Goal: Information Seeking & Learning: Learn about a topic

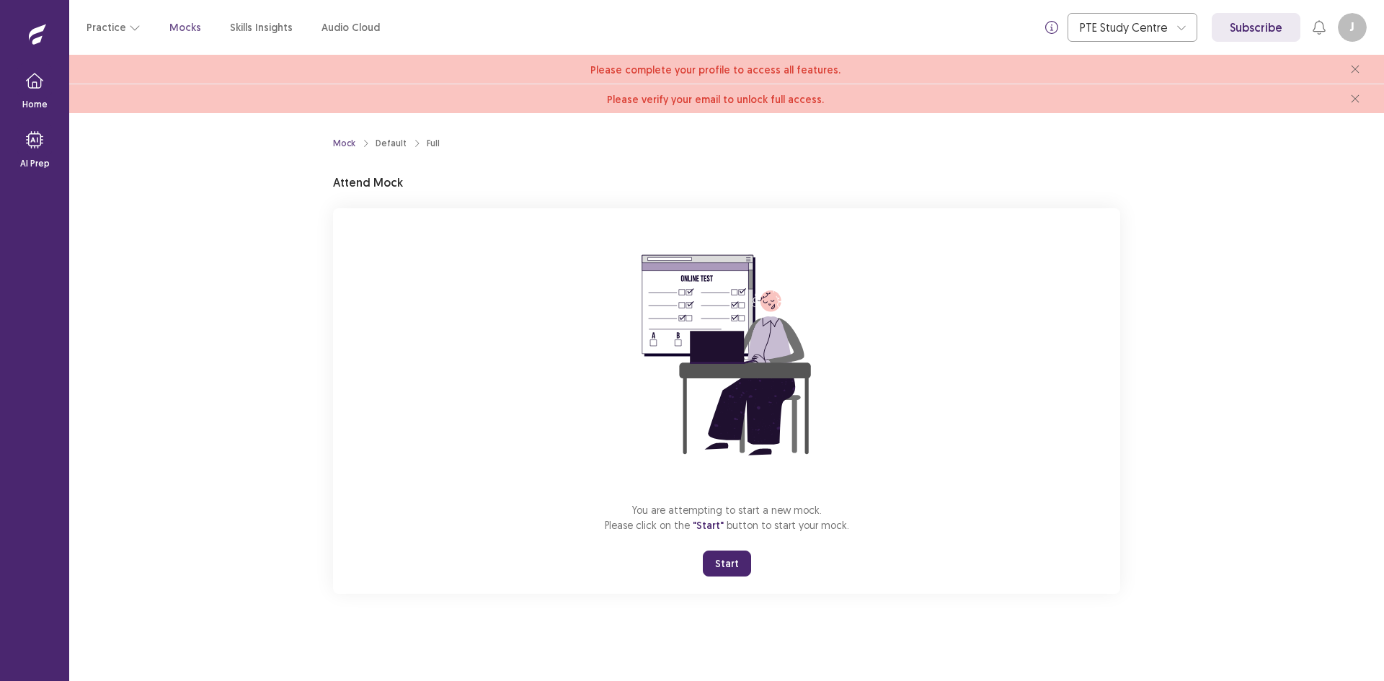
click at [734, 569] on button "Start" at bounding box center [727, 564] width 48 height 26
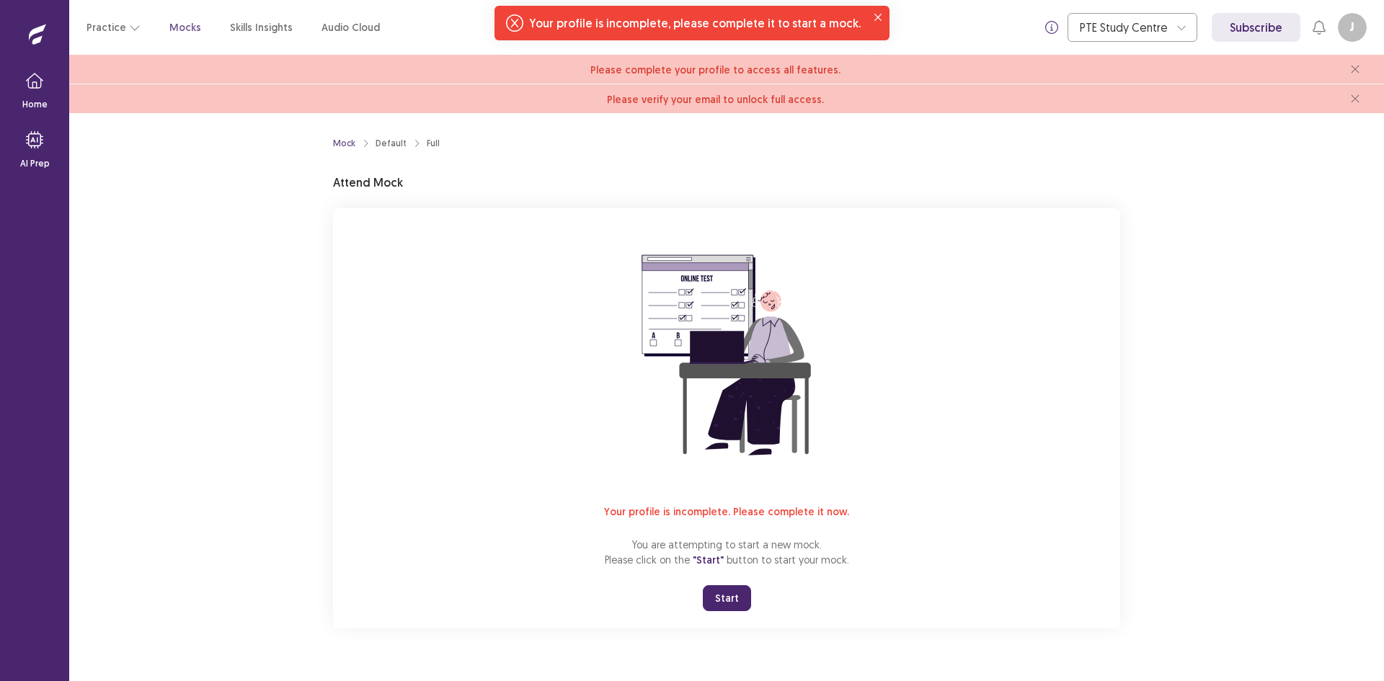
click at [734, 602] on button "Start" at bounding box center [727, 598] width 48 height 26
click at [874, 15] on icon "Close" at bounding box center [877, 17] width 7 height 7
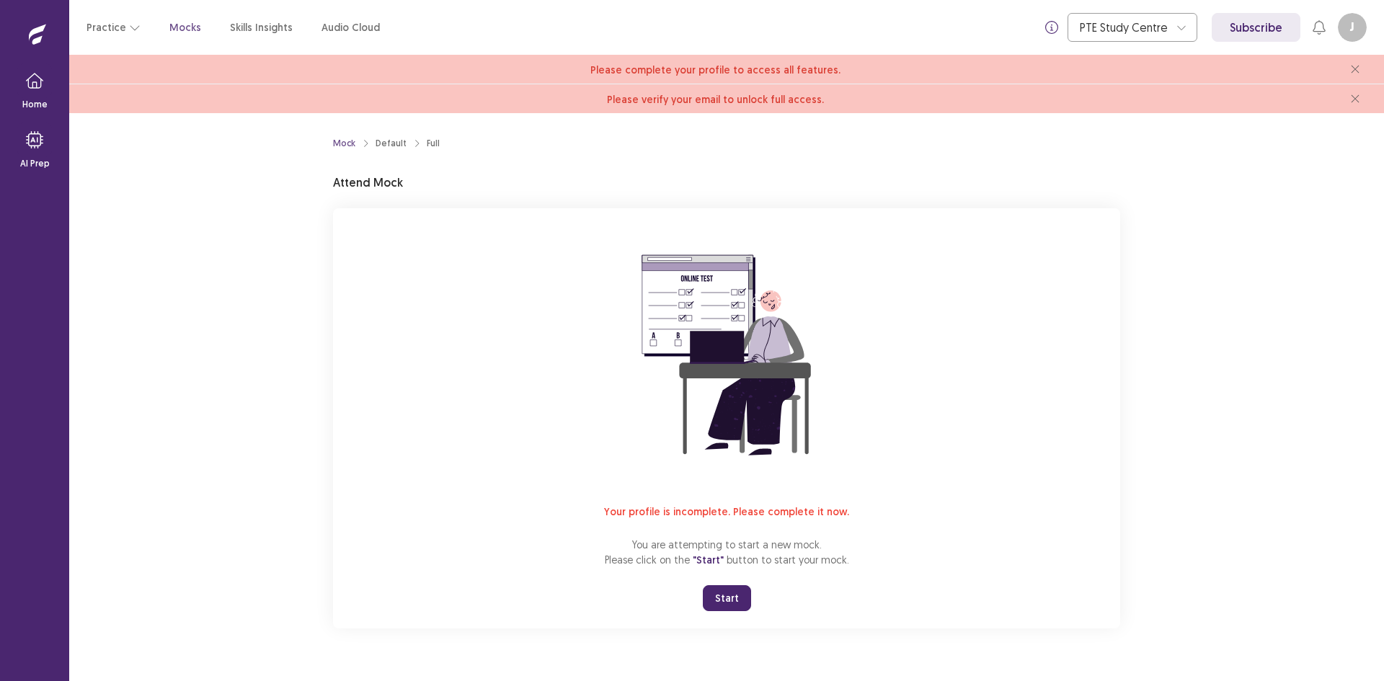
click at [720, 603] on button "Start" at bounding box center [727, 598] width 48 height 26
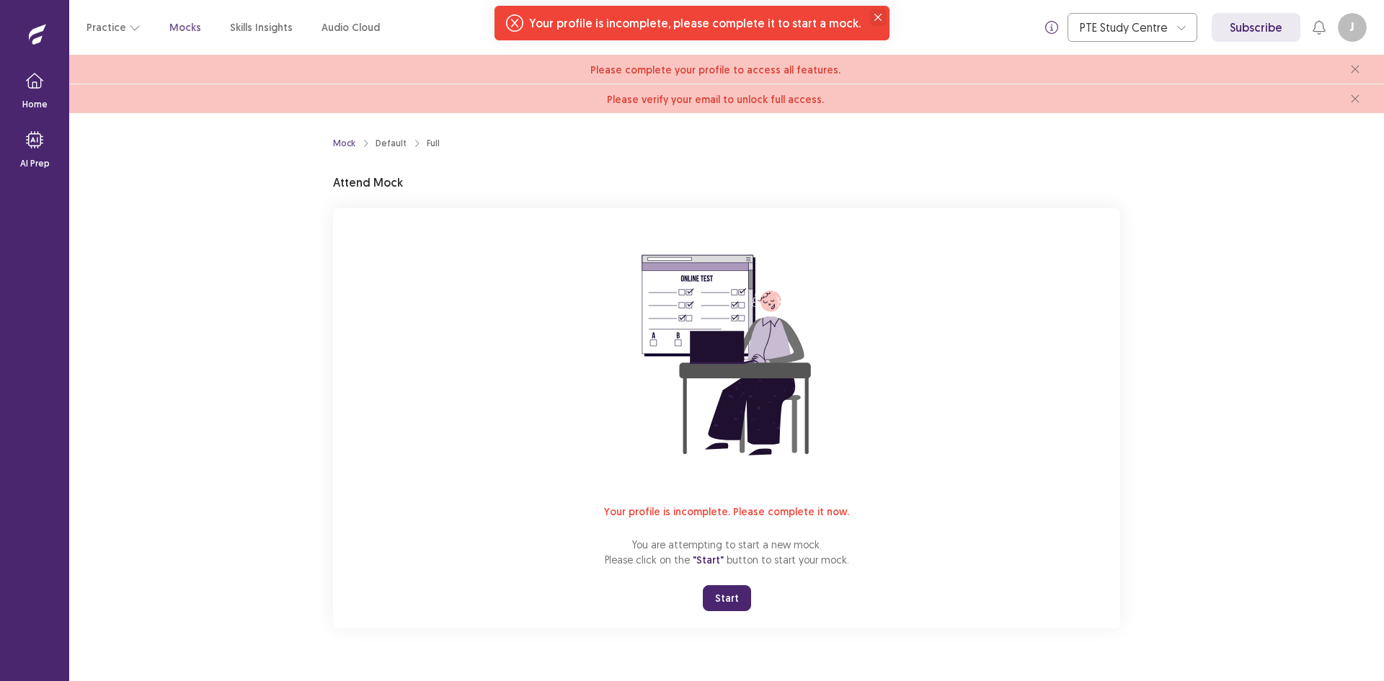
click at [870, 21] on button "Close" at bounding box center [877, 17] width 17 height 17
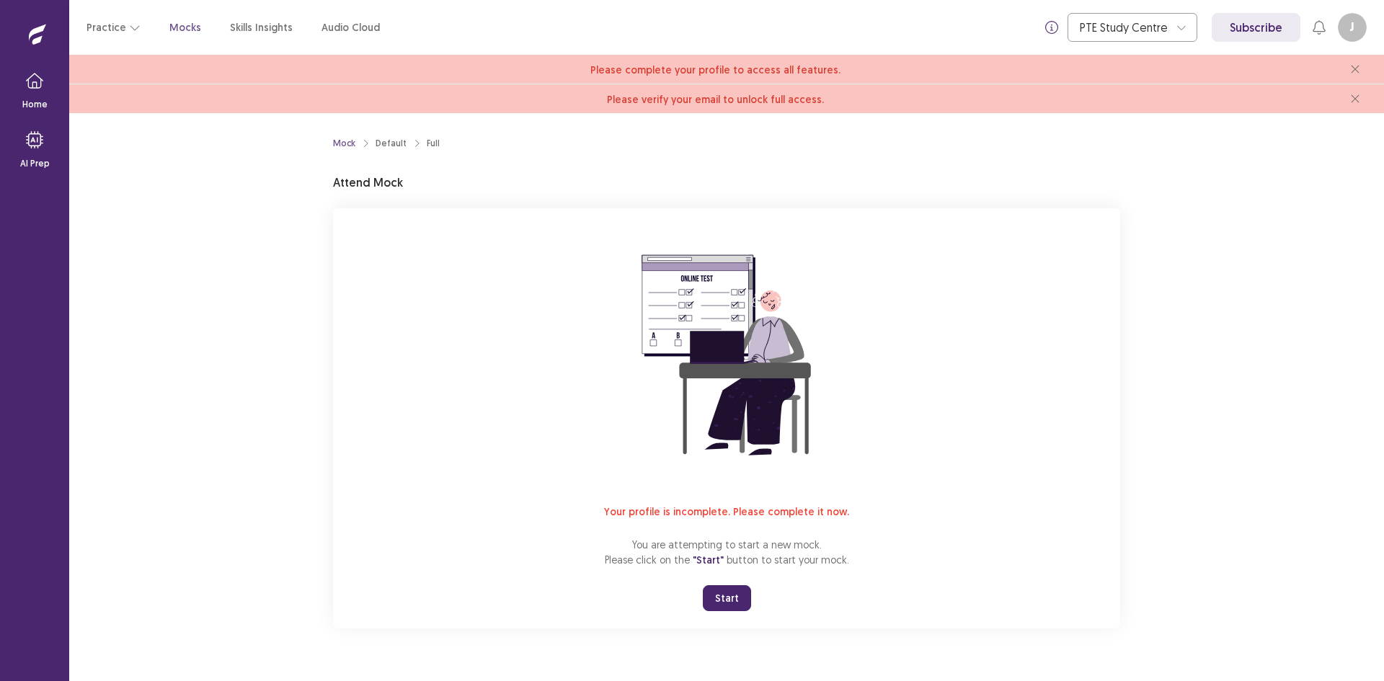
click at [735, 602] on button "Start" at bounding box center [727, 598] width 48 height 26
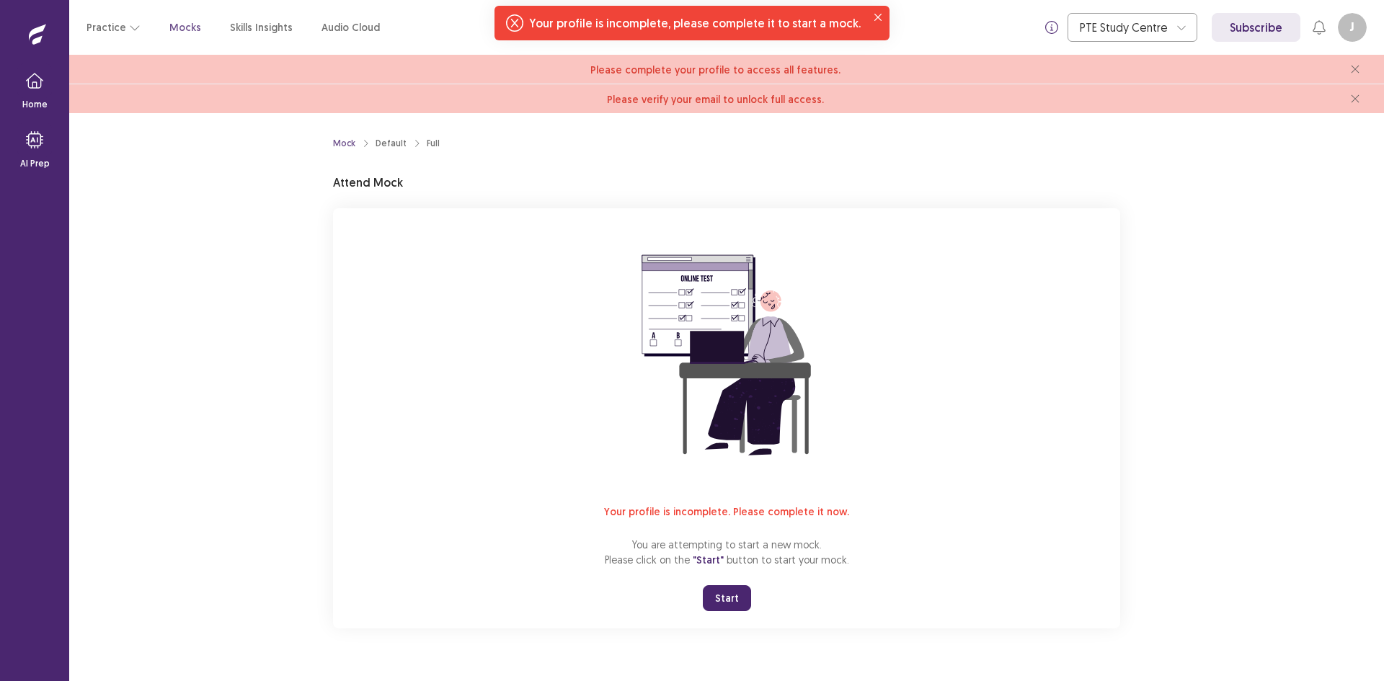
click at [735, 602] on button "Start" at bounding box center [727, 598] width 48 height 26
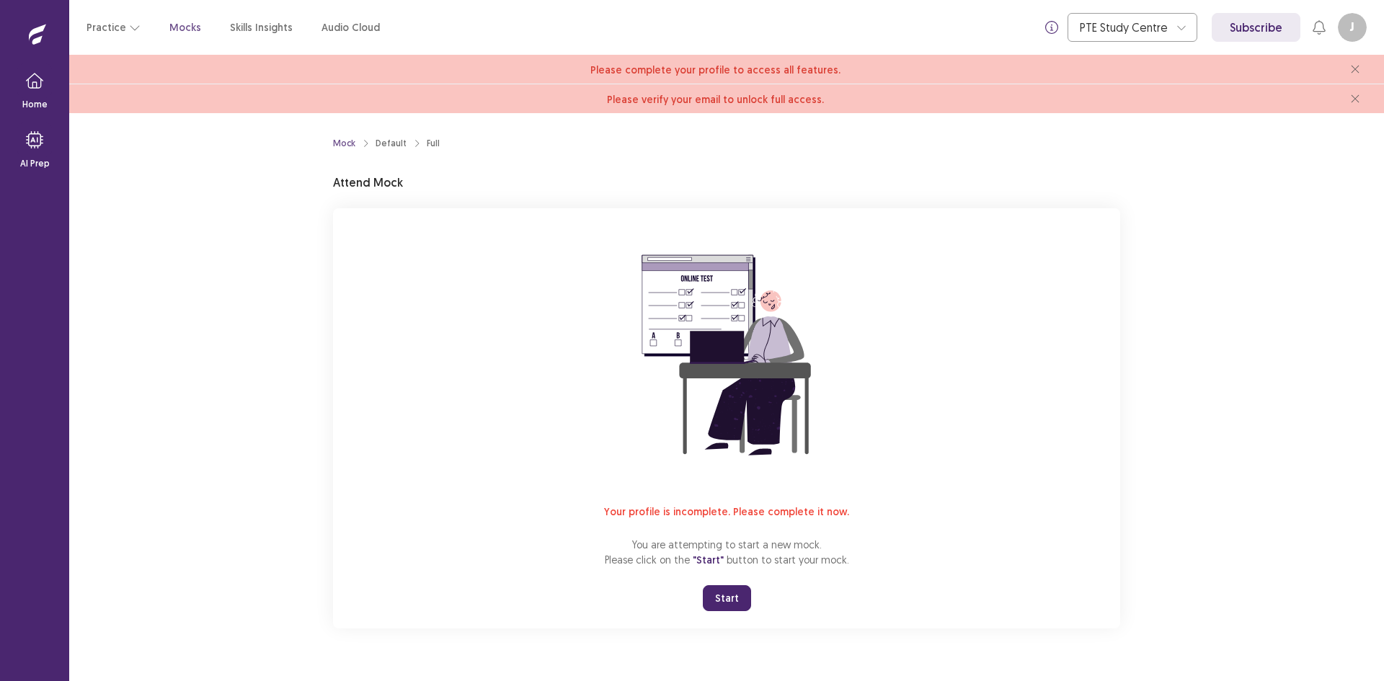
click at [182, 29] on p "Mocks" at bounding box center [185, 27] width 32 height 15
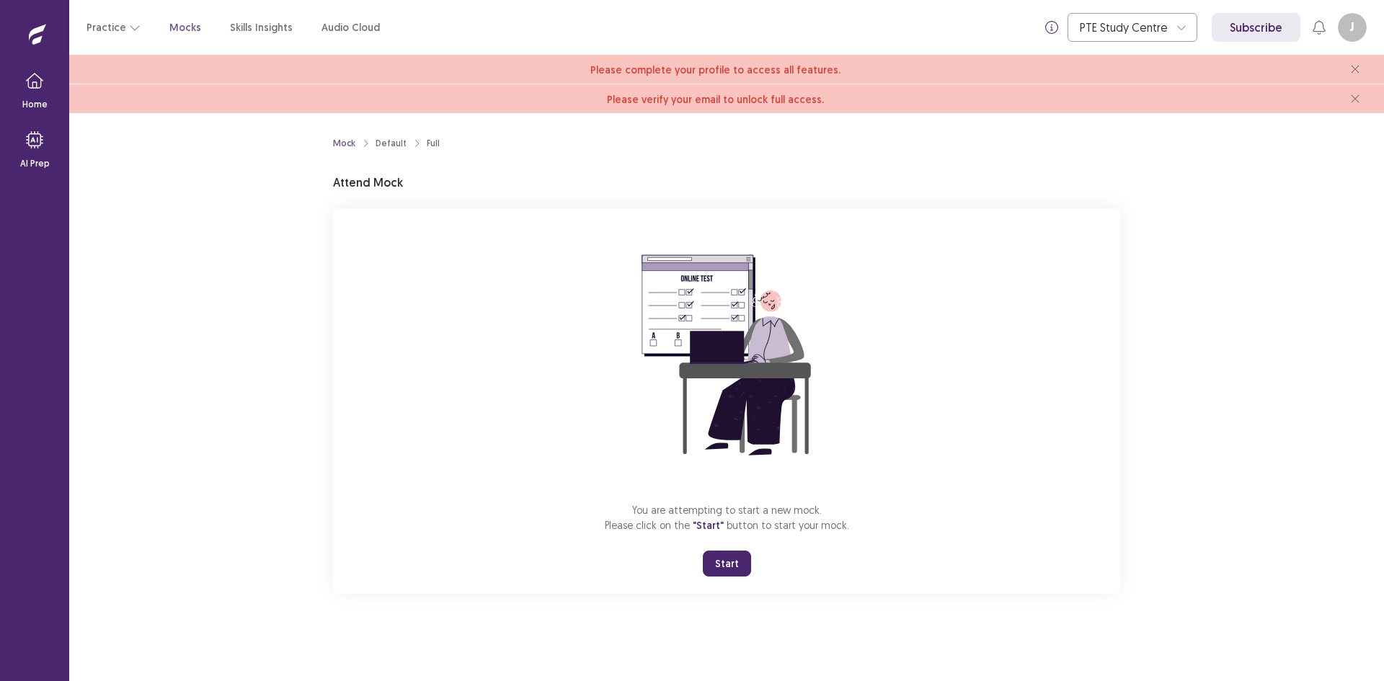
click at [717, 570] on button "Start" at bounding box center [727, 564] width 48 height 26
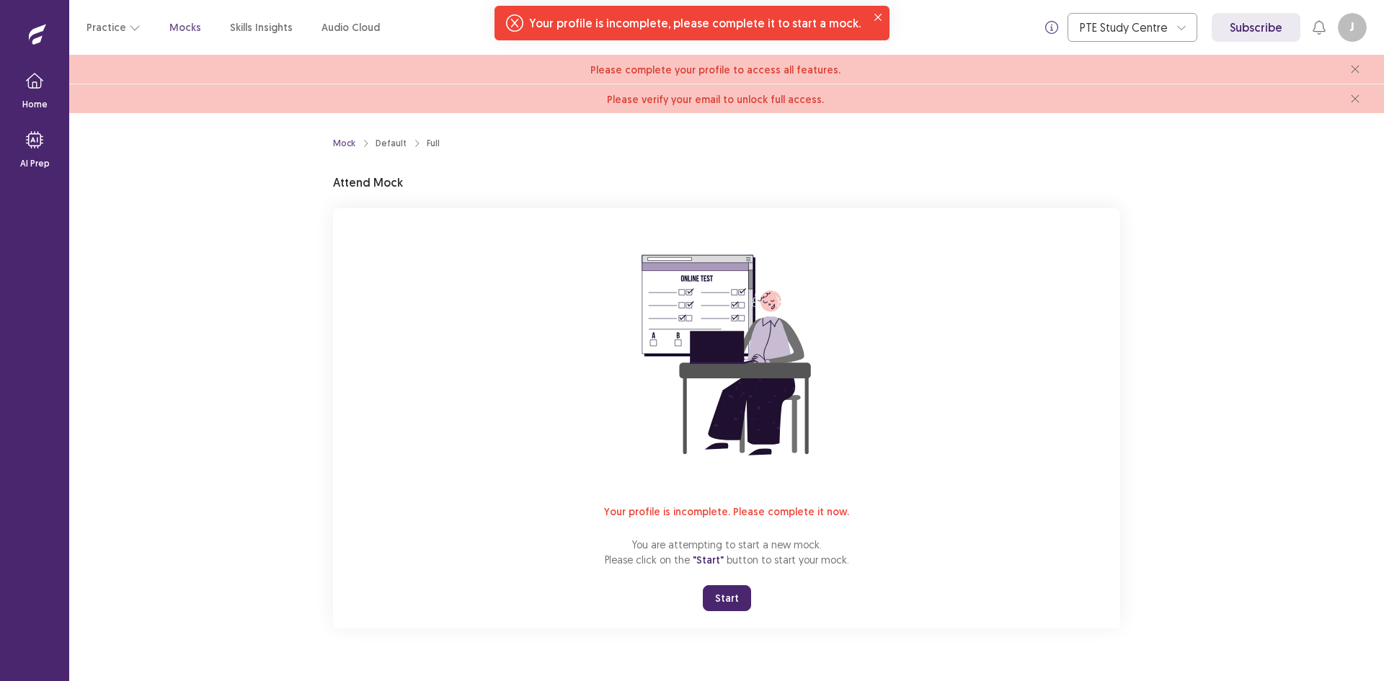
click at [1350, 29] on button "J" at bounding box center [1351, 27] width 29 height 29
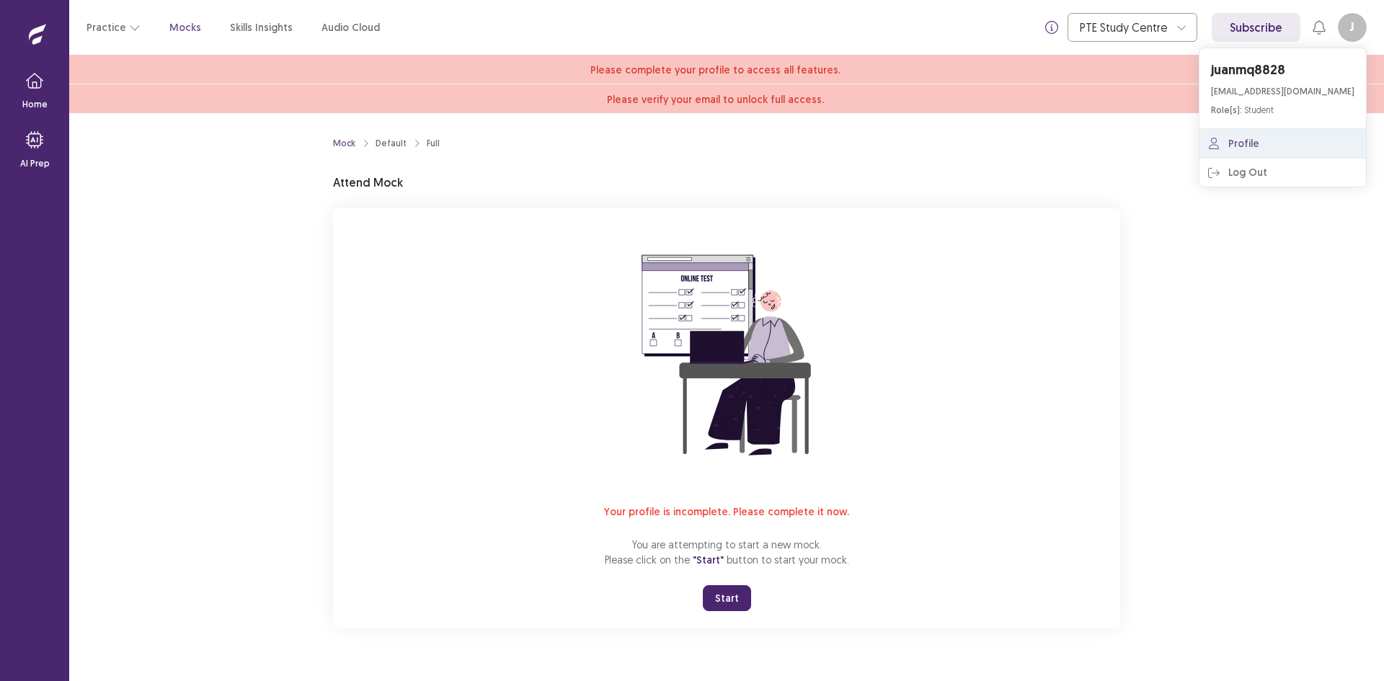
click at [1247, 144] on link "Profile" at bounding box center [1282, 143] width 166 height 29
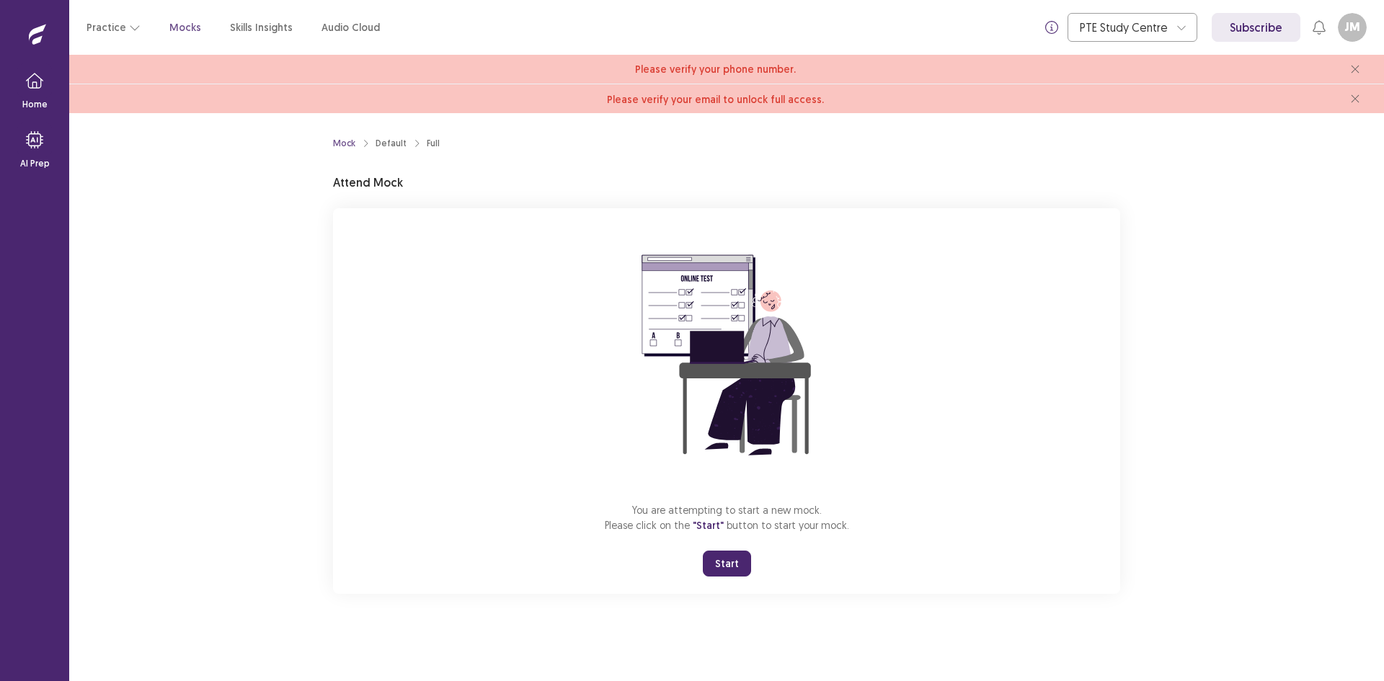
click at [723, 568] on button "Start" at bounding box center [727, 564] width 48 height 26
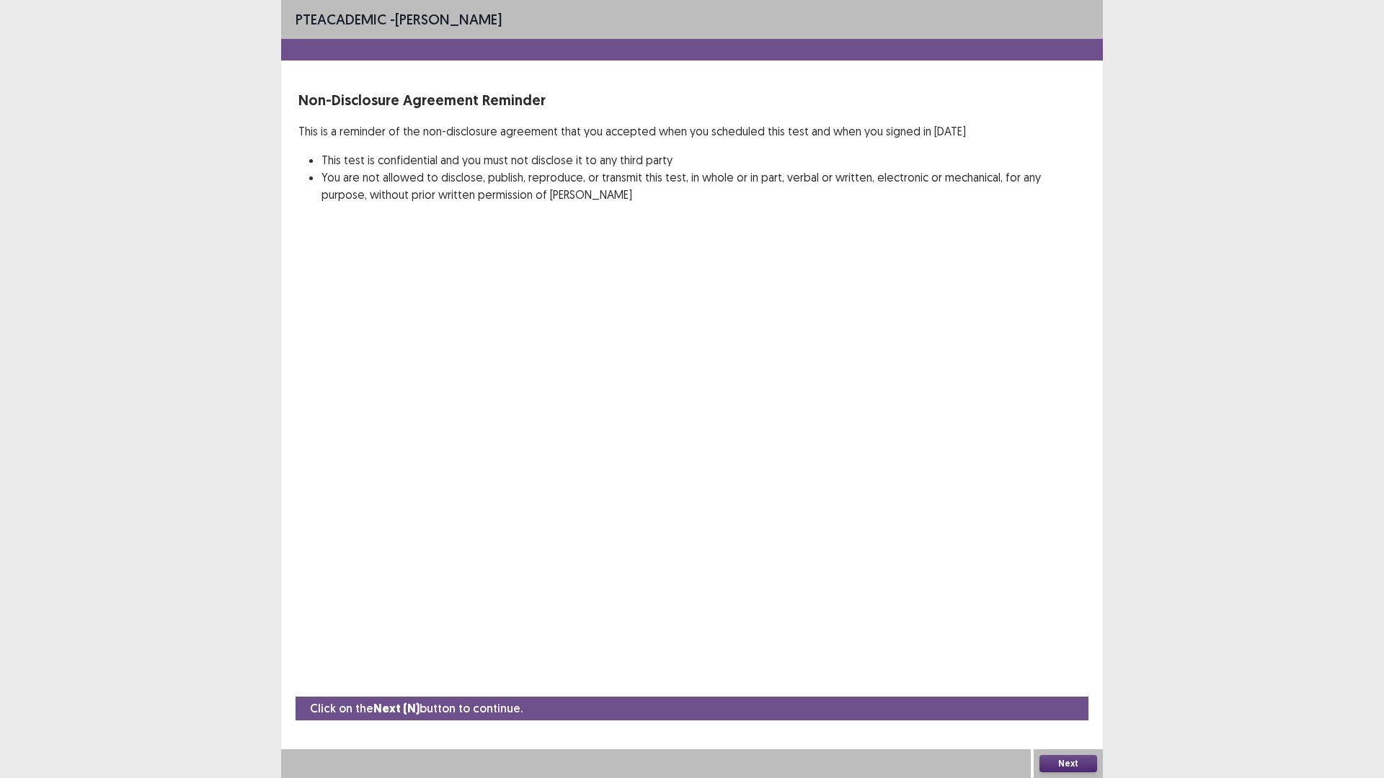
click at [1052, 680] on button "Next" at bounding box center [1068, 763] width 58 height 17
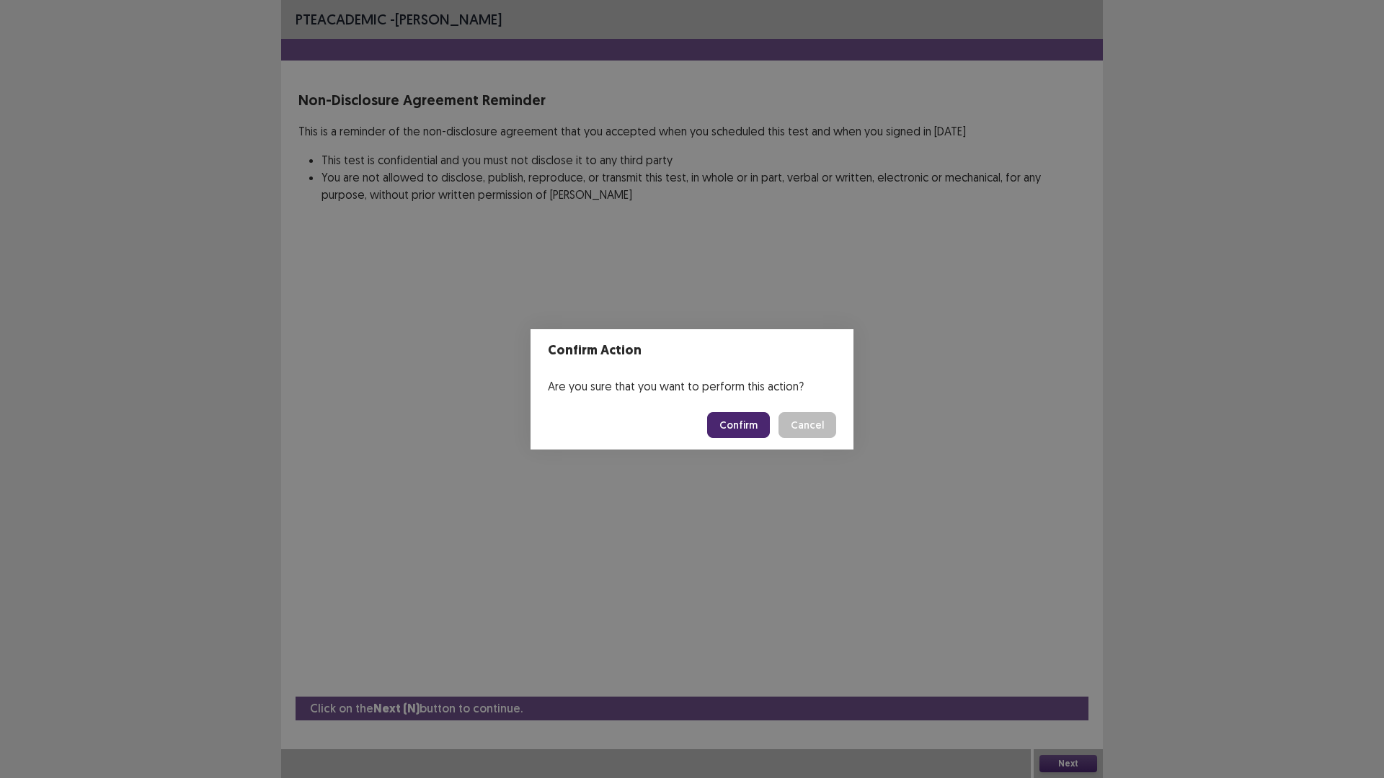
click at [747, 427] on button "Confirm" at bounding box center [738, 425] width 63 height 26
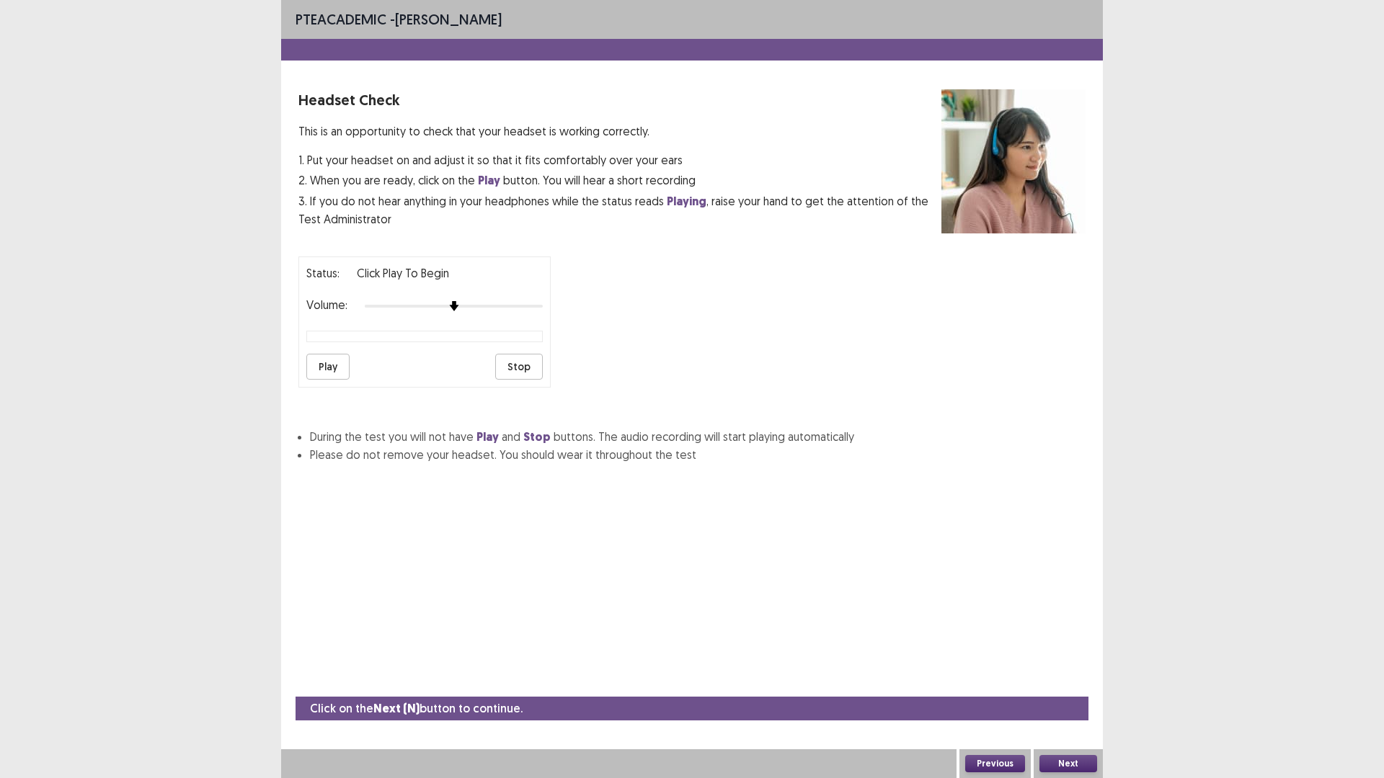
click at [330, 368] on button "Play" at bounding box center [327, 367] width 43 height 26
click at [330, 366] on button "Play" at bounding box center [327, 367] width 43 height 26
click at [322, 365] on button "Play" at bounding box center [327, 367] width 43 height 26
click at [320, 365] on button "Play" at bounding box center [327, 367] width 43 height 26
click at [513, 368] on button "Stop" at bounding box center [519, 367] width 48 height 26
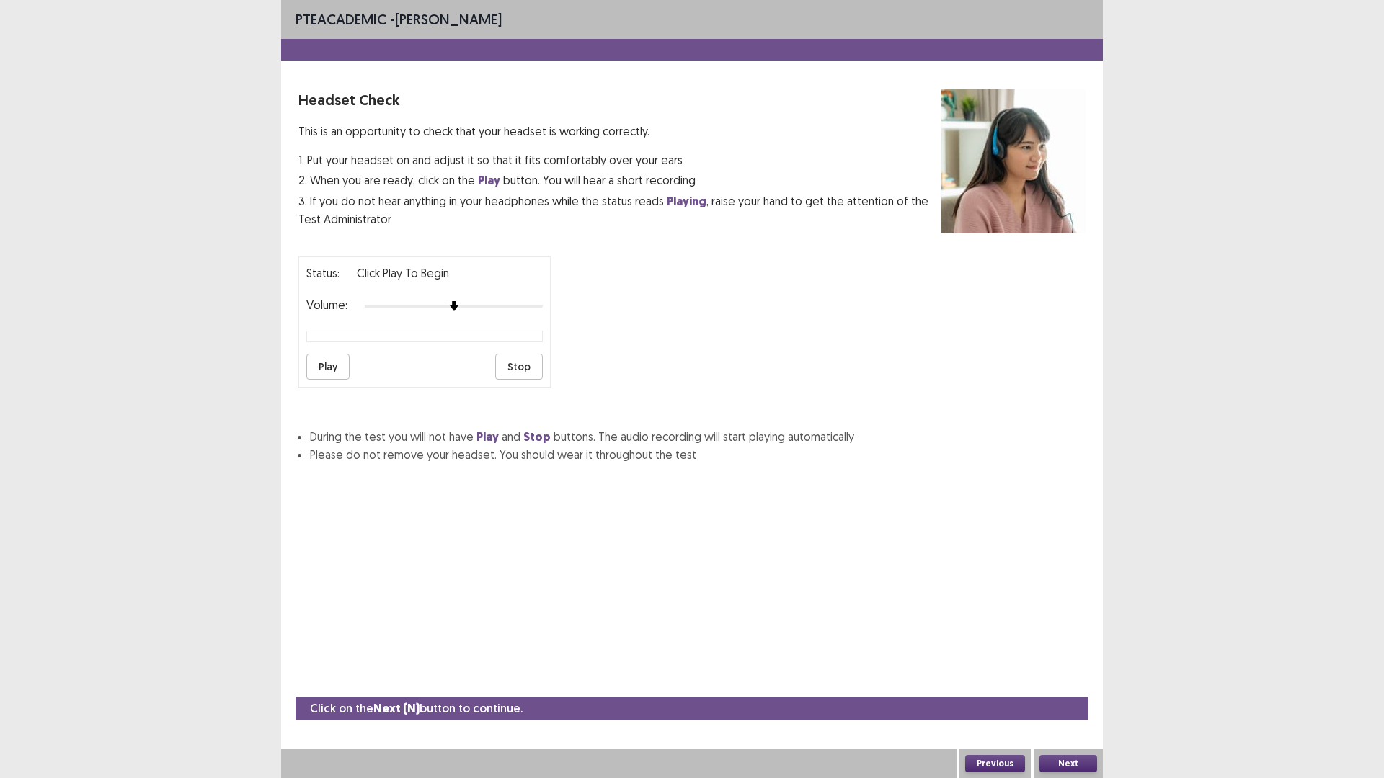
click at [328, 370] on button "Play" at bounding box center [327, 367] width 43 height 26
click at [329, 371] on button "Play" at bounding box center [327, 367] width 43 height 26
click at [328, 369] on button "Play" at bounding box center [327, 367] width 43 height 26
click at [333, 364] on button "Play" at bounding box center [327, 367] width 43 height 26
click at [507, 369] on button "Stop" at bounding box center [519, 367] width 48 height 26
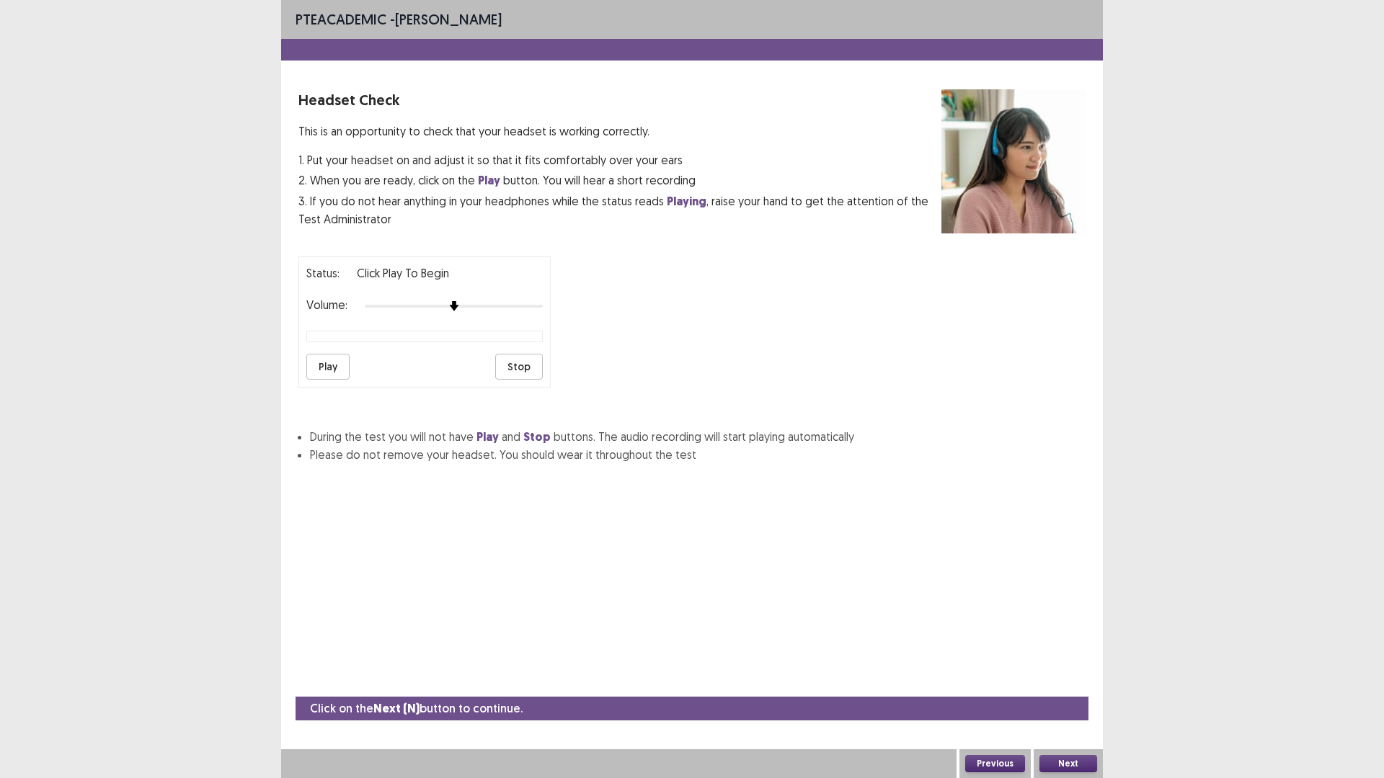
click at [336, 341] on div at bounding box center [424, 337] width 236 height 12
click at [331, 368] on button "Play" at bounding box center [327, 367] width 43 height 26
click at [331, 361] on button "Play" at bounding box center [327, 367] width 43 height 26
click at [555, 375] on div "Status: playing Volume: Play Stop" at bounding box center [691, 316] width 787 height 143
click at [529, 375] on button "Stop" at bounding box center [519, 367] width 48 height 26
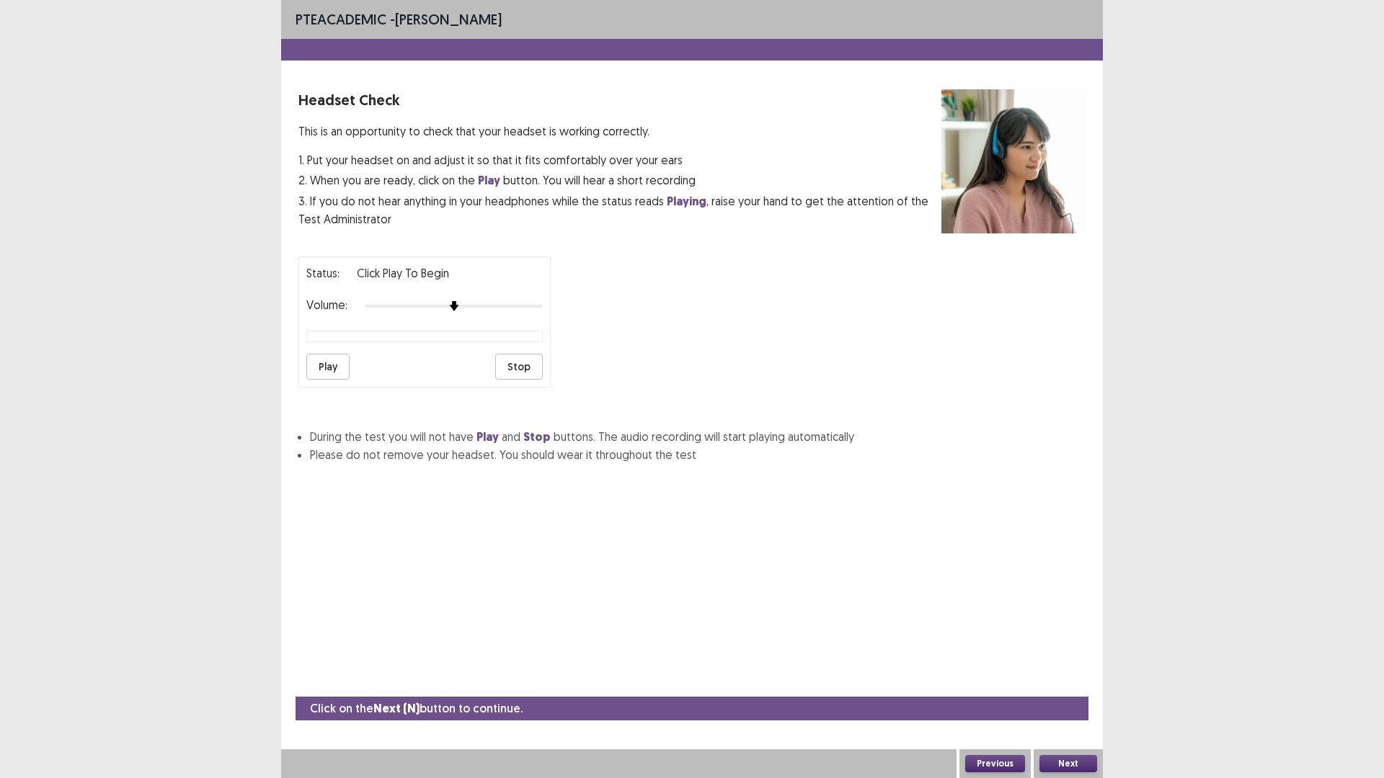
click at [1081, 680] on button "Next" at bounding box center [1068, 763] width 58 height 17
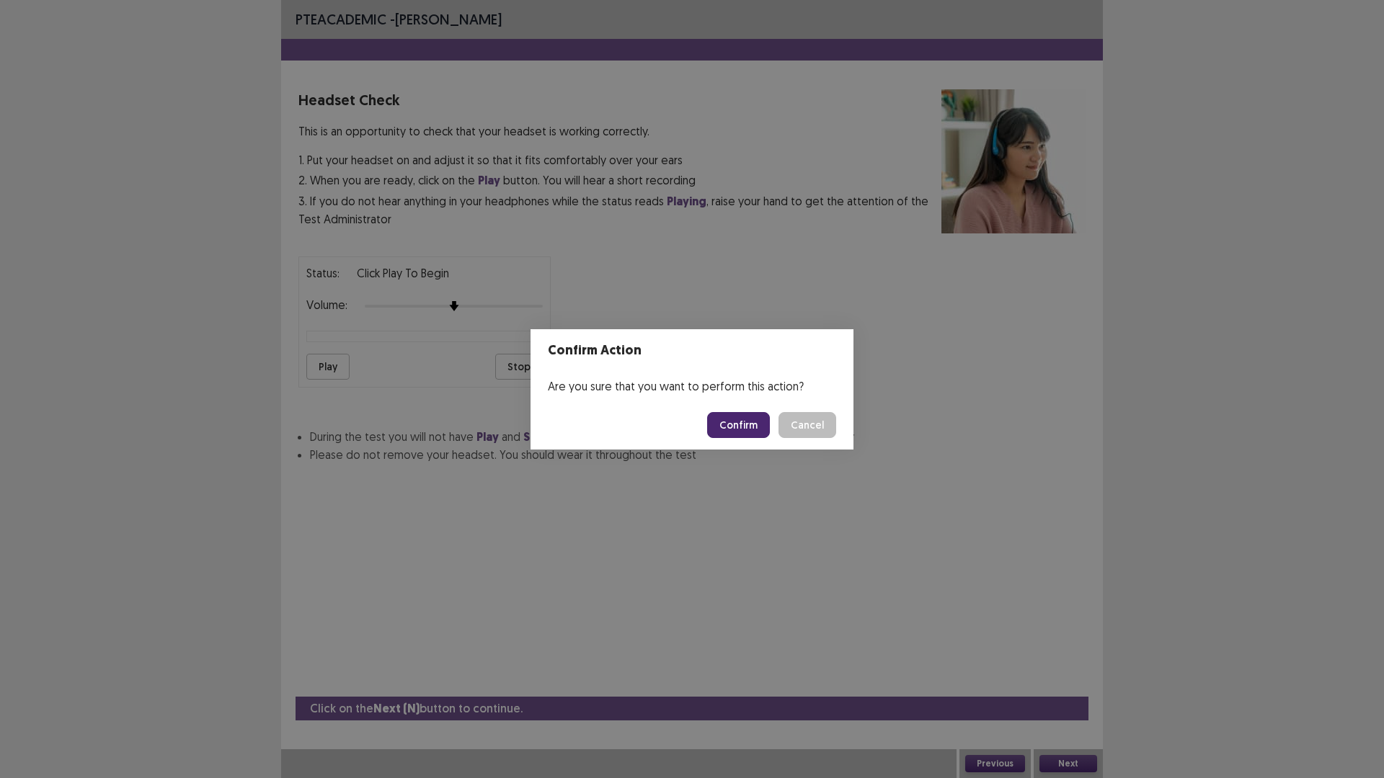
click at [722, 429] on button "Confirm" at bounding box center [738, 425] width 63 height 26
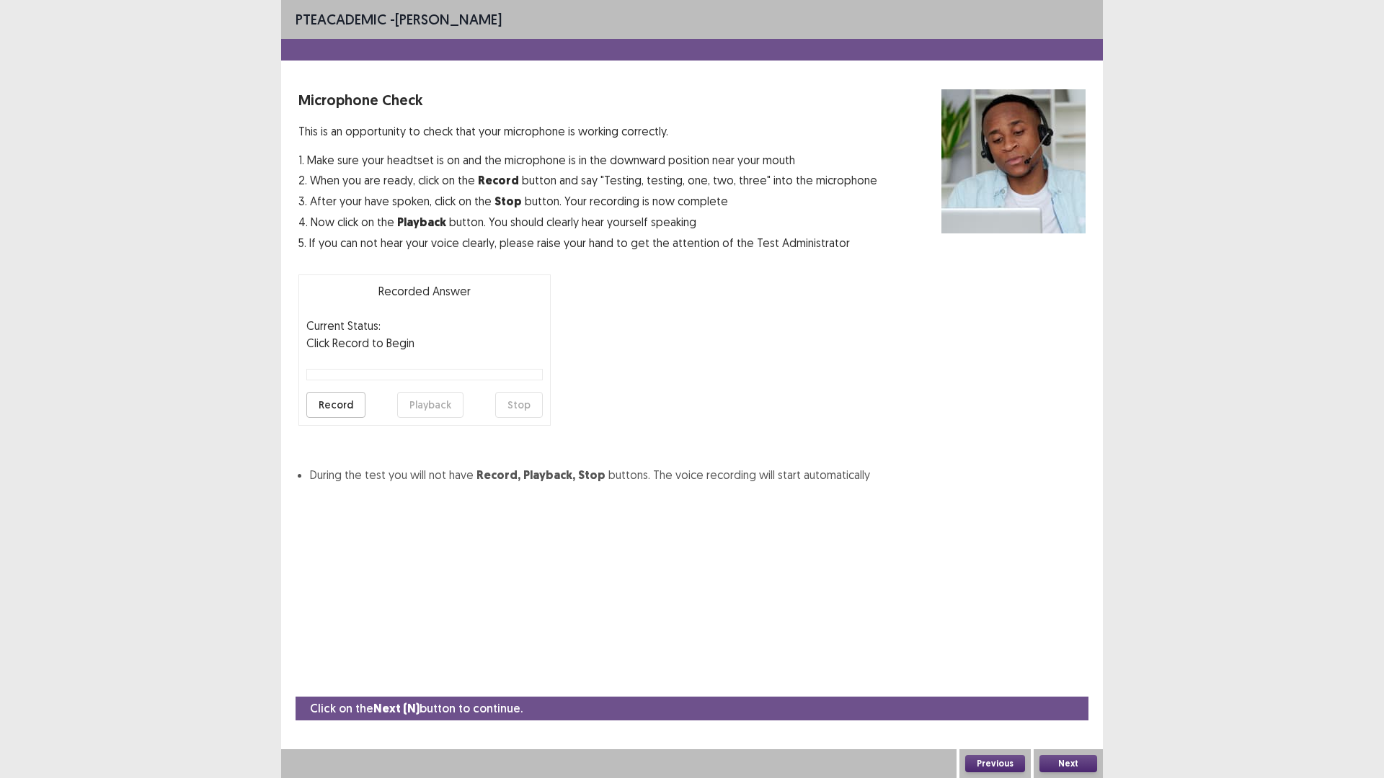
click at [332, 406] on button "Record" at bounding box center [335, 405] width 59 height 26
click at [342, 403] on button "Record" at bounding box center [335, 405] width 59 height 26
click at [517, 413] on button "Stop" at bounding box center [519, 405] width 48 height 26
click at [340, 404] on button "Record" at bounding box center [335, 405] width 59 height 26
click at [521, 407] on button "Stop" at bounding box center [519, 405] width 48 height 26
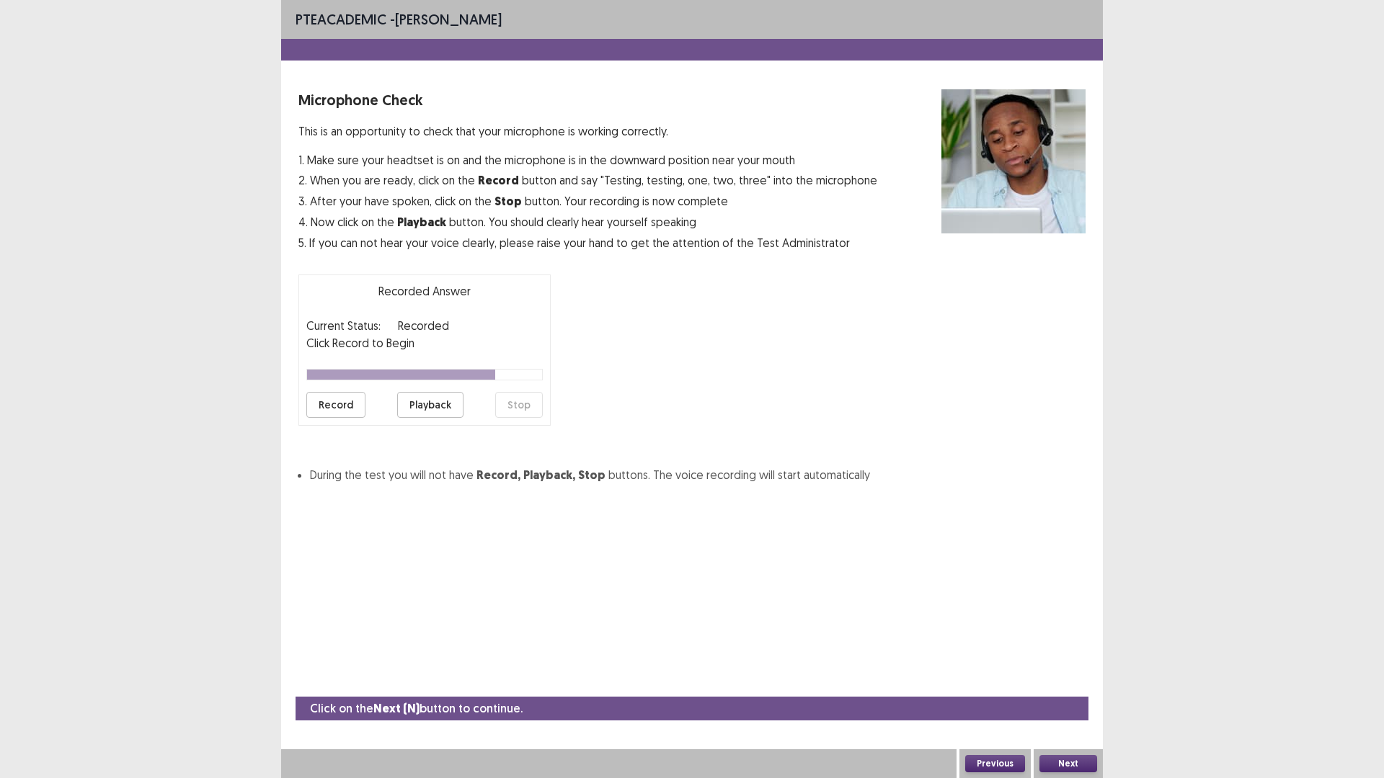
click at [1070, 680] on button "Next" at bounding box center [1068, 763] width 58 height 17
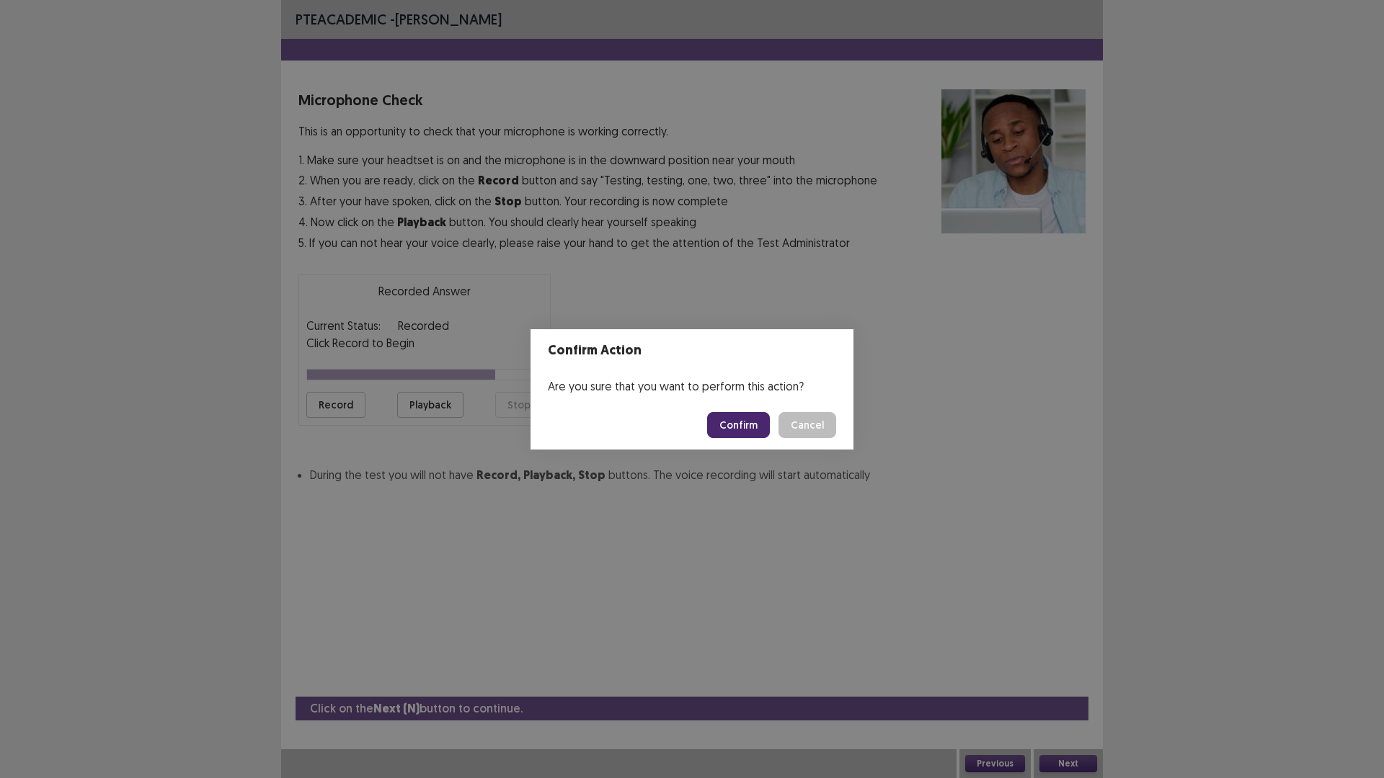
click at [744, 423] on button "Confirm" at bounding box center [738, 425] width 63 height 26
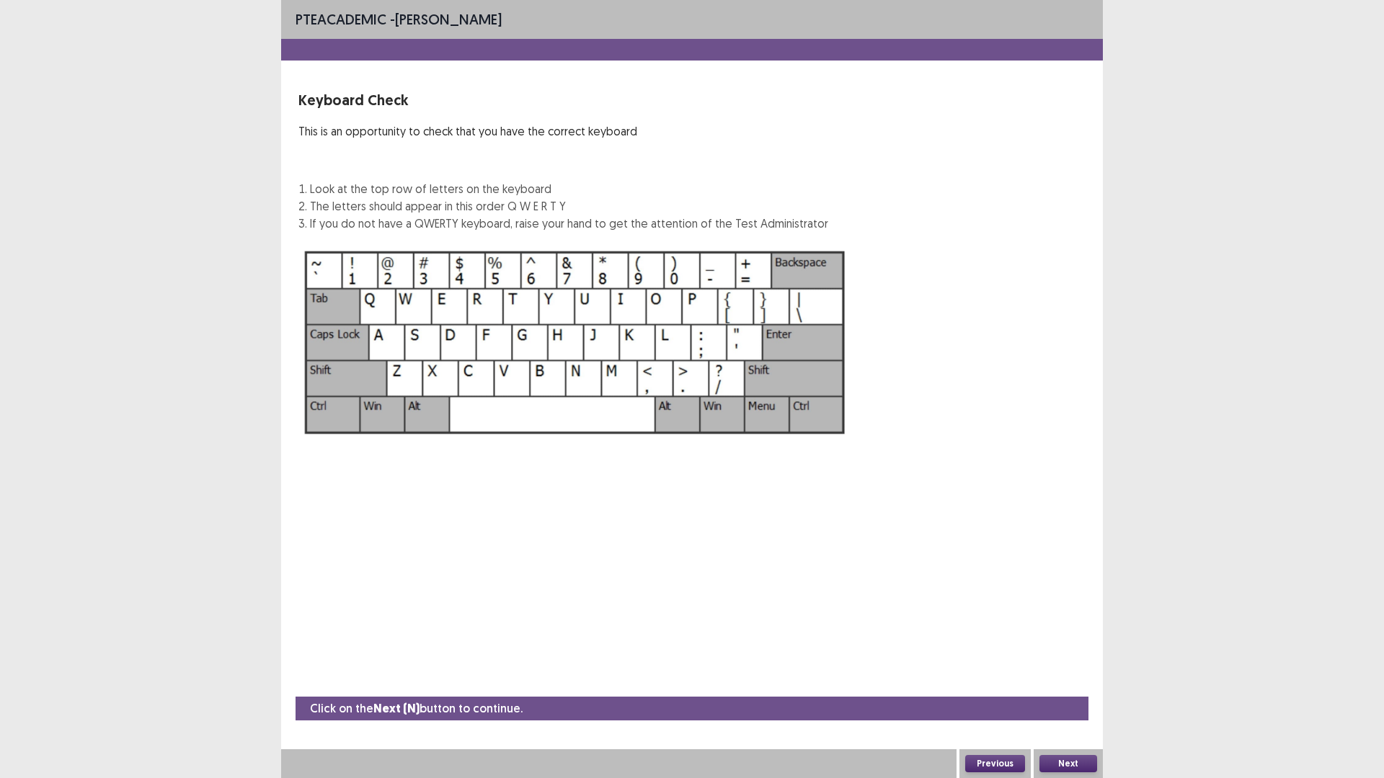
click at [372, 304] on img at bounding box center [574, 343] width 553 height 198
click at [1059, 680] on button "Next" at bounding box center [1068, 763] width 58 height 17
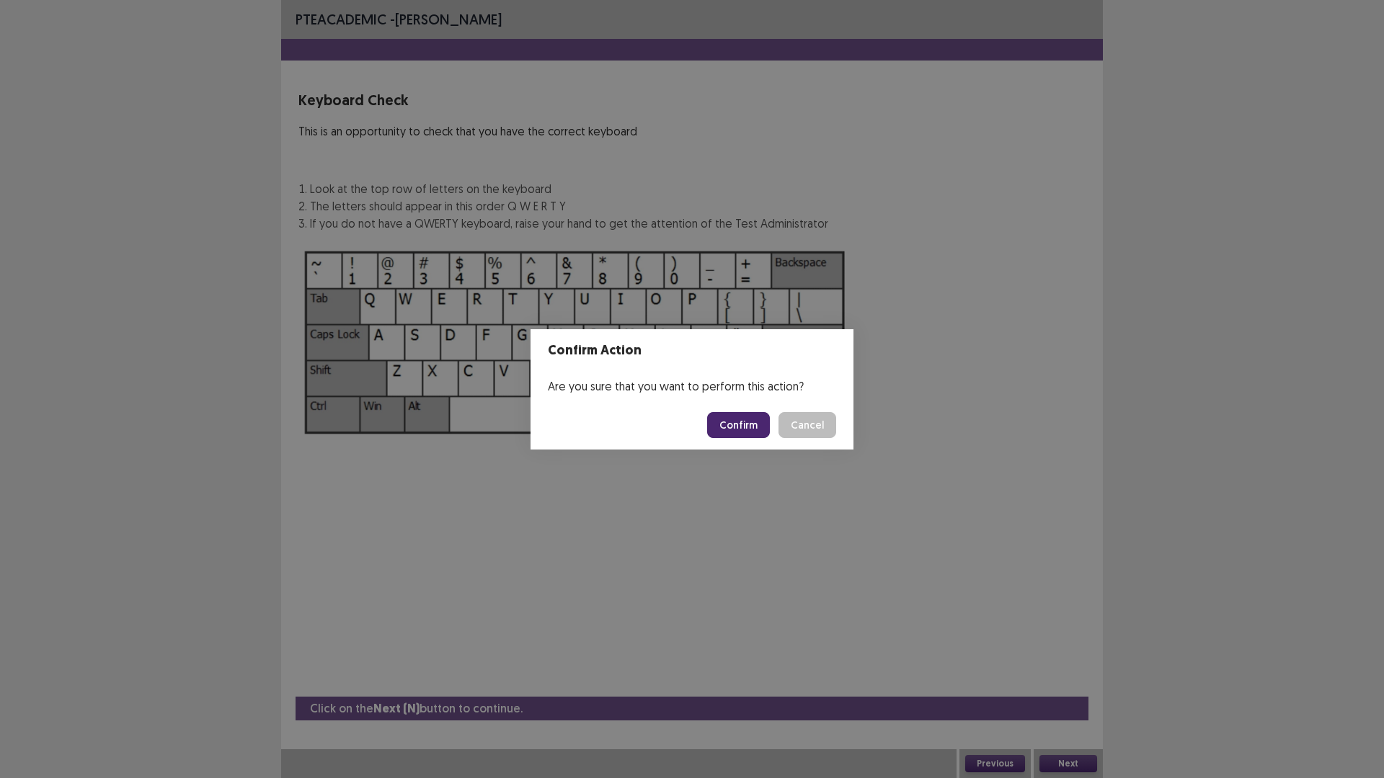
click at [739, 425] on button "Confirm" at bounding box center [738, 425] width 63 height 26
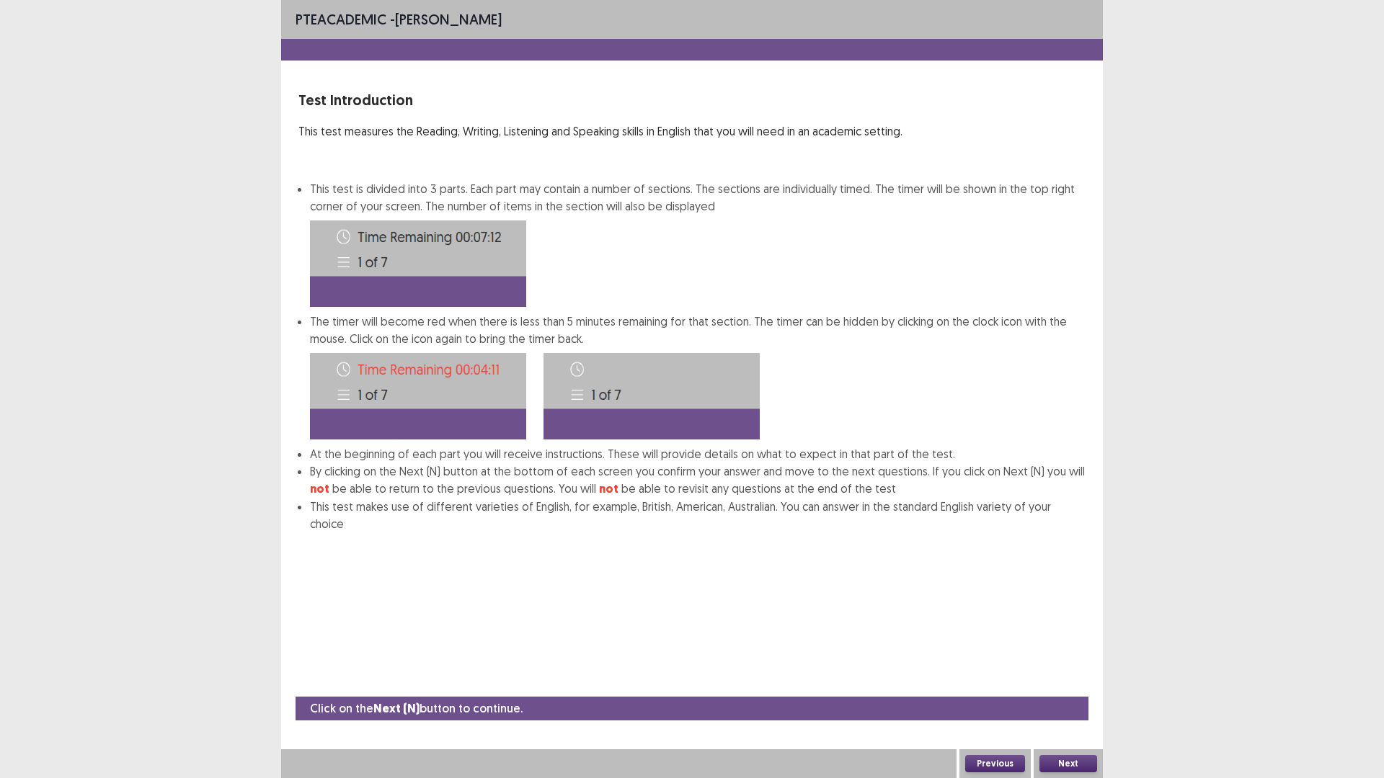
click at [352, 257] on img at bounding box center [418, 264] width 216 height 86
click at [1066, 680] on button "Next" at bounding box center [1068, 763] width 58 height 17
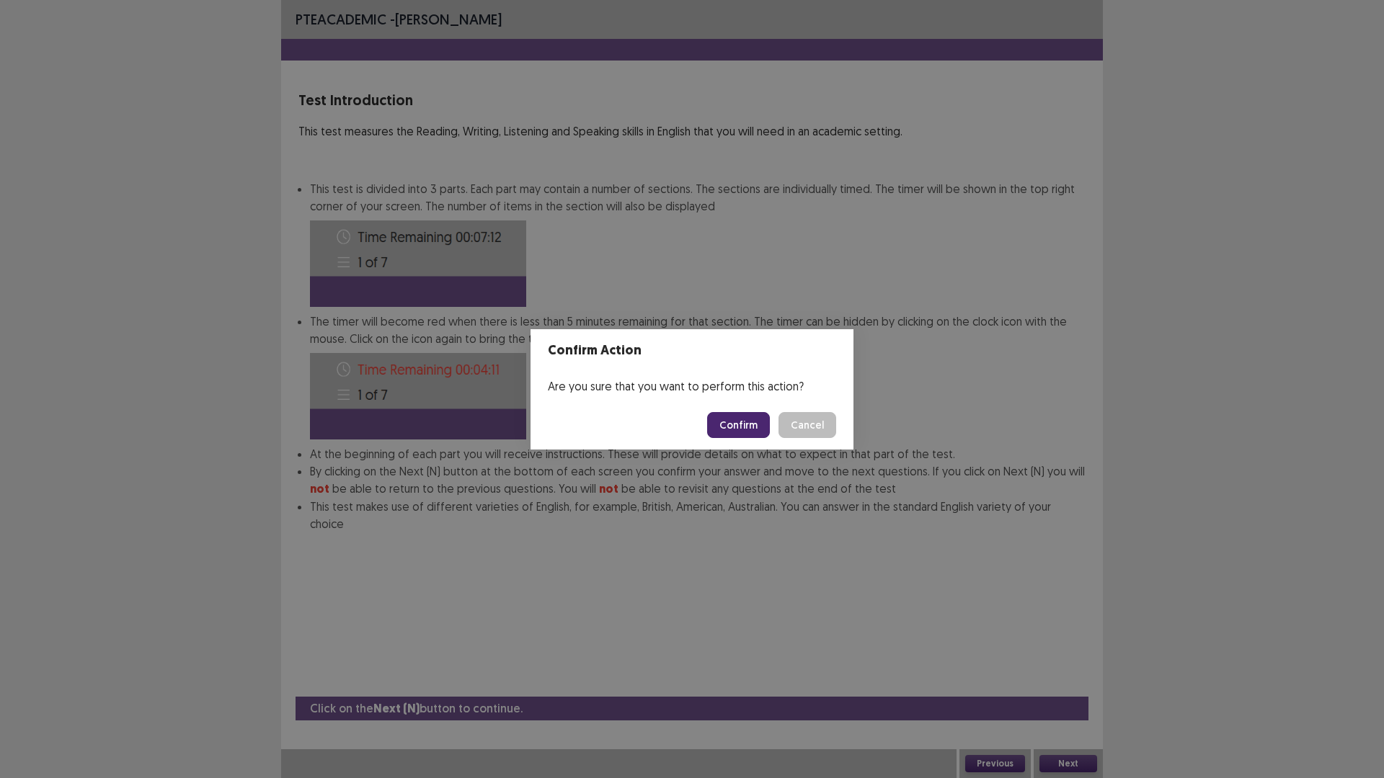
click at [726, 427] on button "Confirm" at bounding box center [738, 425] width 63 height 26
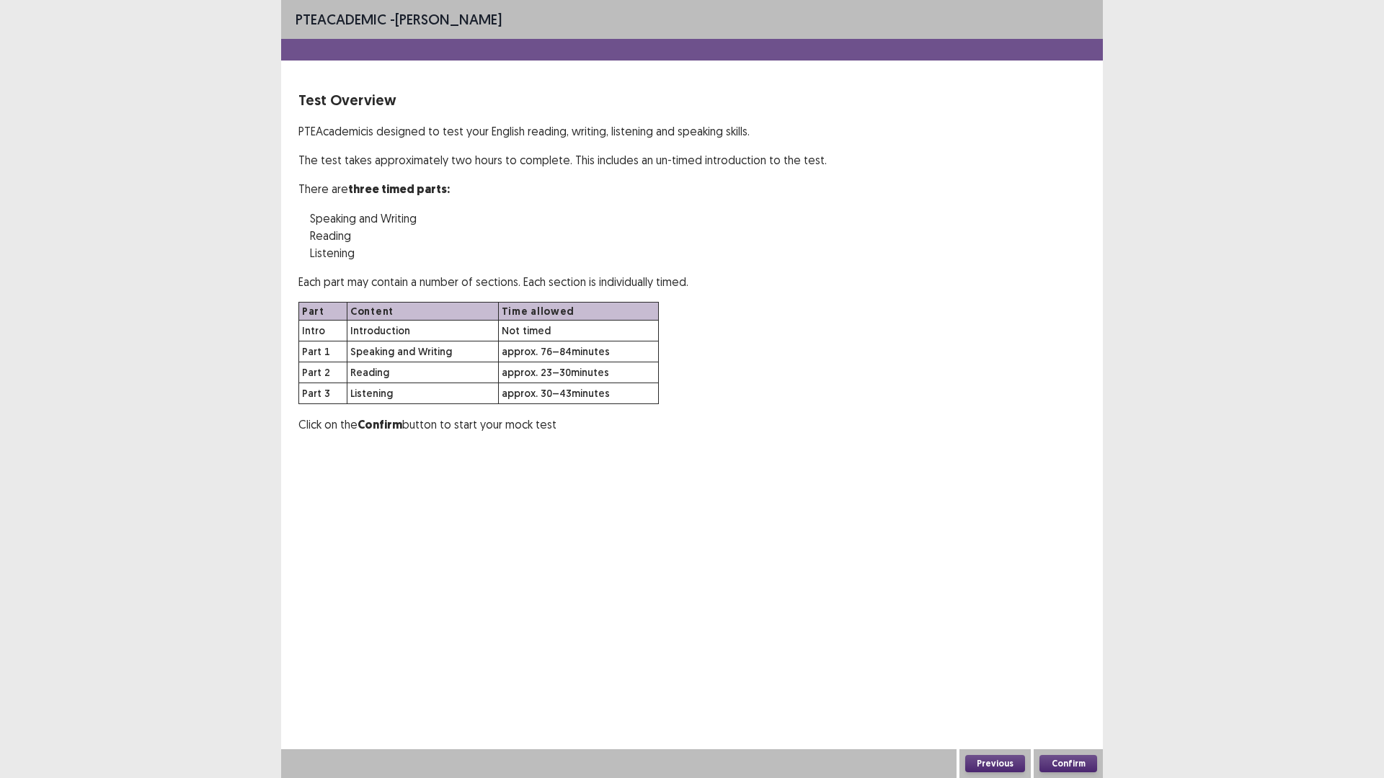
click at [1061, 680] on button "Confirm" at bounding box center [1068, 763] width 58 height 17
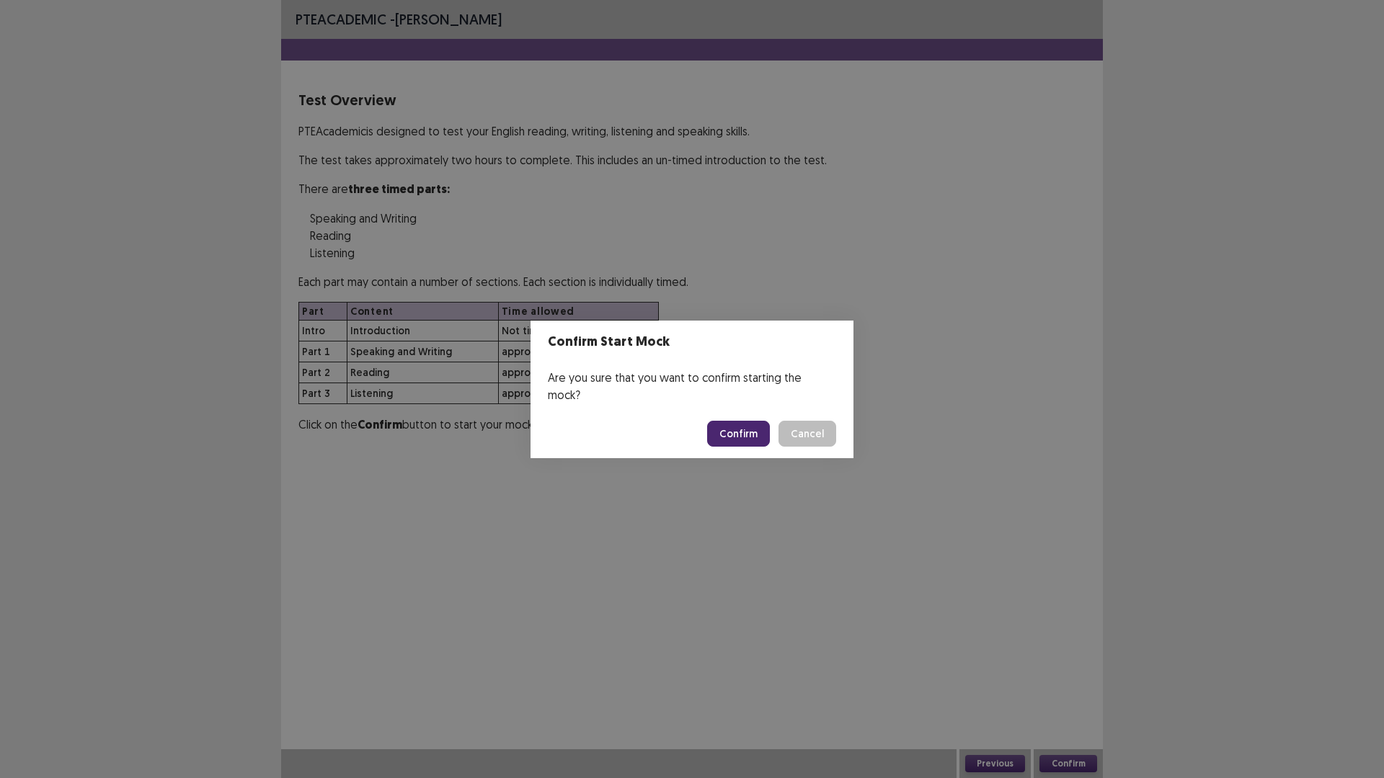
click at [744, 427] on button "Confirm" at bounding box center [738, 434] width 63 height 26
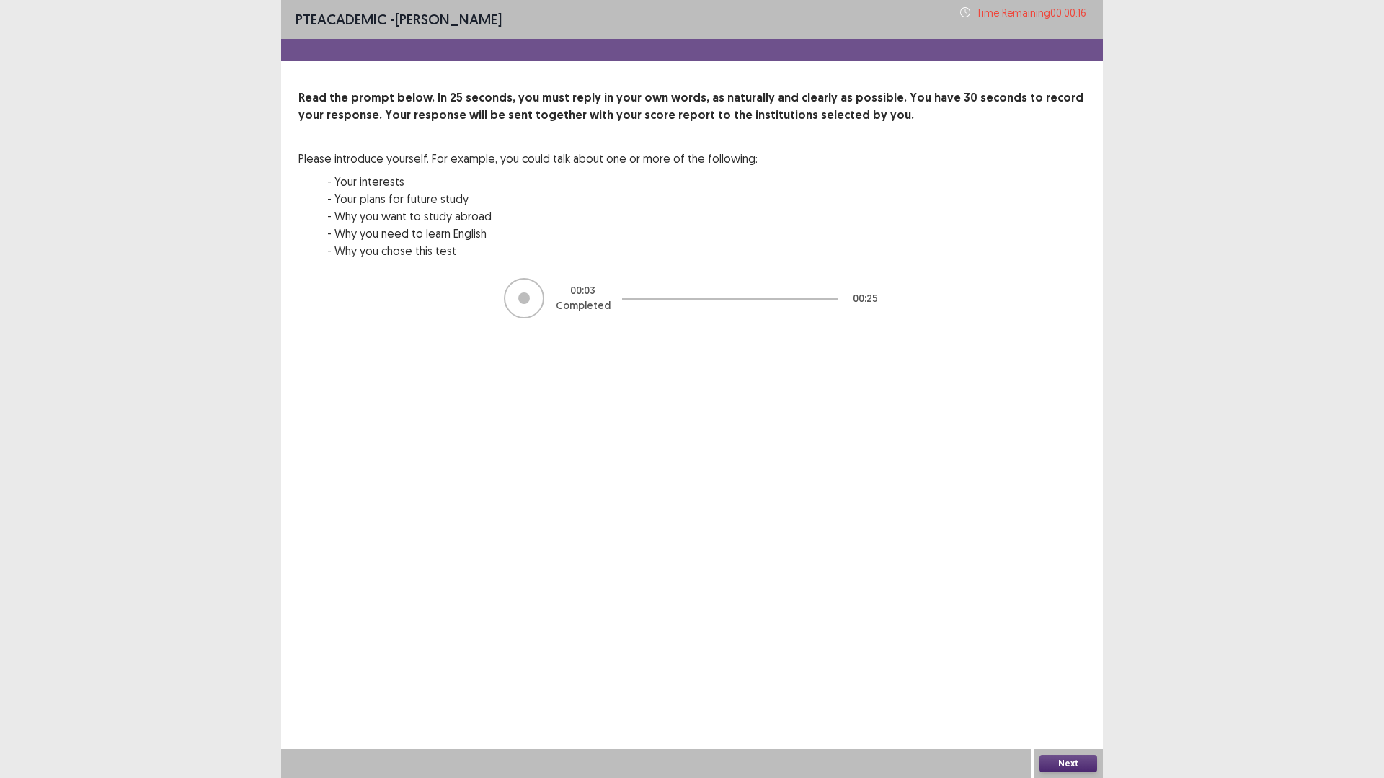
click at [1074, 680] on button "Next" at bounding box center [1068, 763] width 58 height 17
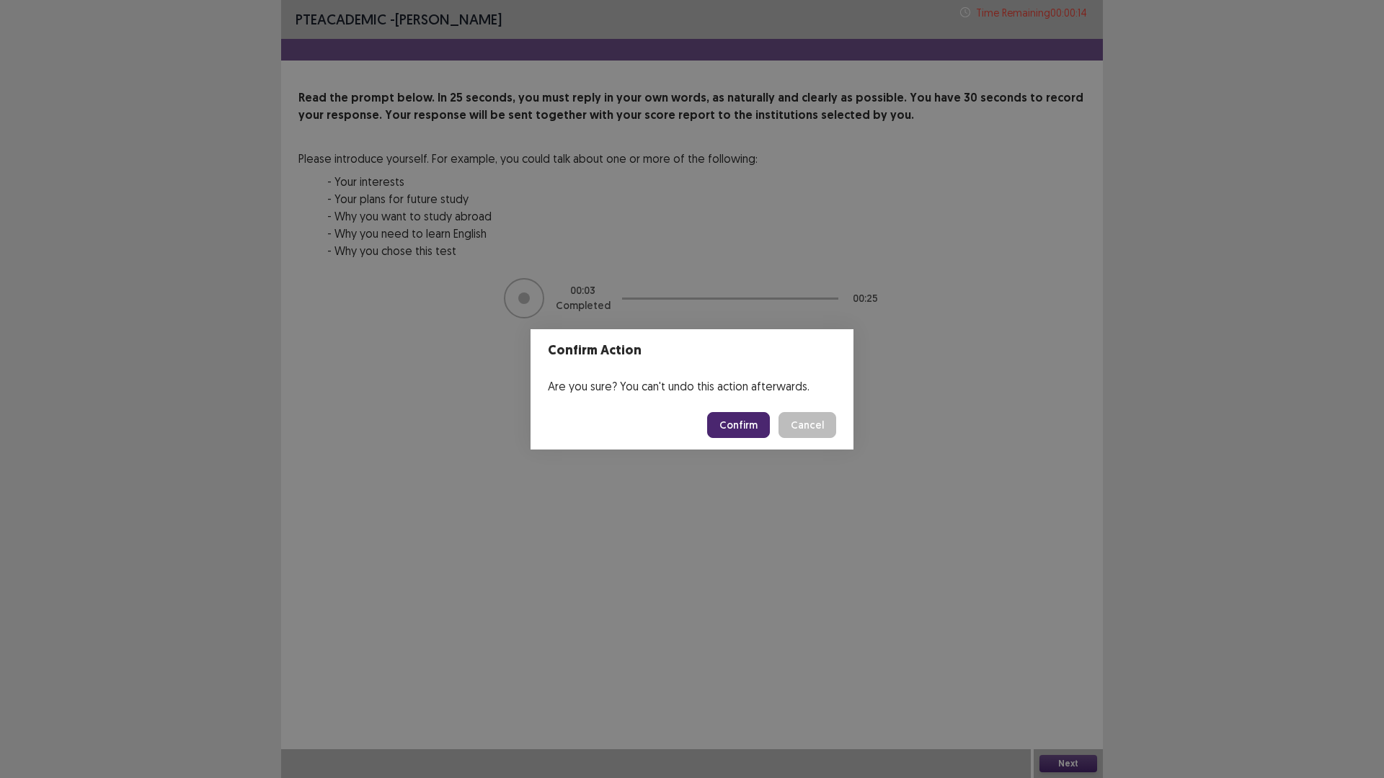
click at [747, 425] on button "Confirm" at bounding box center [738, 425] width 63 height 26
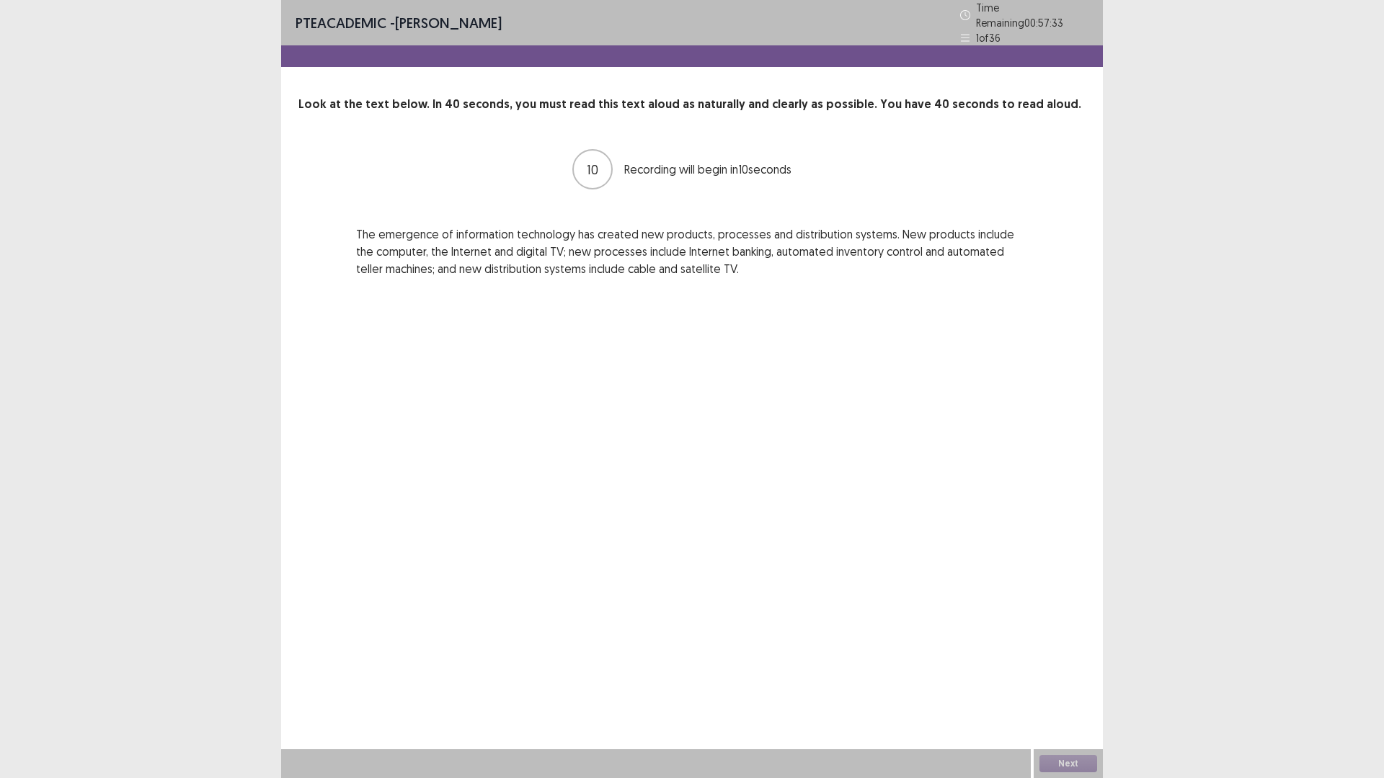
click at [599, 163] on div "10" at bounding box center [592, 169] width 40 height 40
click at [1078, 680] on button "Next" at bounding box center [1068, 763] width 58 height 17
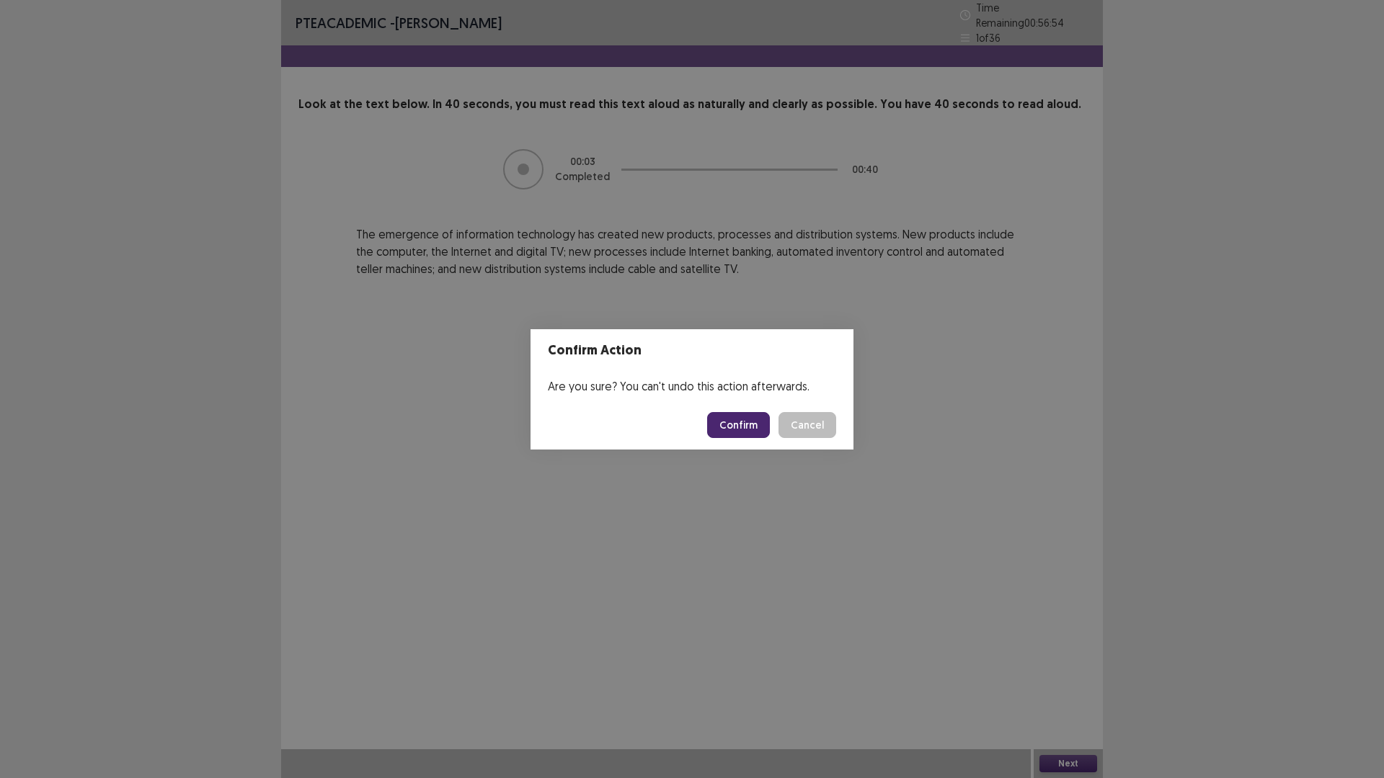
click at [744, 428] on button "Confirm" at bounding box center [738, 425] width 63 height 26
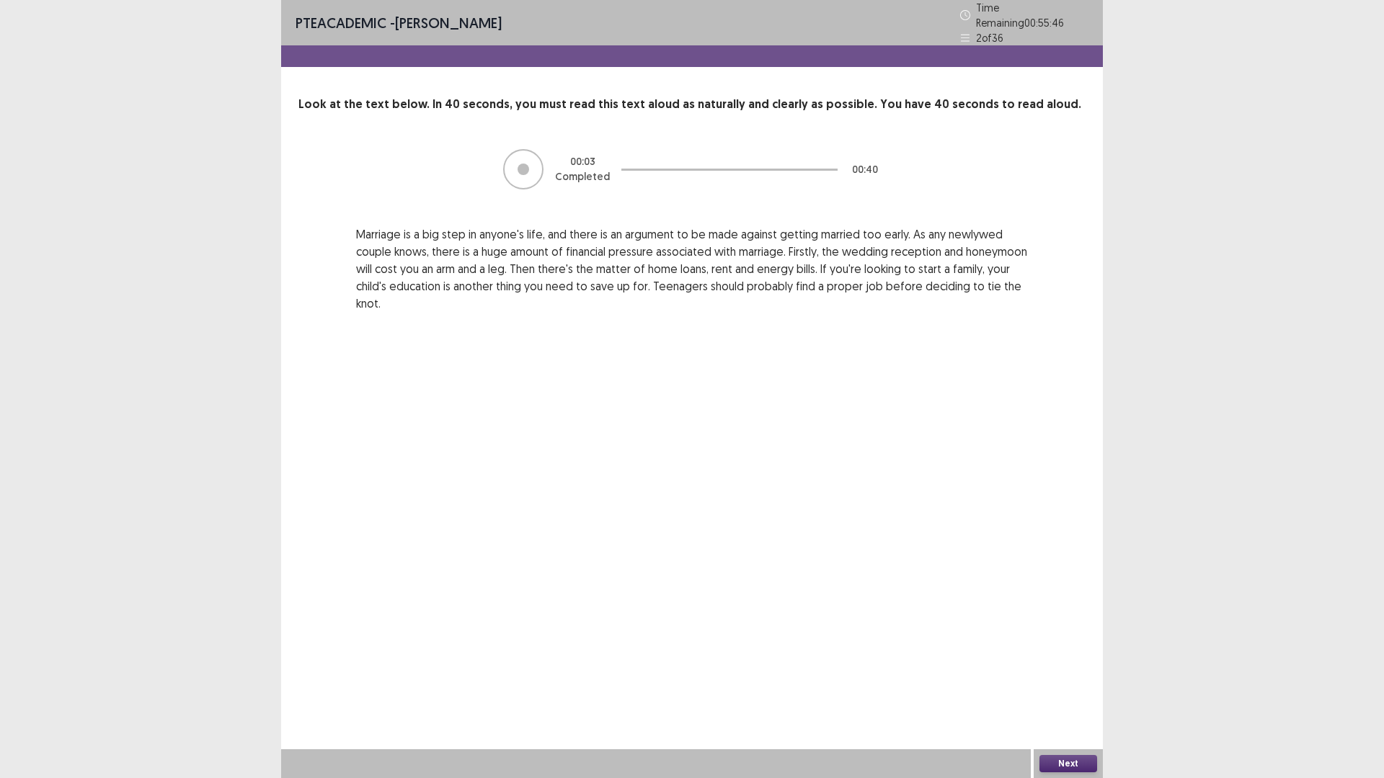
click at [547, 166] on div "00 : 03 Completed 00 : 40" at bounding box center [692, 169] width 672 height 43
click at [1061, 680] on button "Next" at bounding box center [1068, 763] width 58 height 17
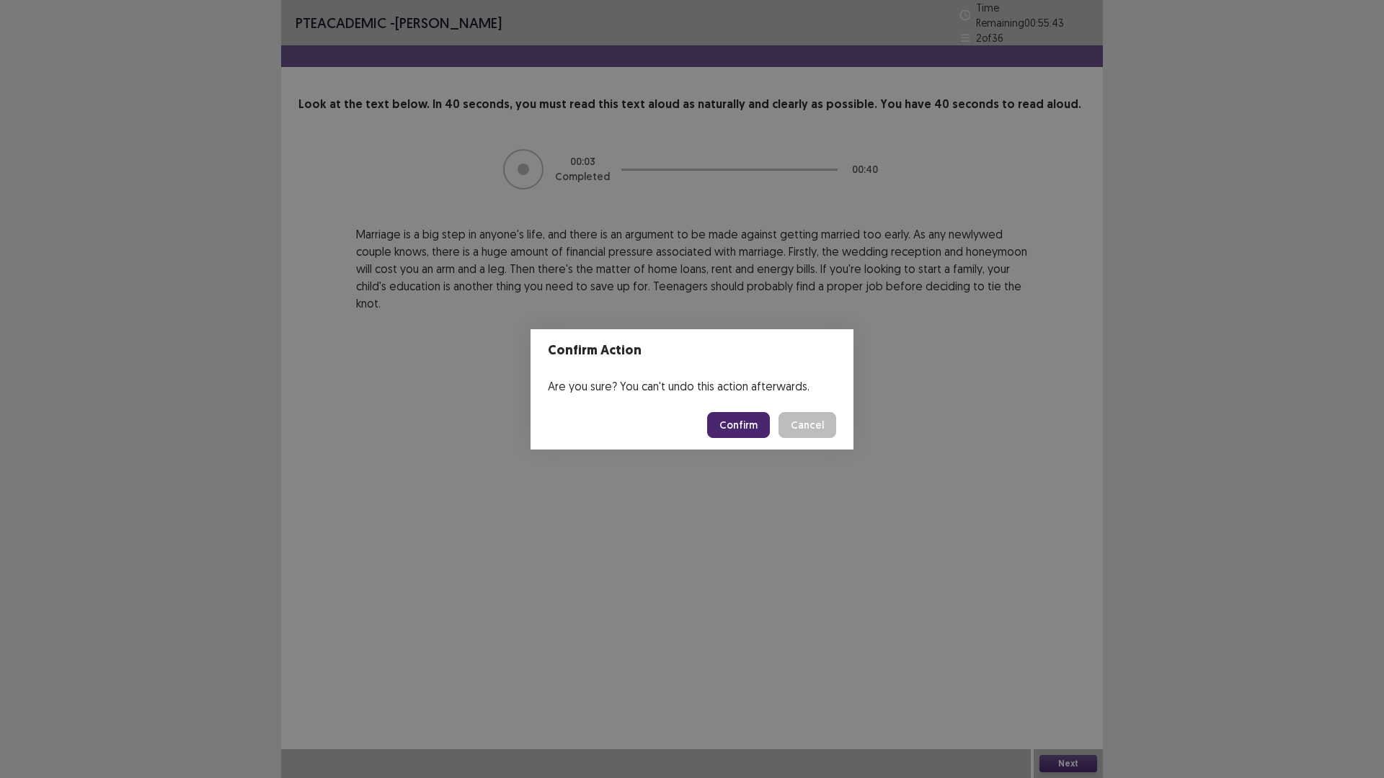
click at [741, 425] on button "Confirm" at bounding box center [738, 425] width 63 height 26
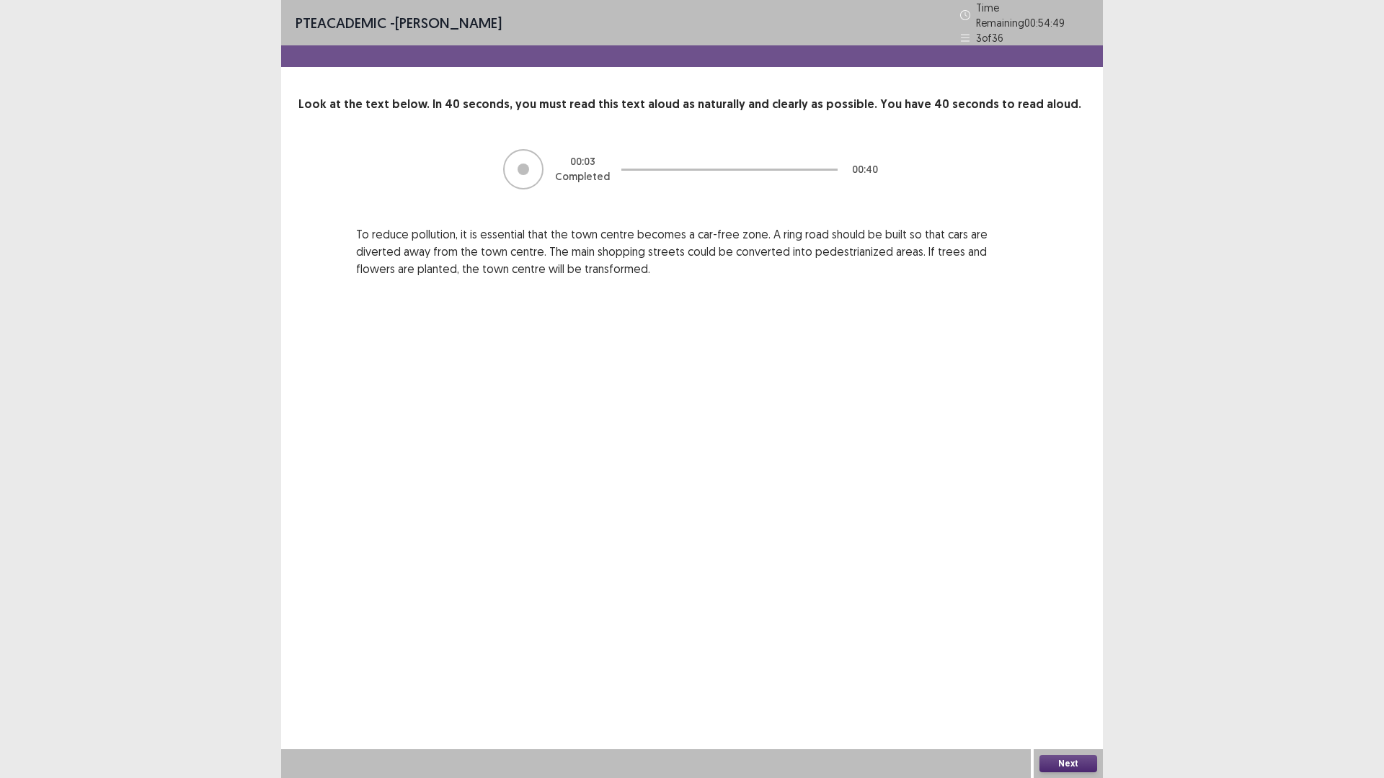
click at [530, 158] on div at bounding box center [523, 169] width 40 height 40
click at [1066, 680] on button "Next" at bounding box center [1068, 763] width 58 height 17
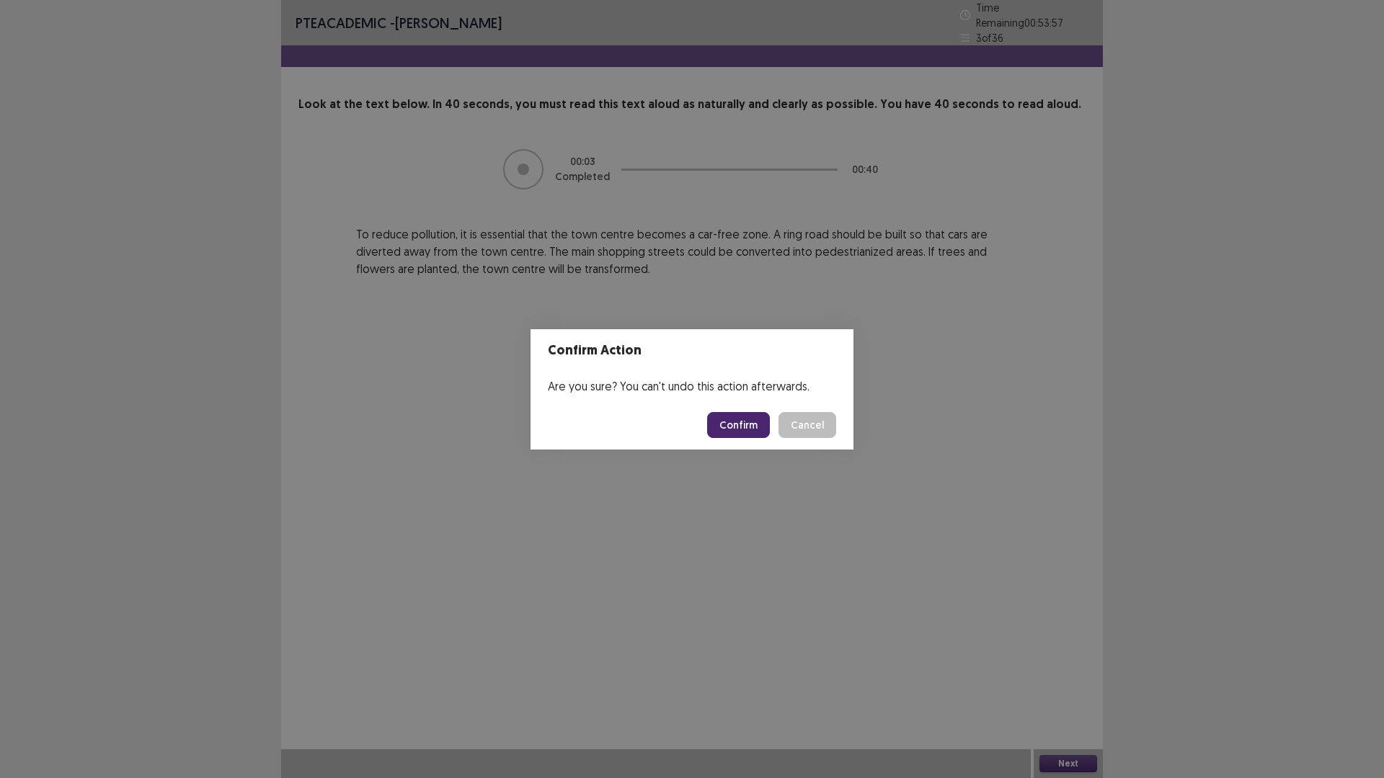
click at [726, 422] on button "Confirm" at bounding box center [738, 425] width 63 height 26
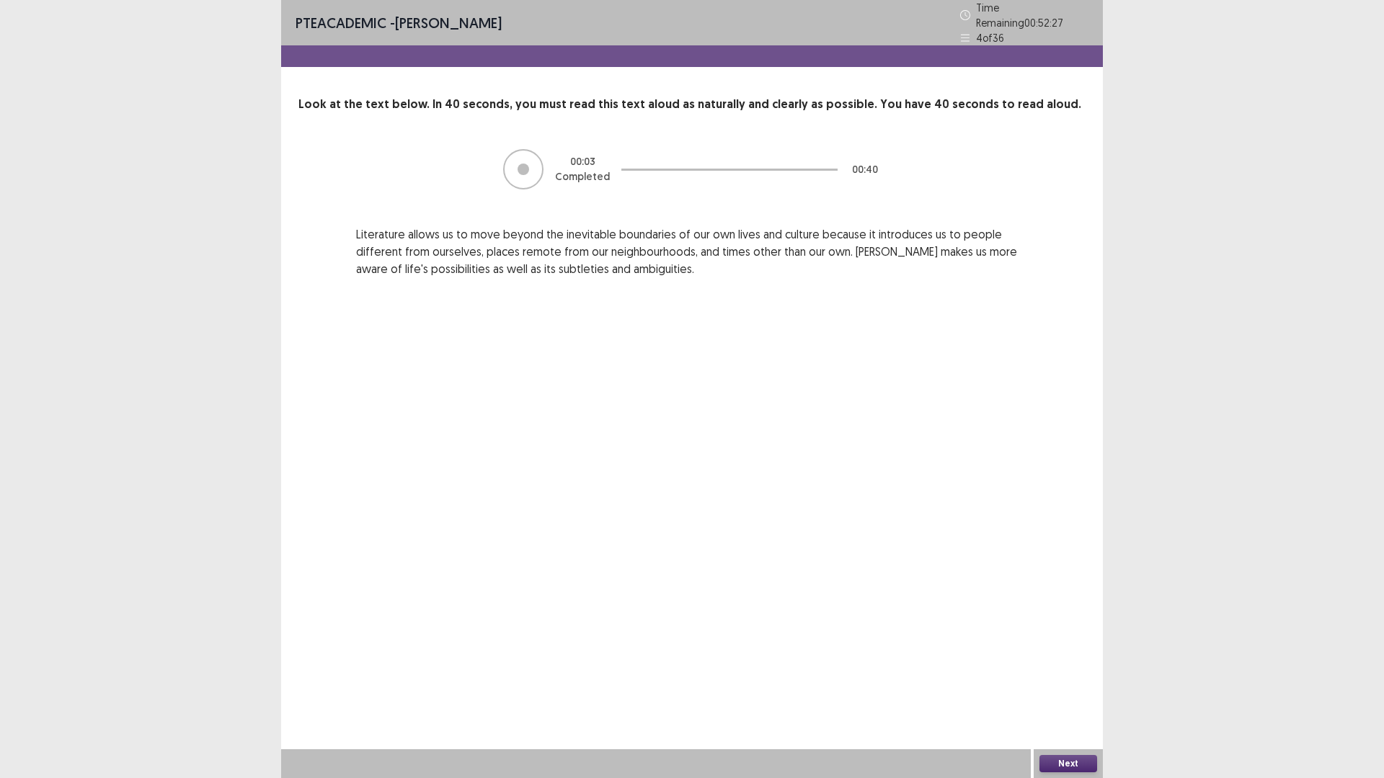
click at [1072, 680] on button "Next" at bounding box center [1068, 763] width 58 height 17
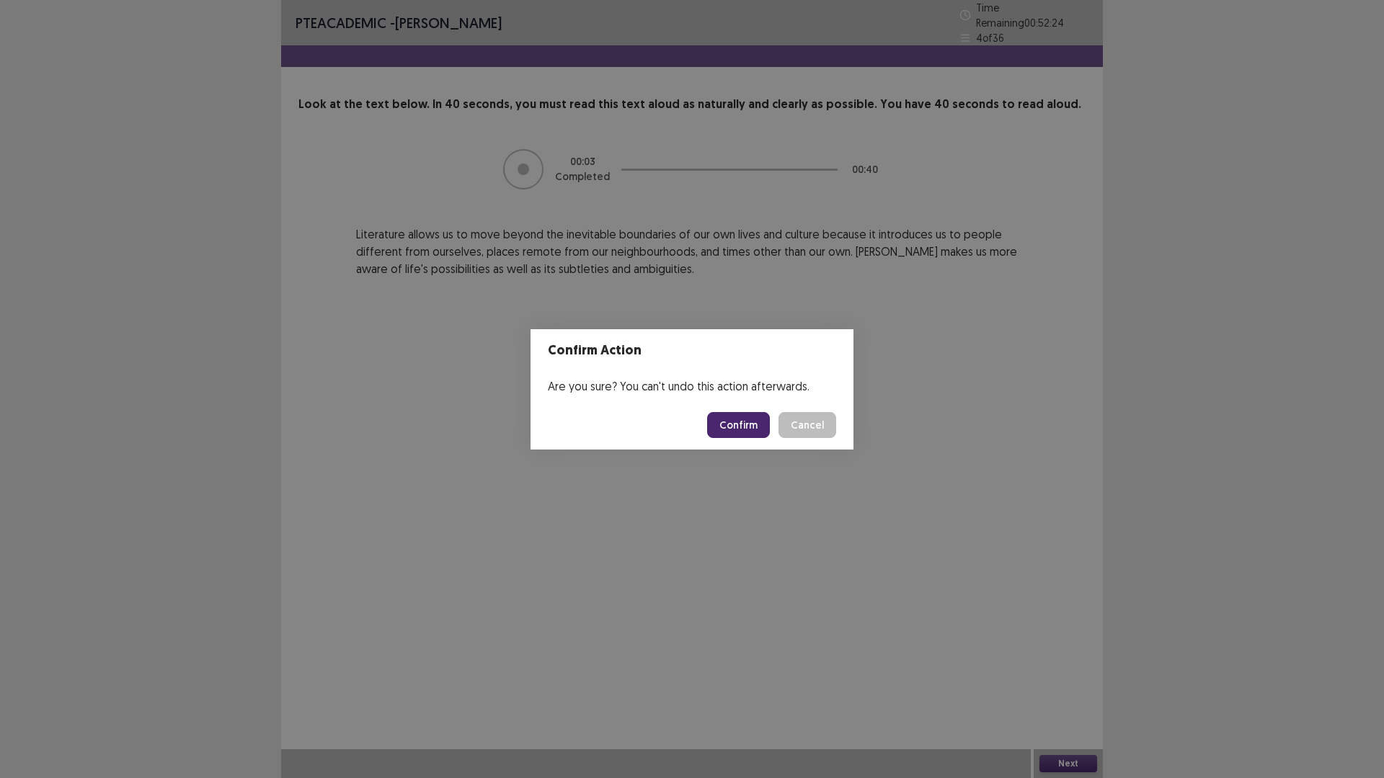
click at [729, 429] on button "Confirm" at bounding box center [738, 425] width 63 height 26
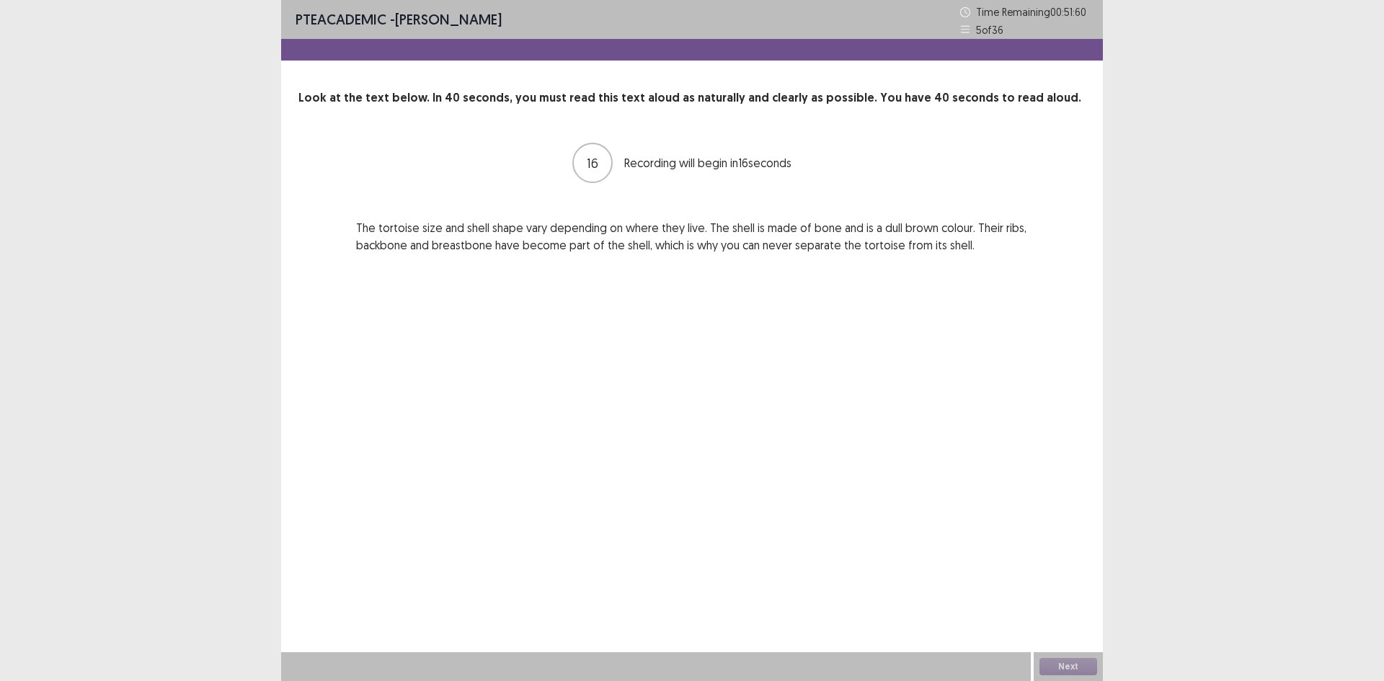
click at [667, 394] on div "PTE academic - [PERSON_NAME] Time Remaining 00 : 51 : 60 5 of 36 Look at the te…" at bounding box center [691, 340] width 821 height 681
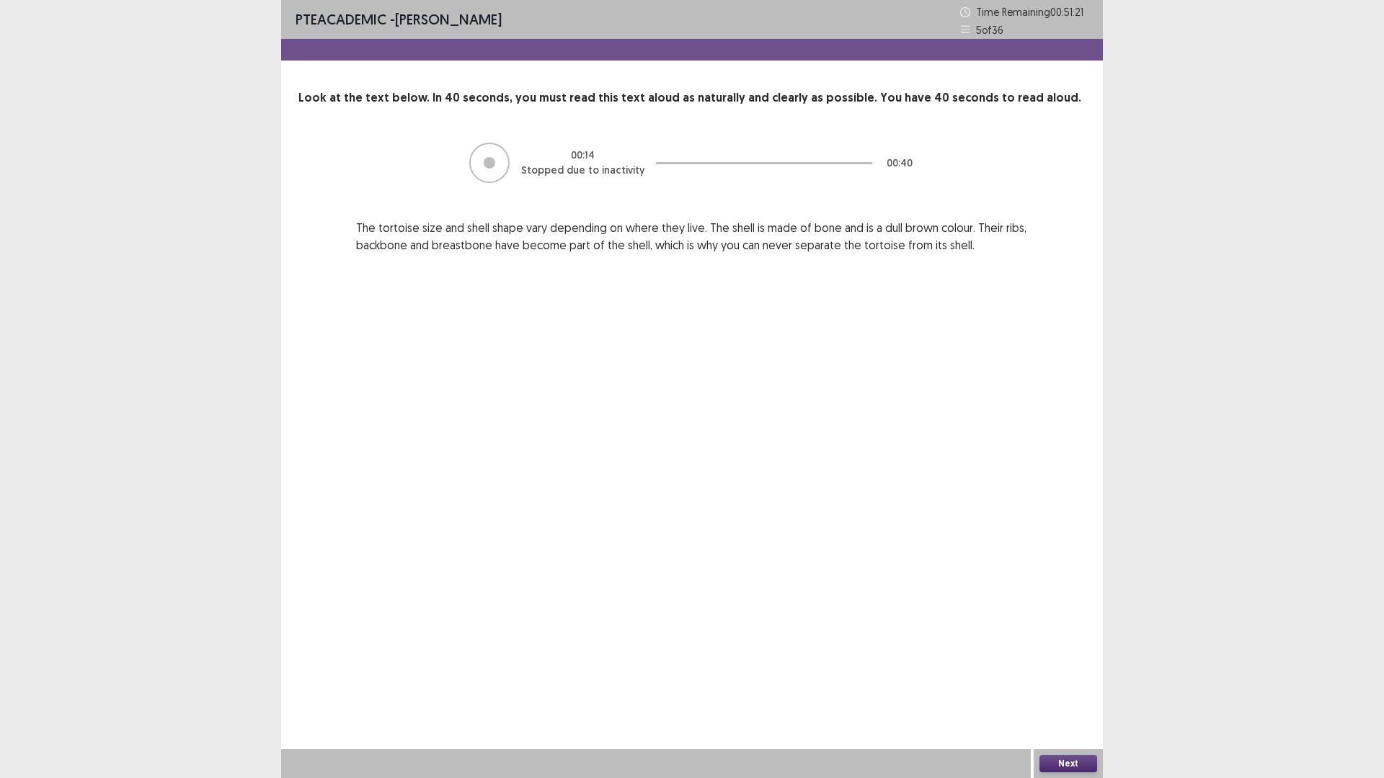
click at [1062, 680] on button "Next" at bounding box center [1068, 763] width 58 height 17
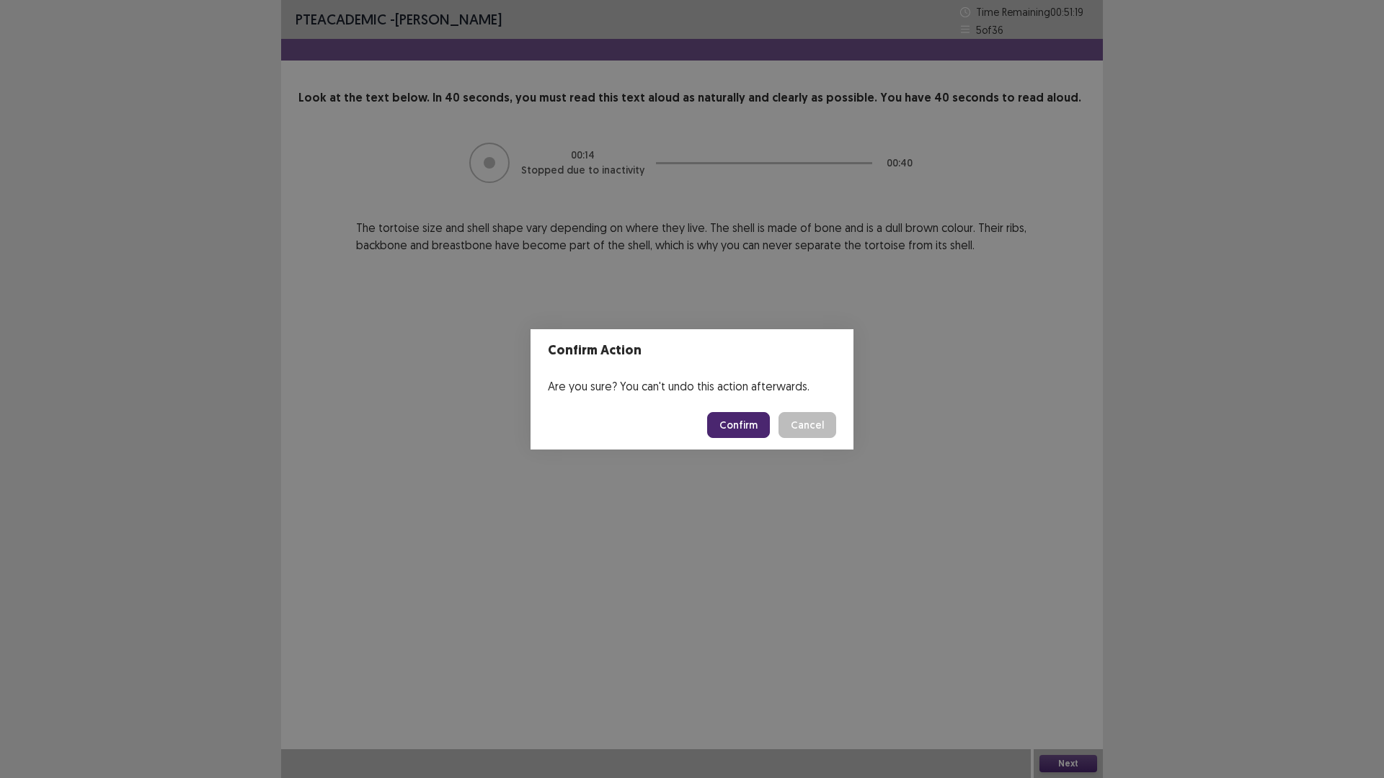
click at [739, 427] on button "Confirm" at bounding box center [738, 425] width 63 height 26
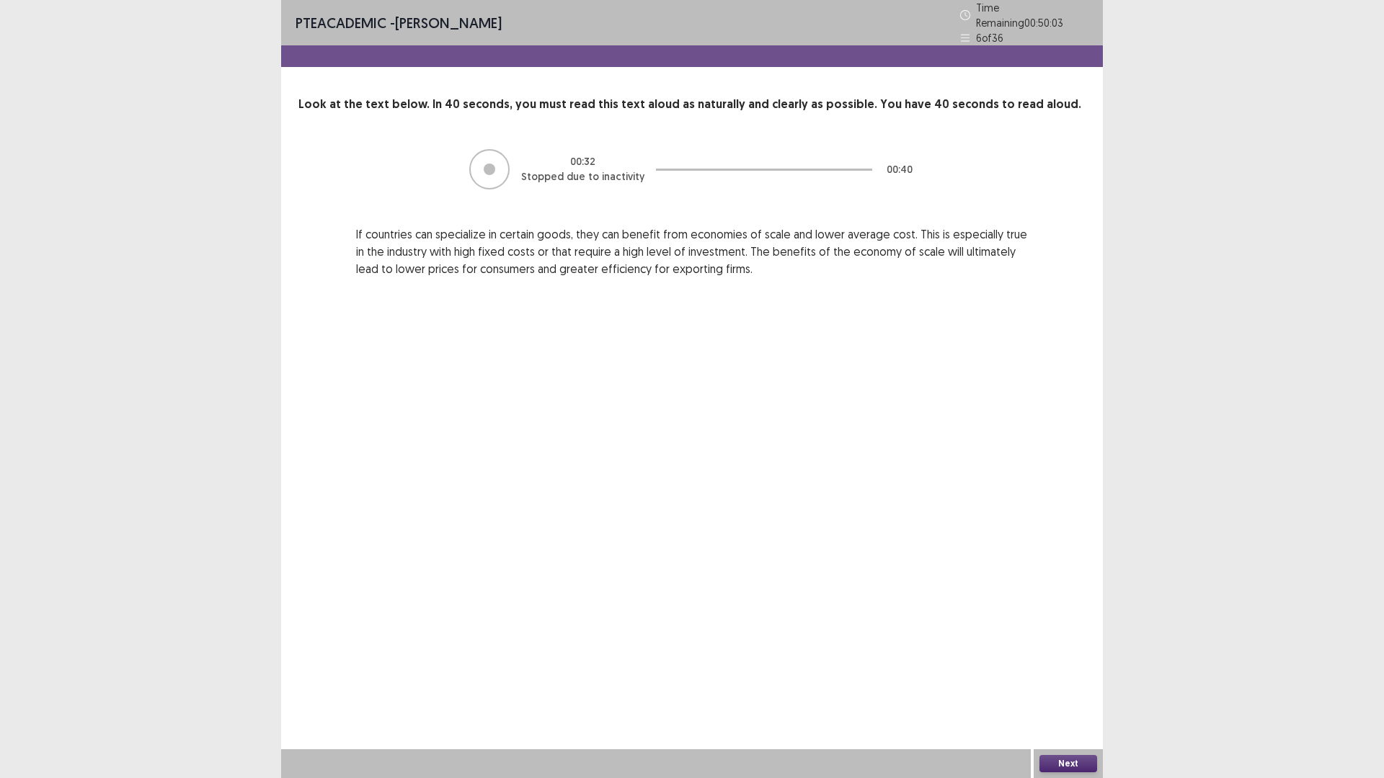
click at [1063, 680] on button "Next" at bounding box center [1068, 763] width 58 height 17
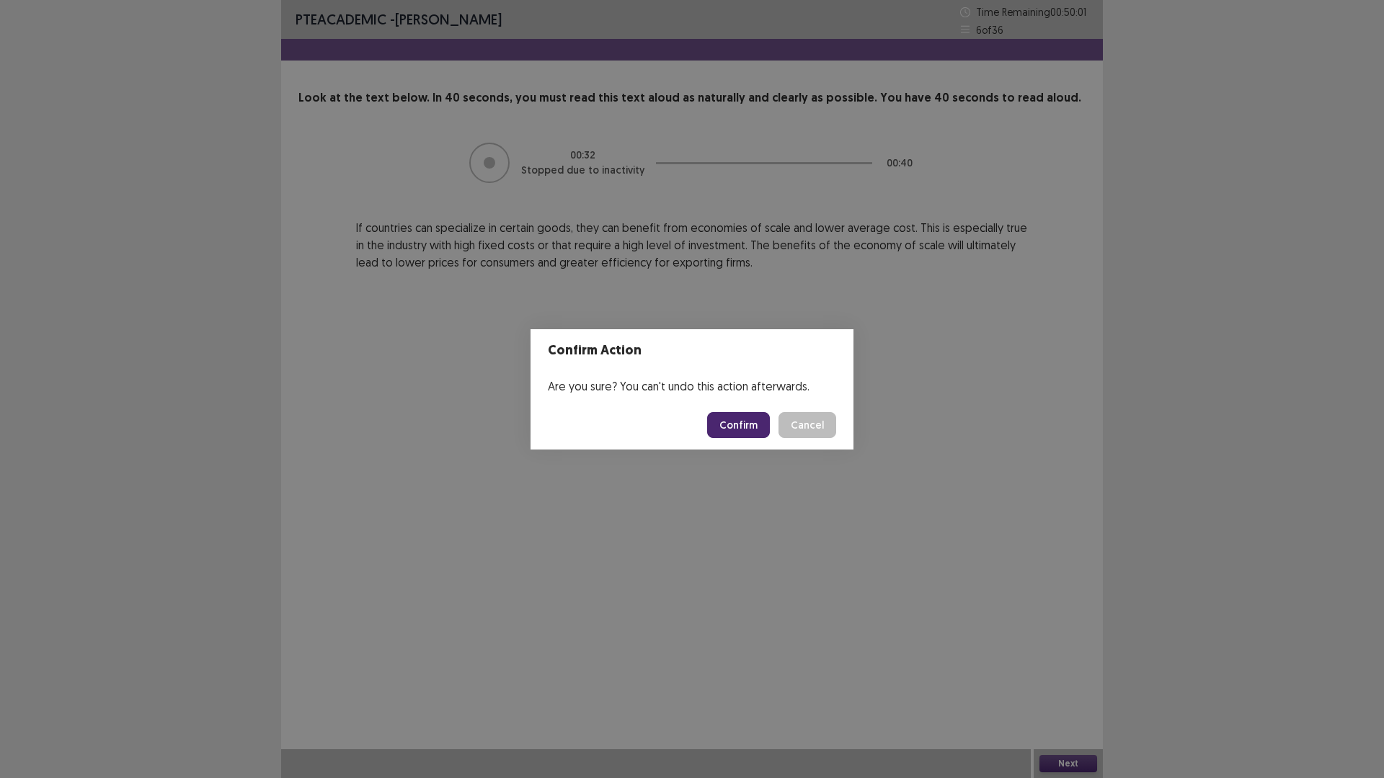
click at [723, 427] on button "Confirm" at bounding box center [738, 425] width 63 height 26
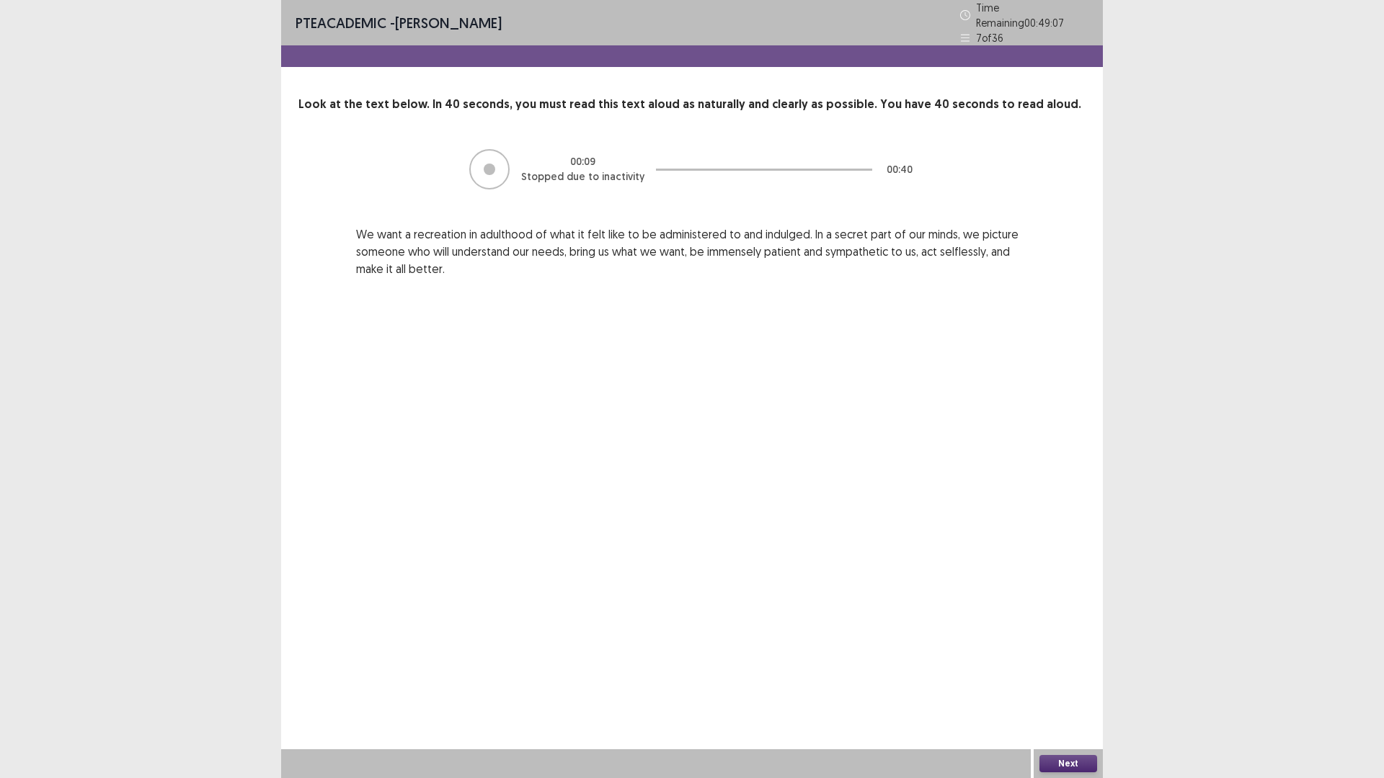
click at [1072, 680] on button "Next" at bounding box center [1068, 763] width 58 height 17
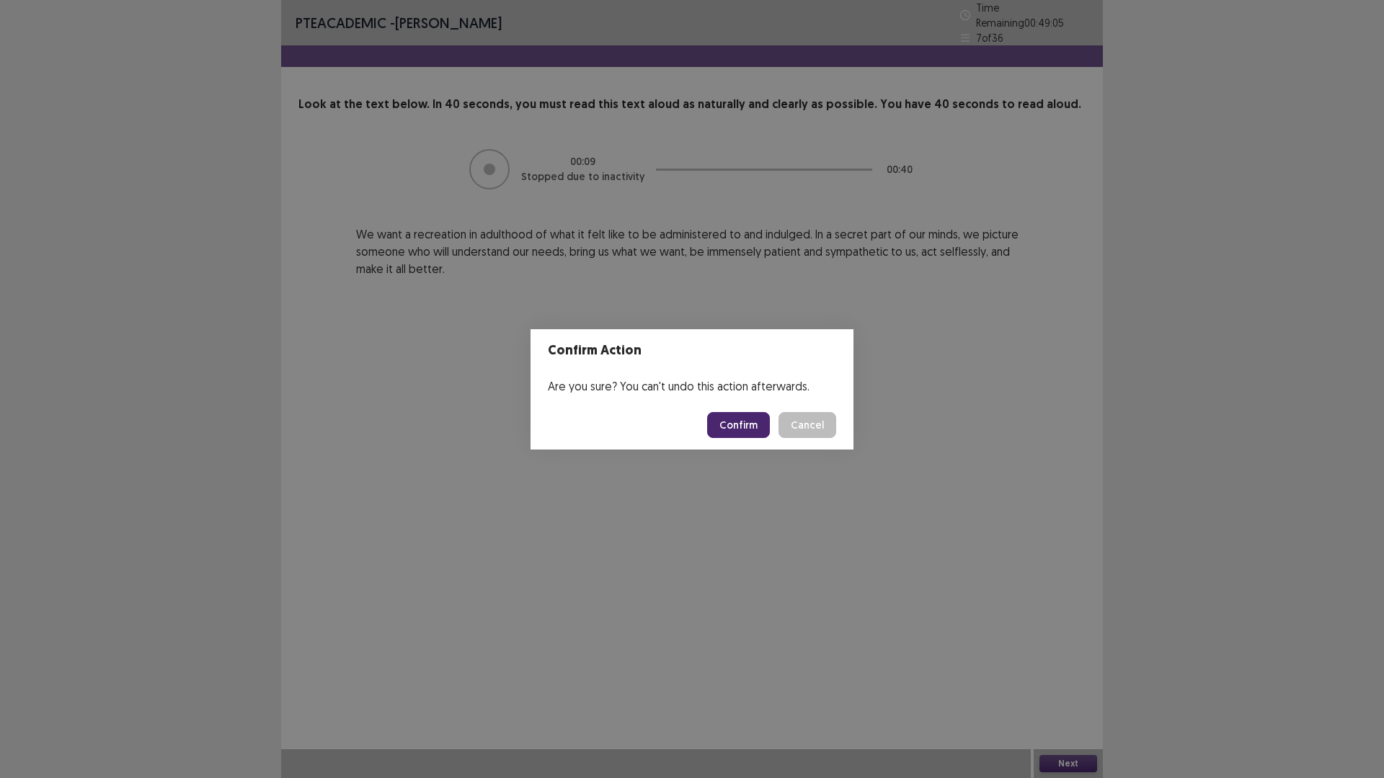
click at [734, 423] on button "Confirm" at bounding box center [738, 425] width 63 height 26
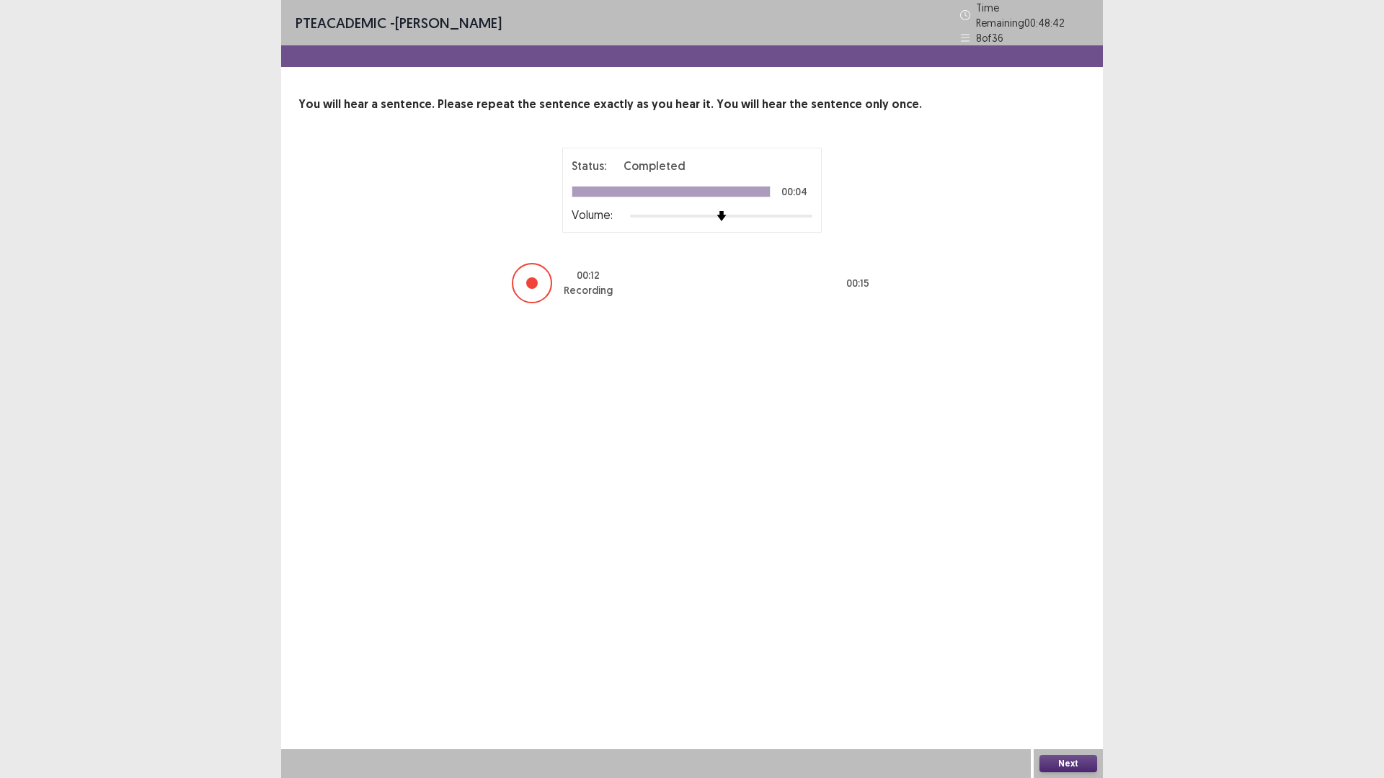
click at [540, 276] on div at bounding box center [532, 283] width 40 height 40
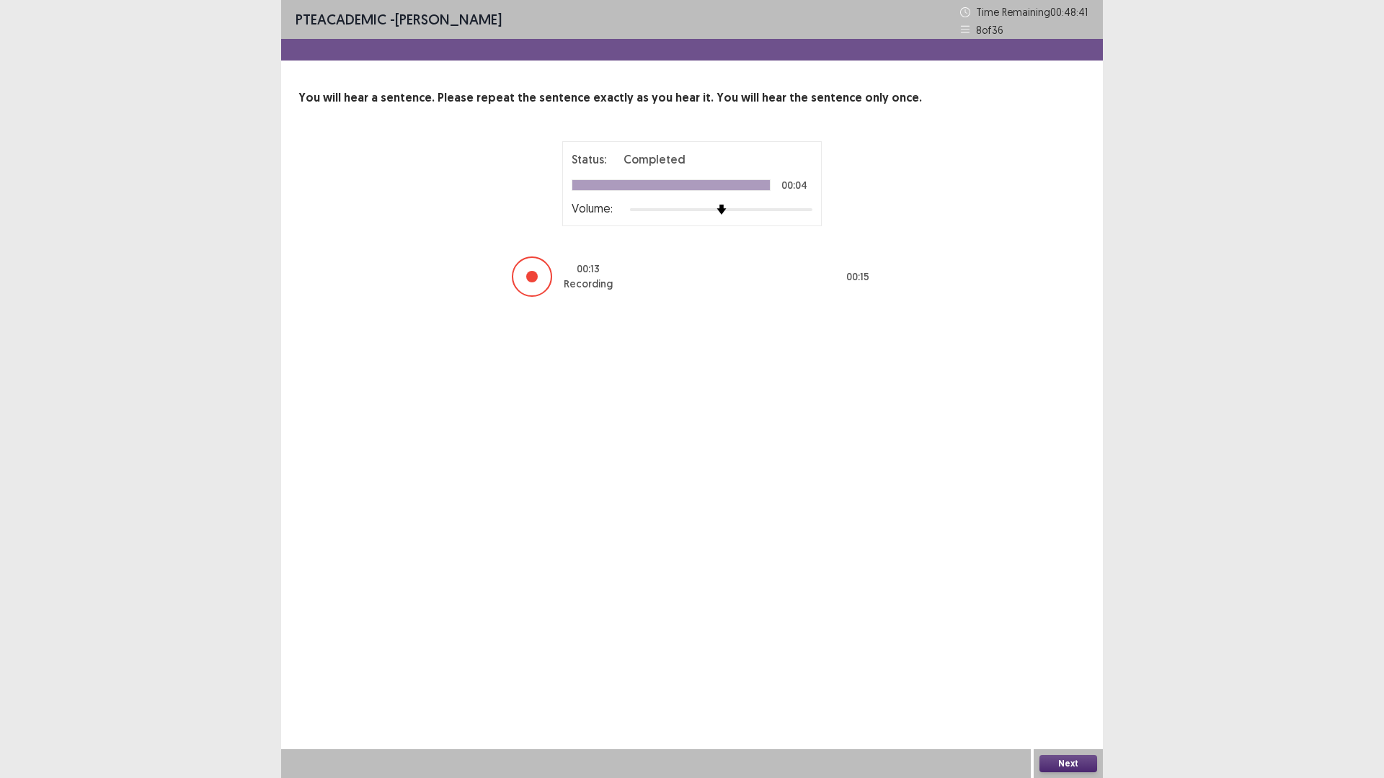
click at [533, 277] on div at bounding box center [532, 277] width 12 height 12
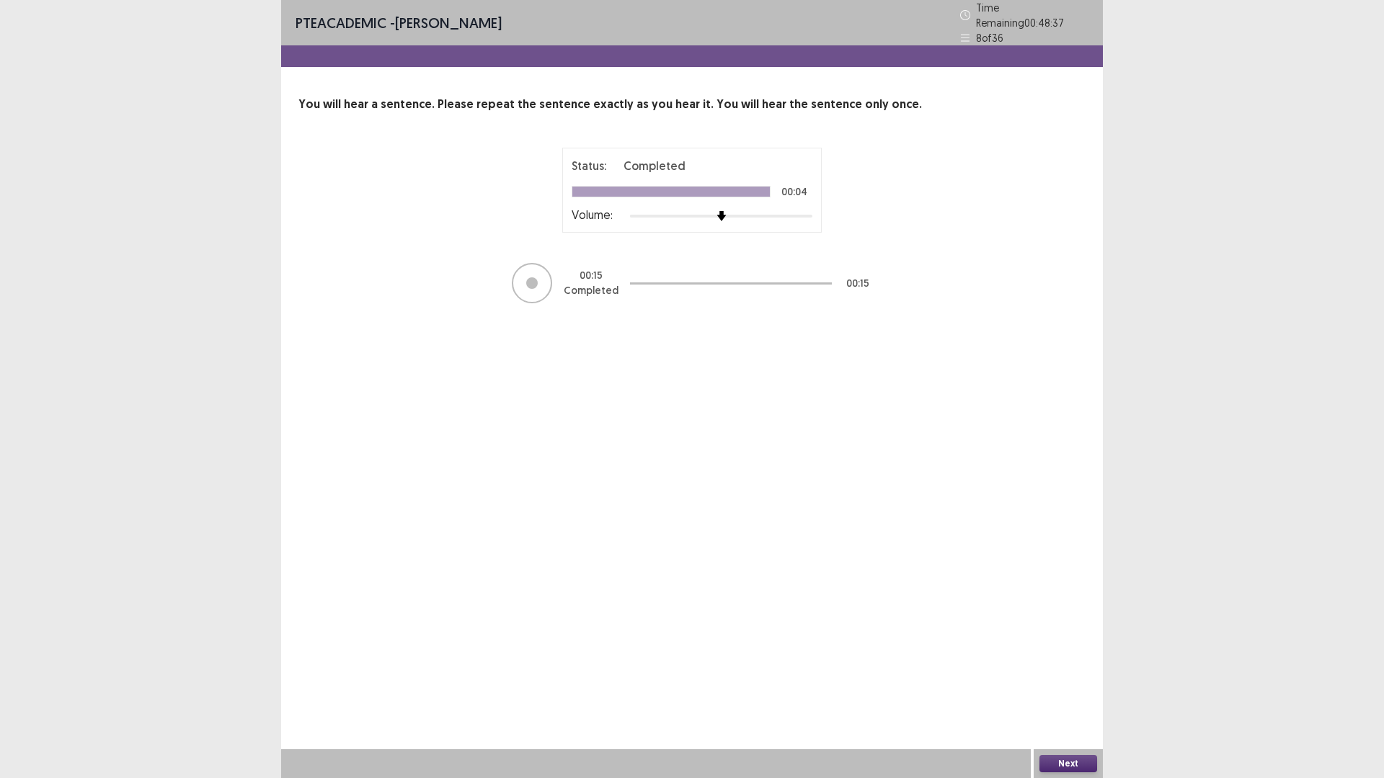
click at [1056, 680] on button "Next" at bounding box center [1068, 763] width 58 height 17
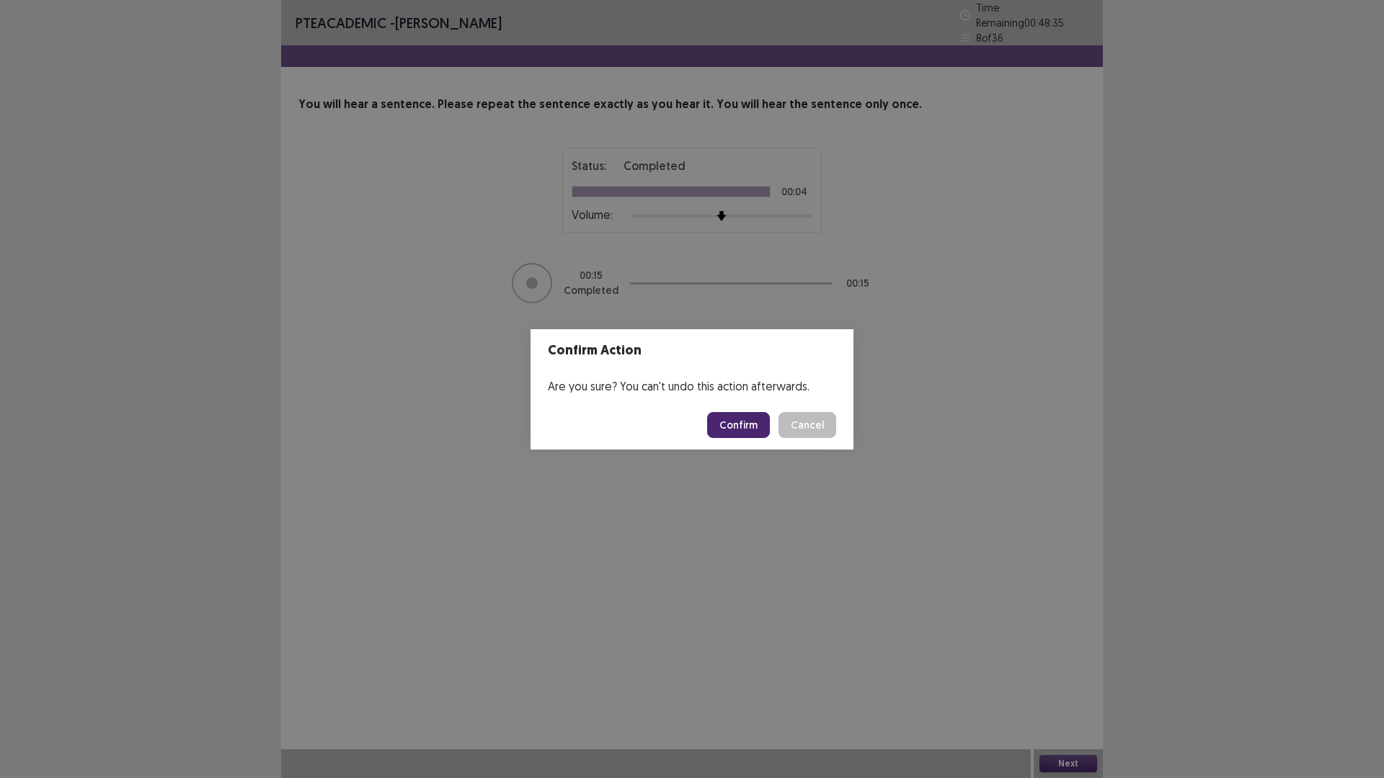
click at [733, 422] on button "Confirm" at bounding box center [738, 425] width 63 height 26
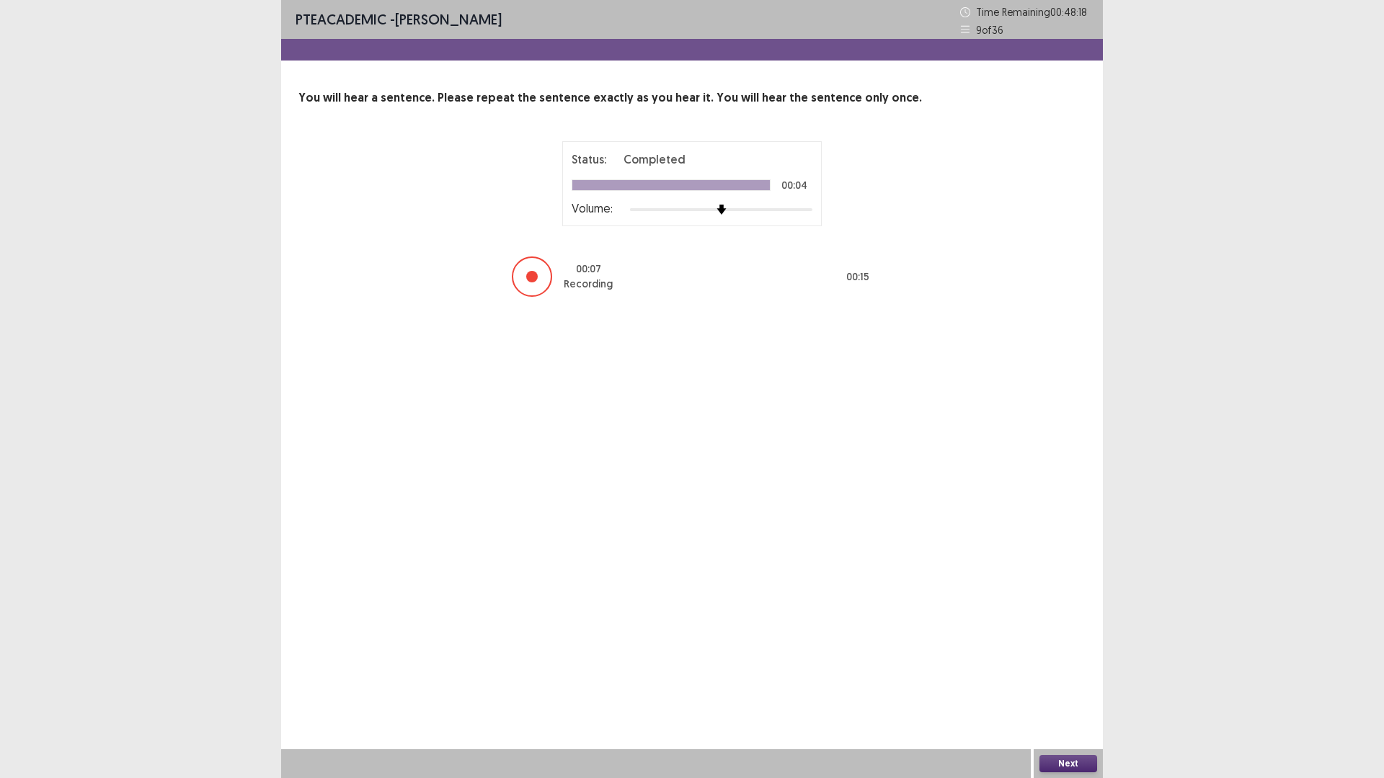
click at [527, 279] on div at bounding box center [532, 277] width 12 height 12
click at [534, 277] on div at bounding box center [532, 277] width 12 height 12
click at [1073, 680] on button "Next" at bounding box center [1068, 763] width 58 height 17
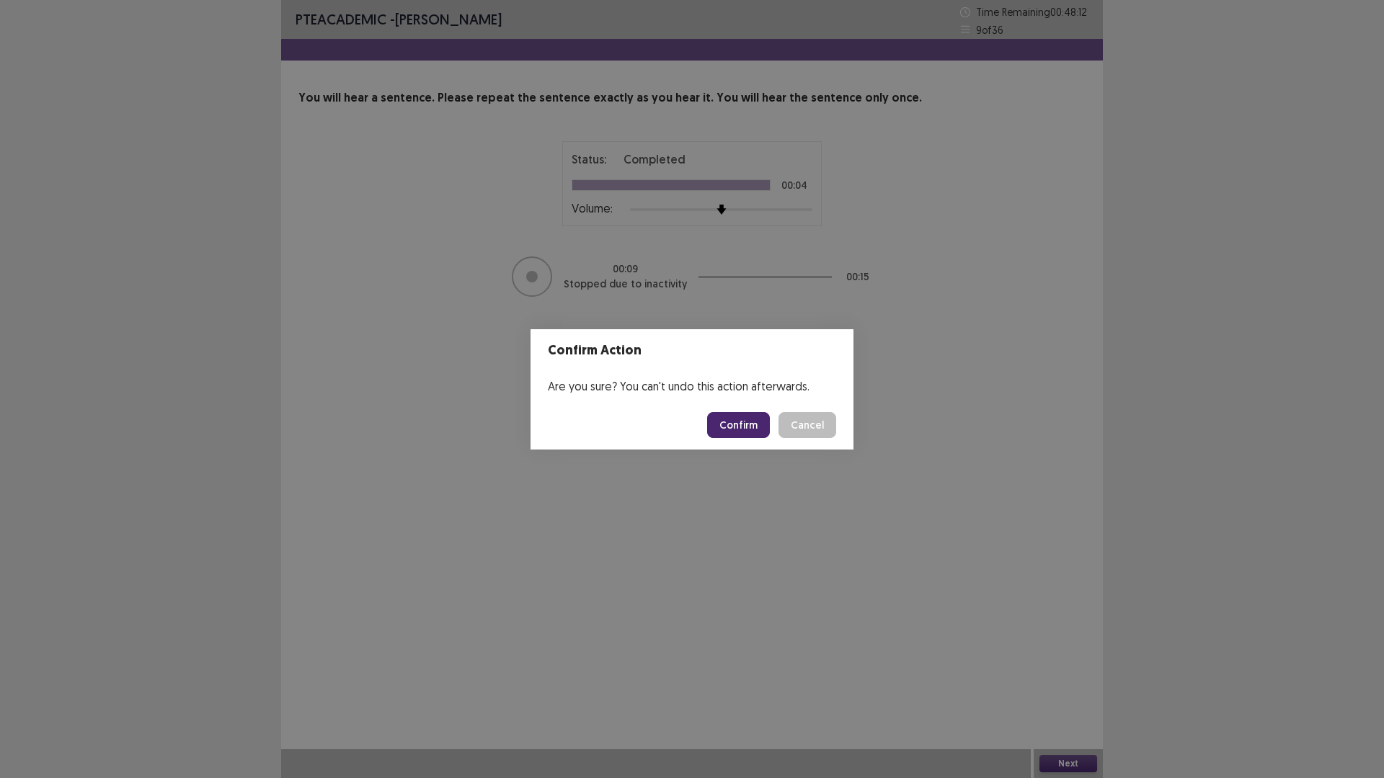
click at [741, 418] on button "Confirm" at bounding box center [738, 425] width 63 height 26
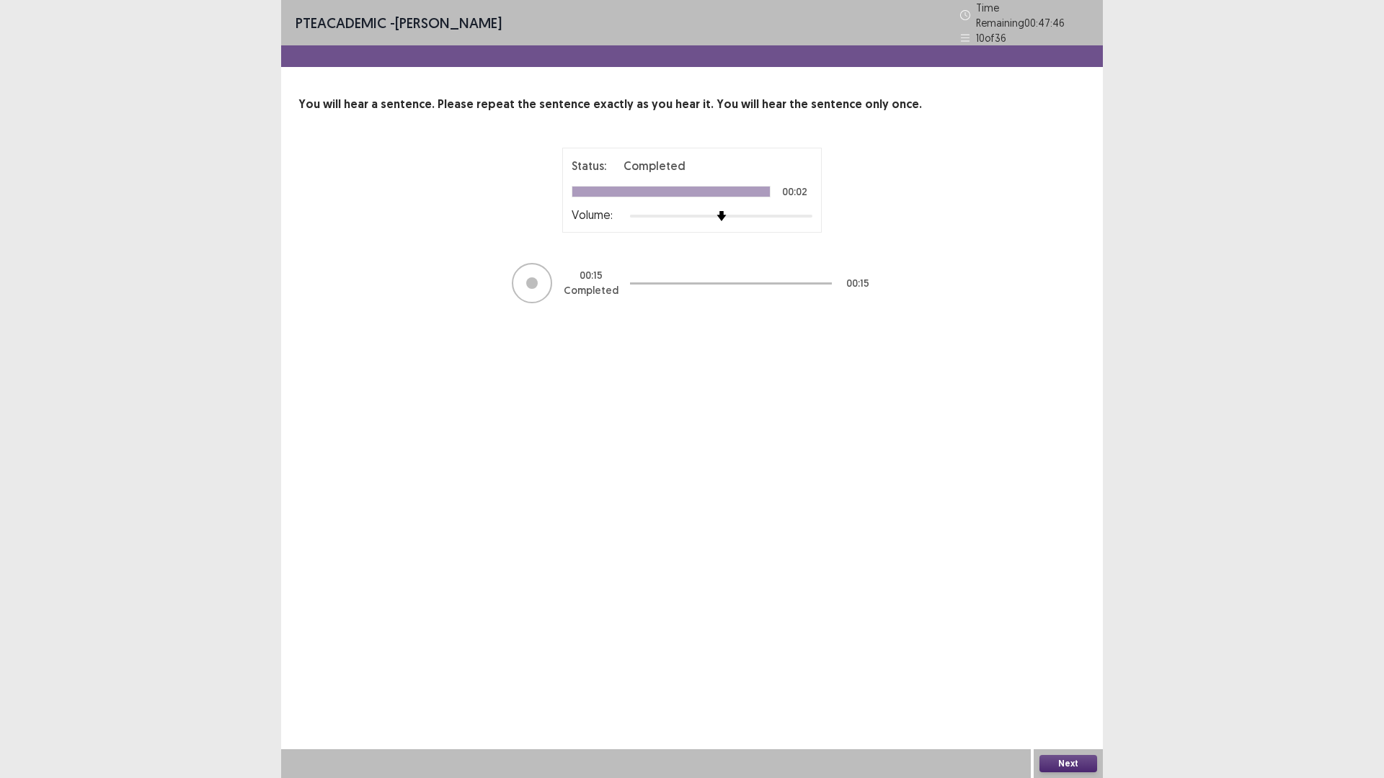
click at [1074, 680] on button "Next" at bounding box center [1068, 763] width 58 height 17
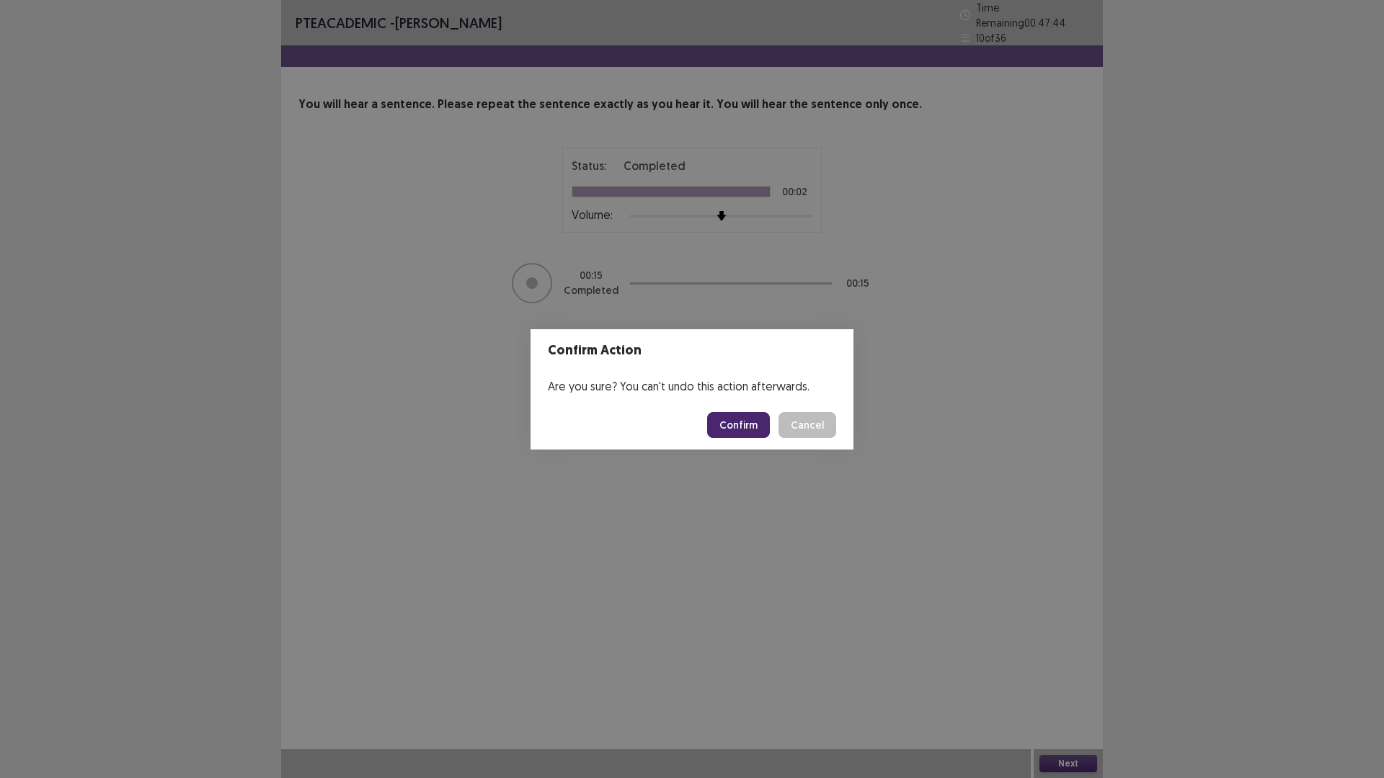
click at [744, 430] on button "Confirm" at bounding box center [738, 425] width 63 height 26
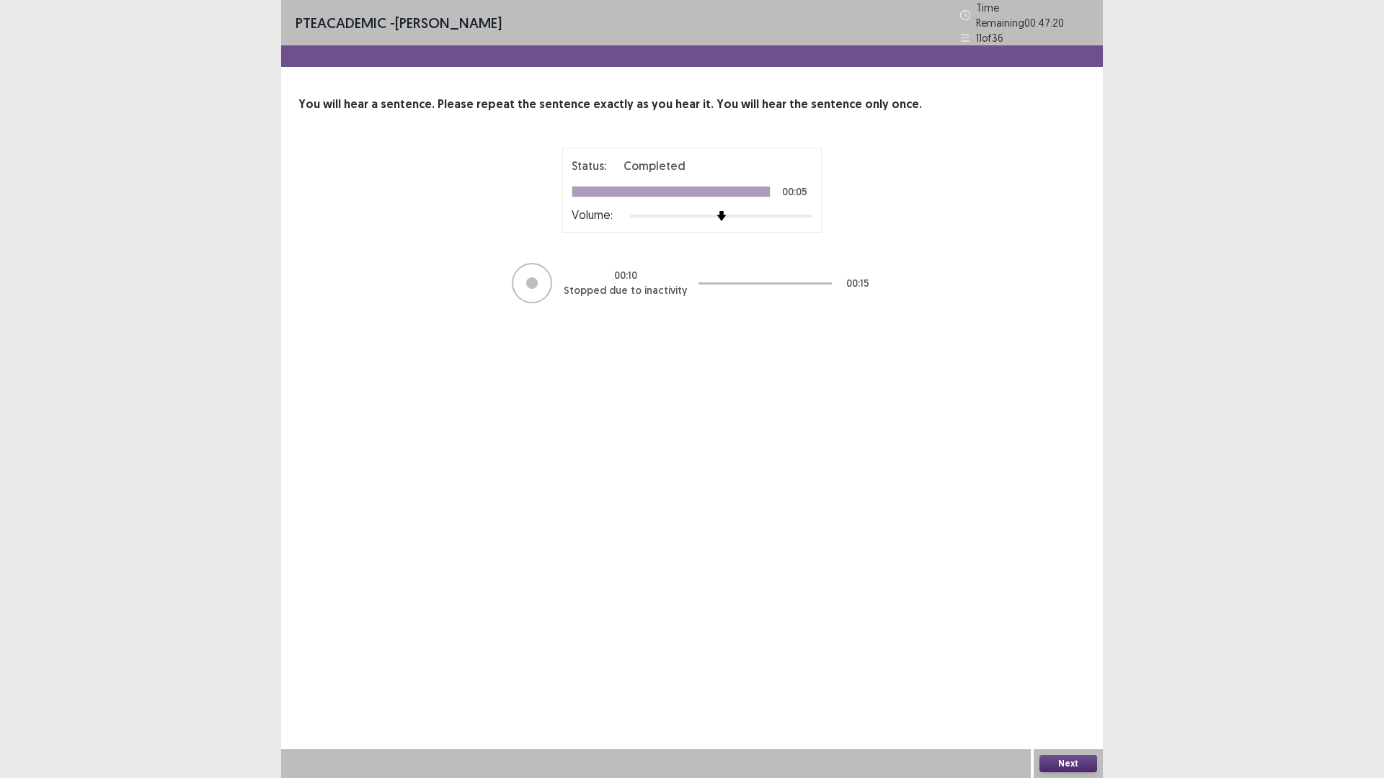
click at [1065, 680] on button "Next" at bounding box center [1068, 763] width 58 height 17
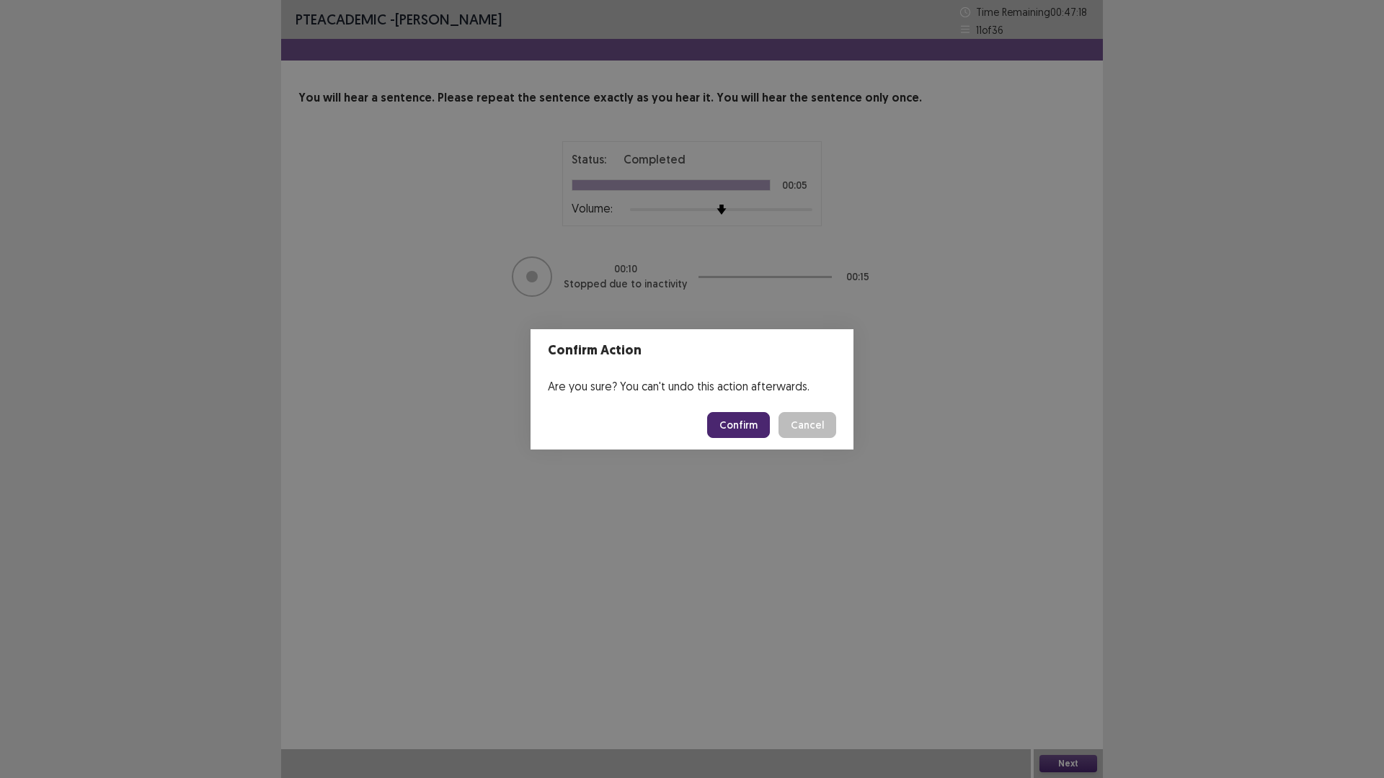
click at [742, 424] on button "Confirm" at bounding box center [738, 425] width 63 height 26
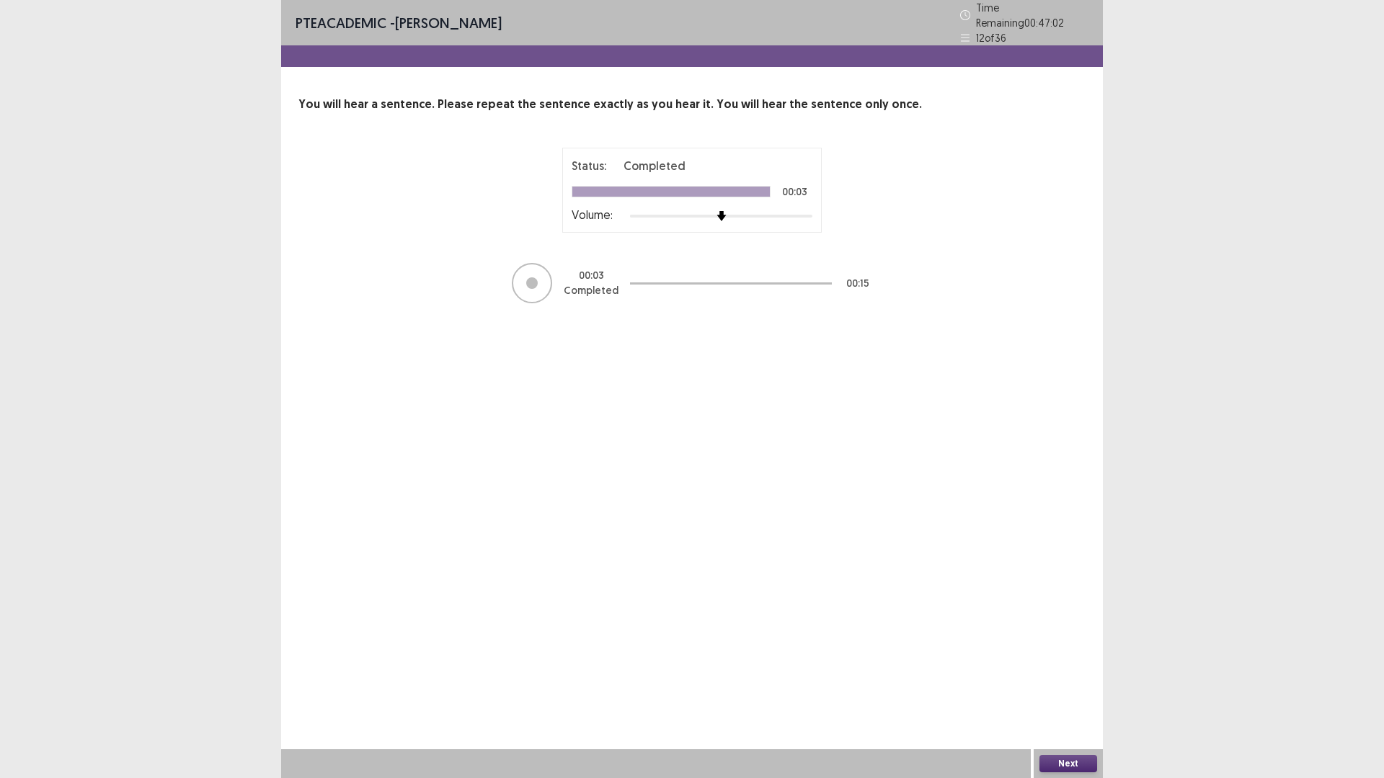
click at [687, 195] on div "Status: Completed 00:03 Volume:" at bounding box center [691, 190] width 241 height 66
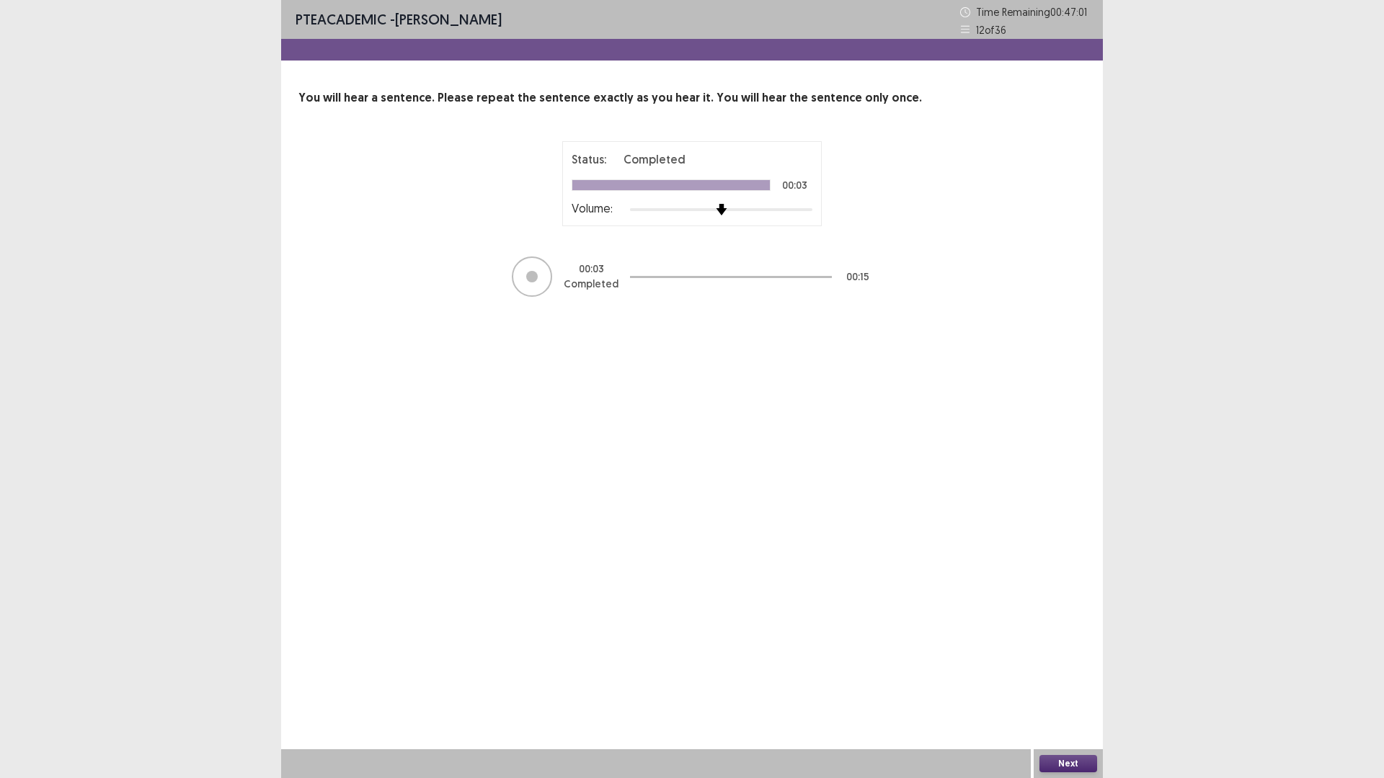
click at [718, 210] on img at bounding box center [721, 210] width 12 height 12
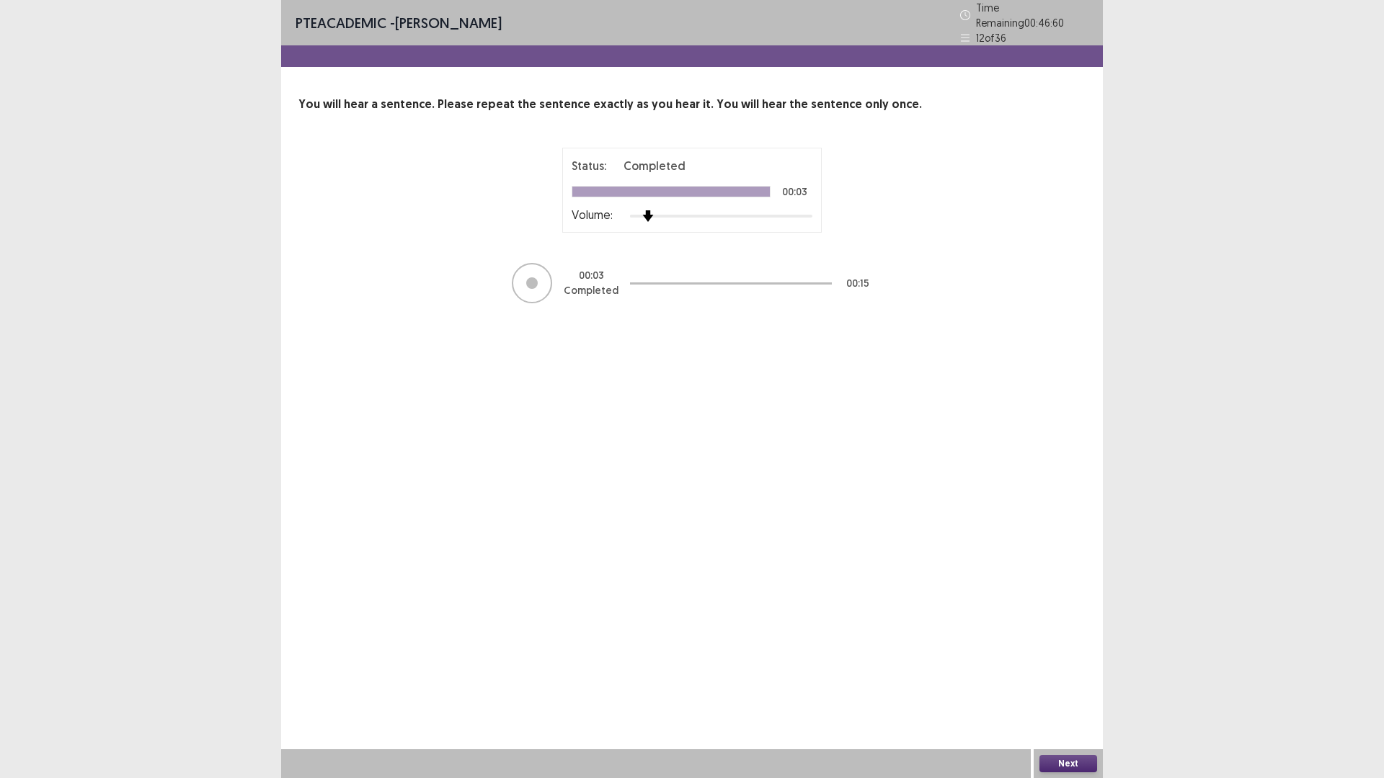
click at [657, 212] on div at bounding box center [721, 216] width 182 height 12
click at [669, 210] on div at bounding box center [721, 216] width 182 height 12
click at [688, 211] on div at bounding box center [721, 216] width 182 height 12
click at [707, 211] on div at bounding box center [721, 216] width 182 height 12
click at [1061, 680] on button "Next" at bounding box center [1068, 763] width 58 height 17
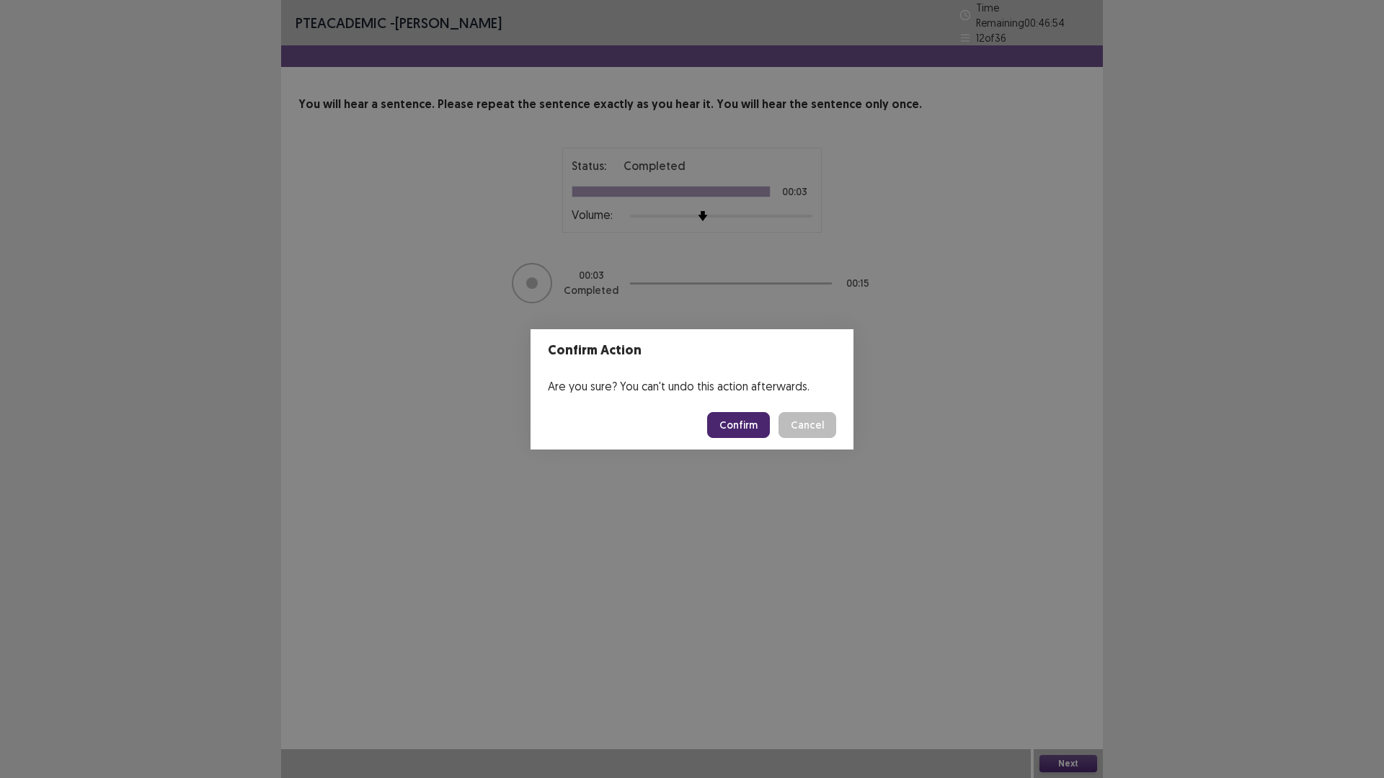
click at [747, 421] on button "Confirm" at bounding box center [738, 425] width 63 height 26
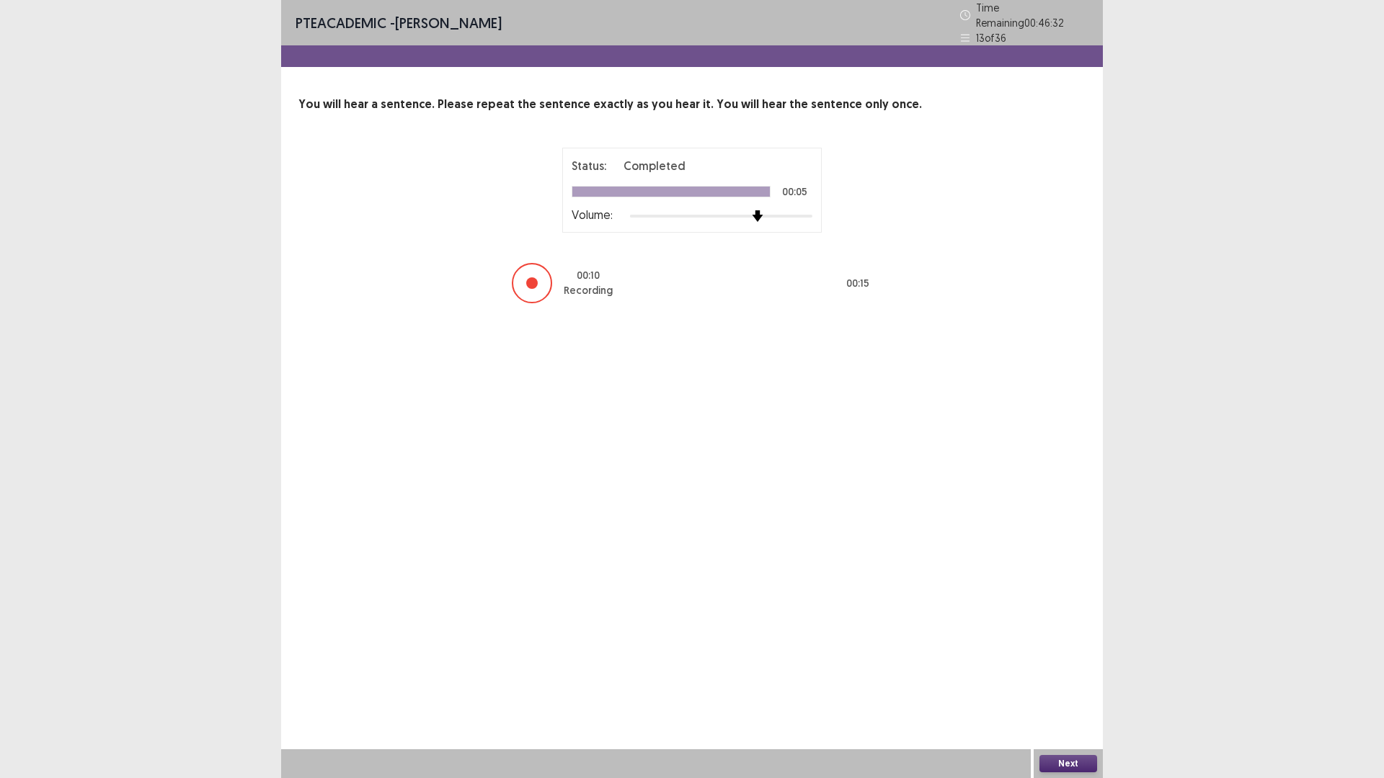
click at [749, 210] on div at bounding box center [721, 216] width 182 height 12
click at [1079, 680] on button "Next" at bounding box center [1068, 763] width 58 height 17
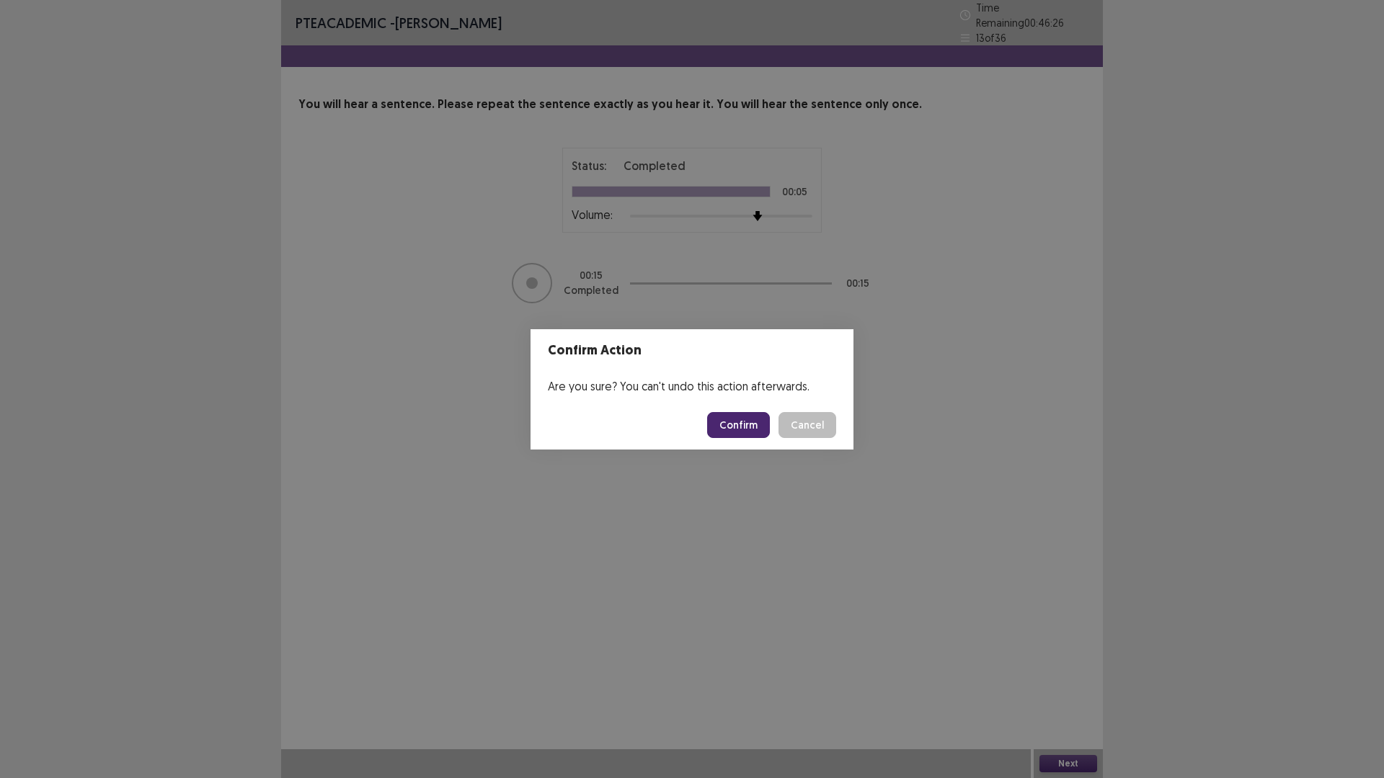
click at [754, 431] on button "Confirm" at bounding box center [738, 425] width 63 height 26
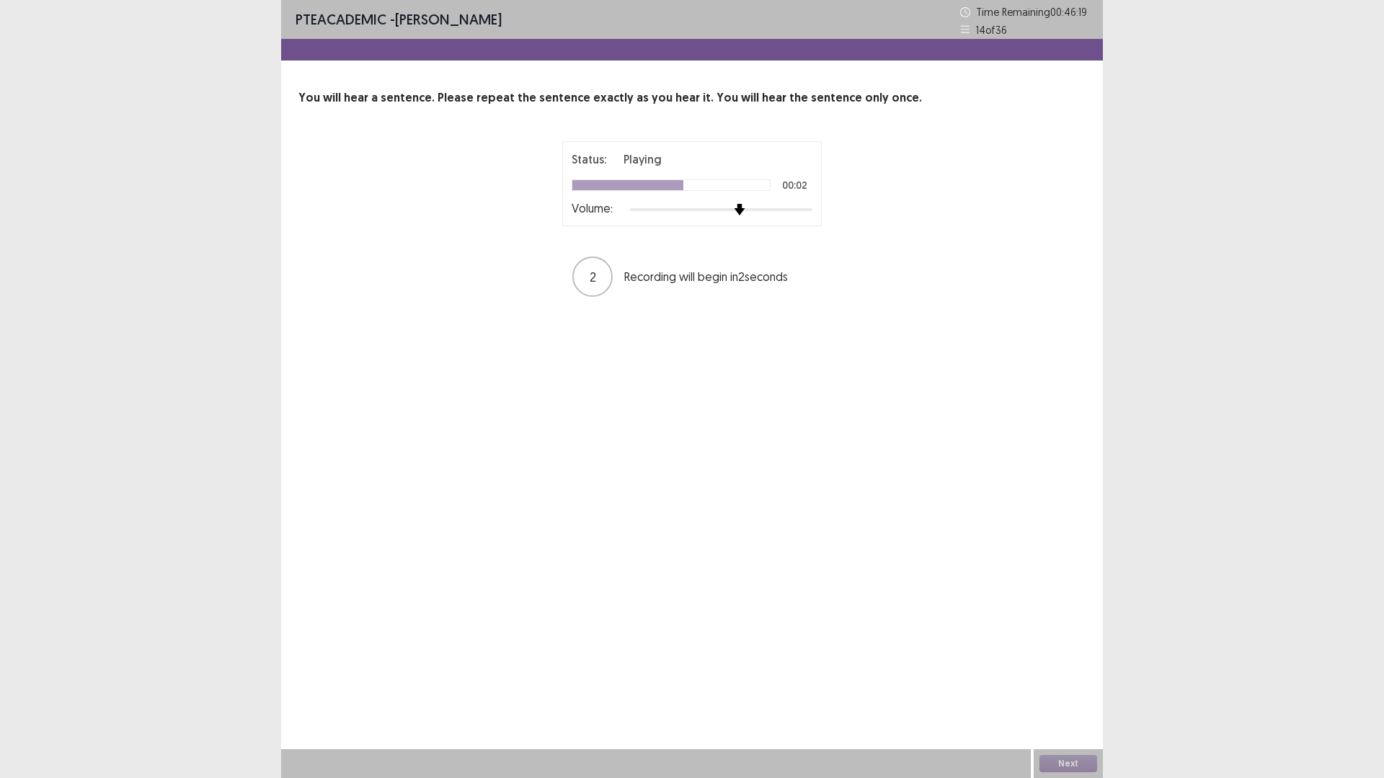
click at [741, 212] on div at bounding box center [721, 210] width 182 height 12
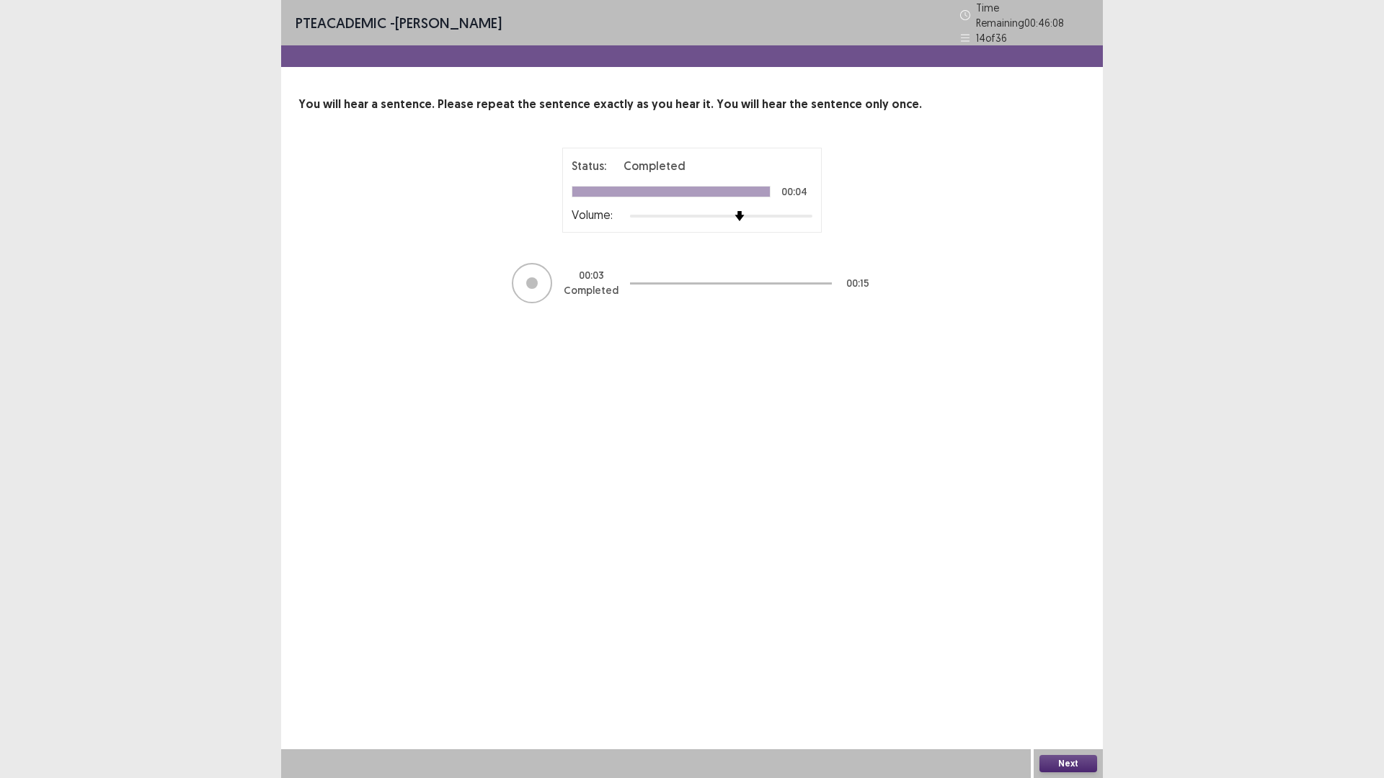
click at [1067, 680] on button "Next" at bounding box center [1068, 763] width 58 height 17
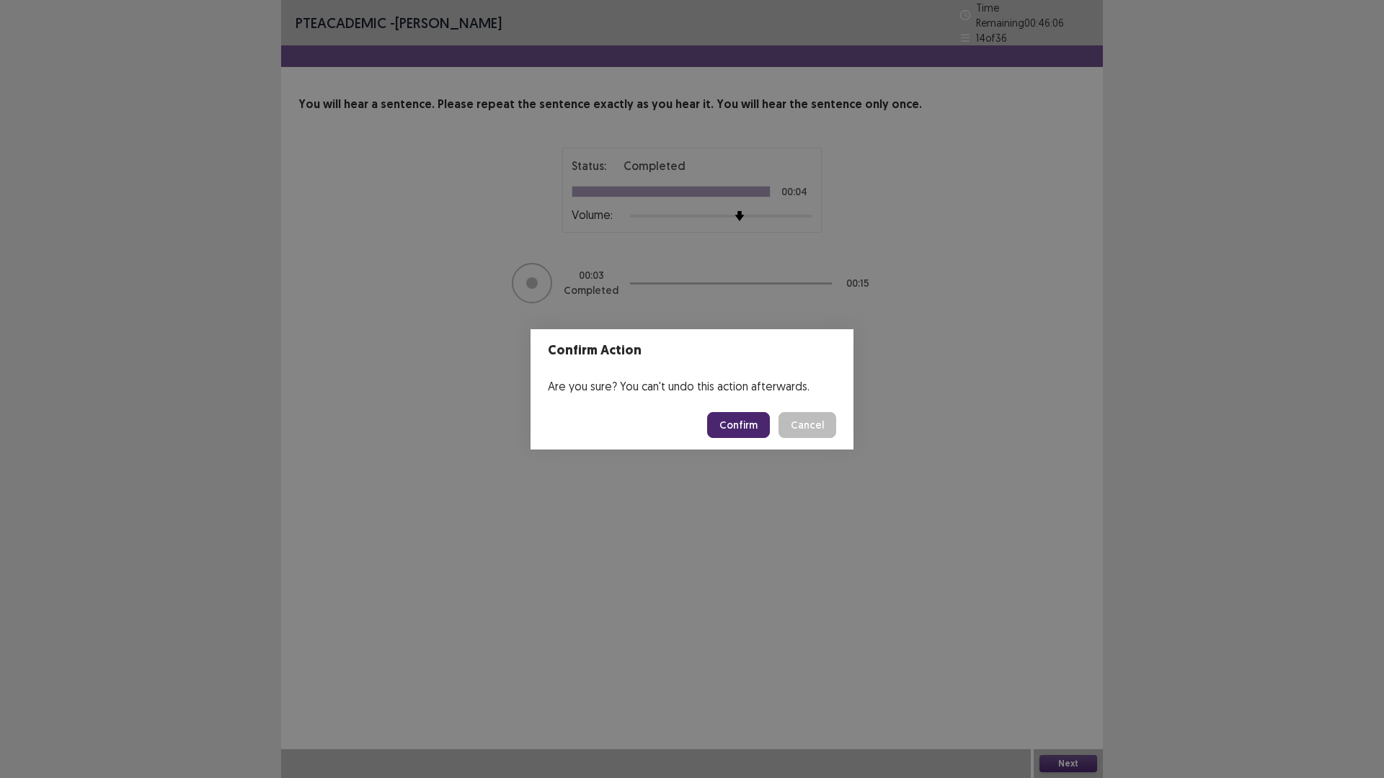
click at [731, 429] on button "Confirm" at bounding box center [738, 425] width 63 height 26
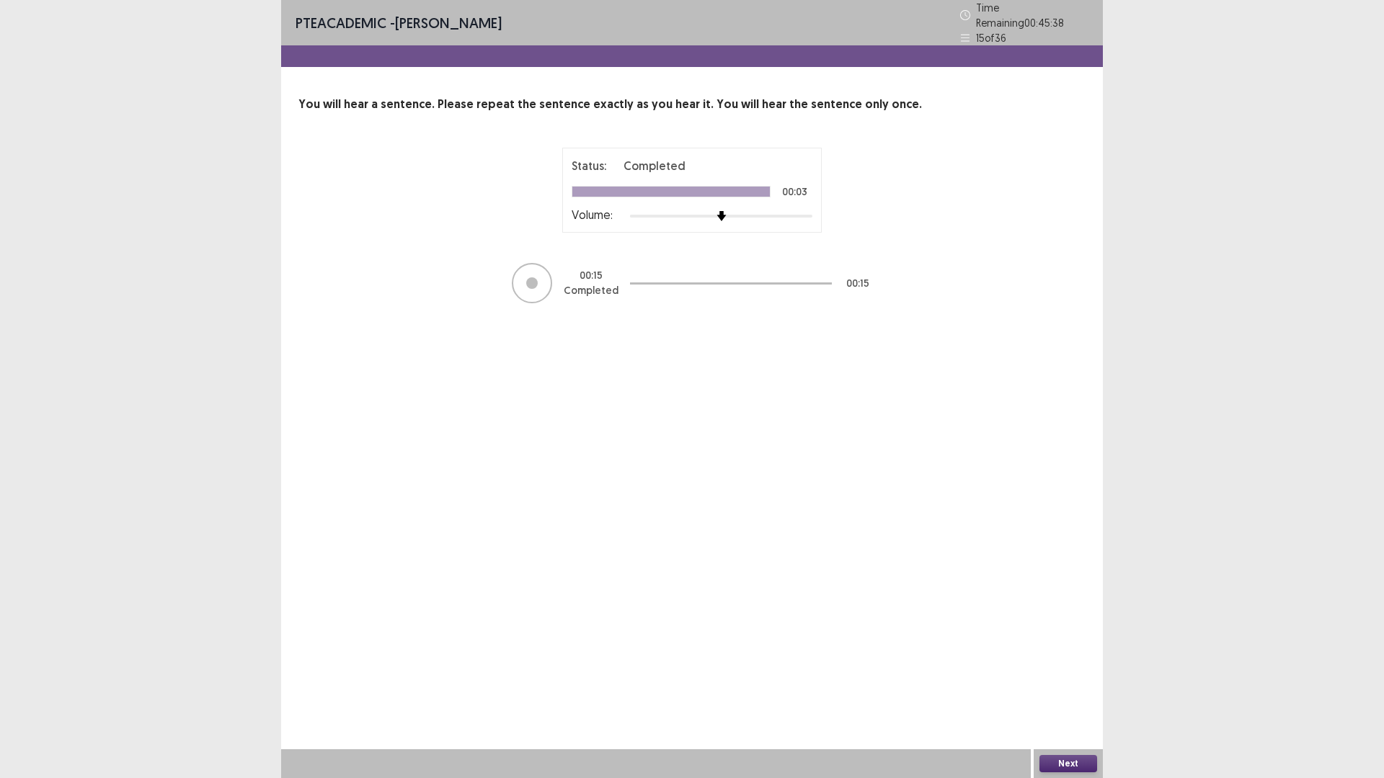
click at [1070, 680] on button "Next" at bounding box center [1068, 763] width 58 height 17
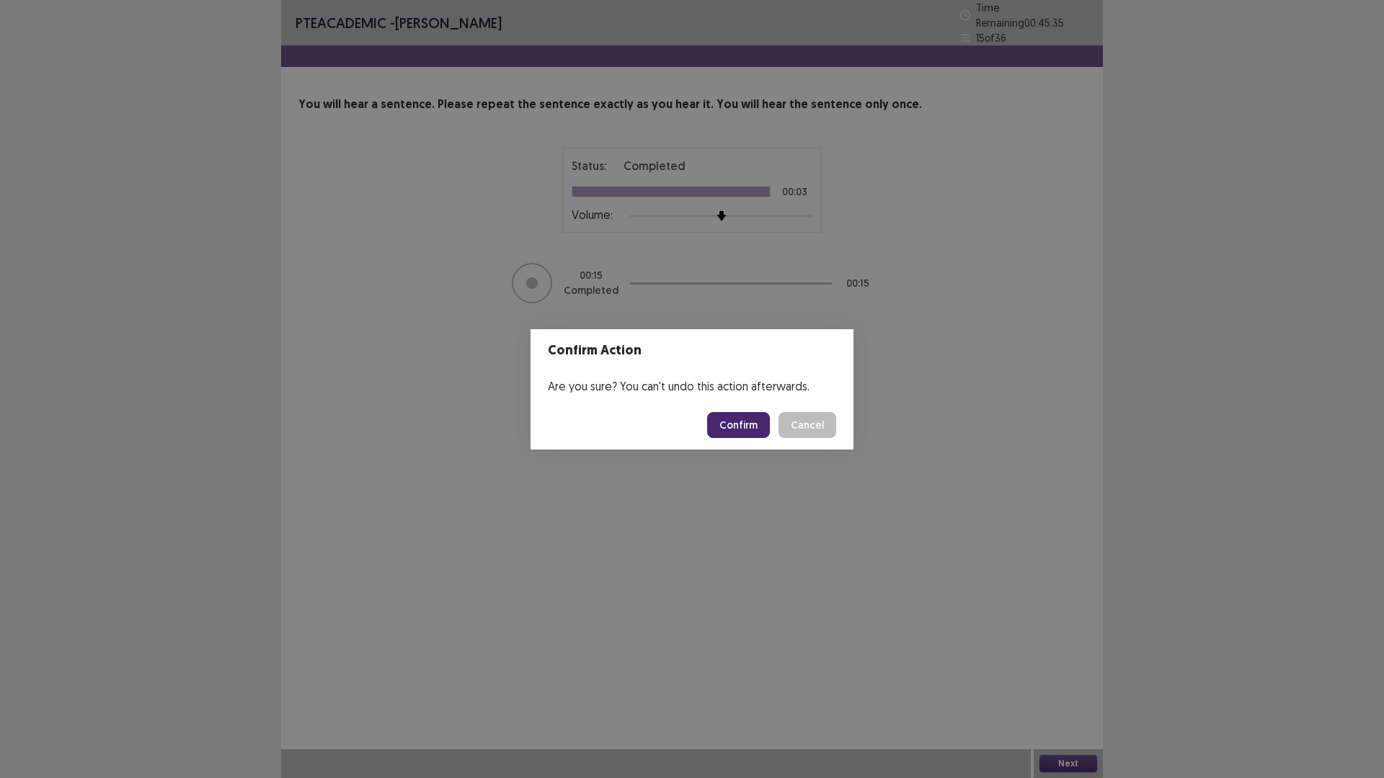
click at [743, 430] on button "Confirm" at bounding box center [738, 425] width 63 height 26
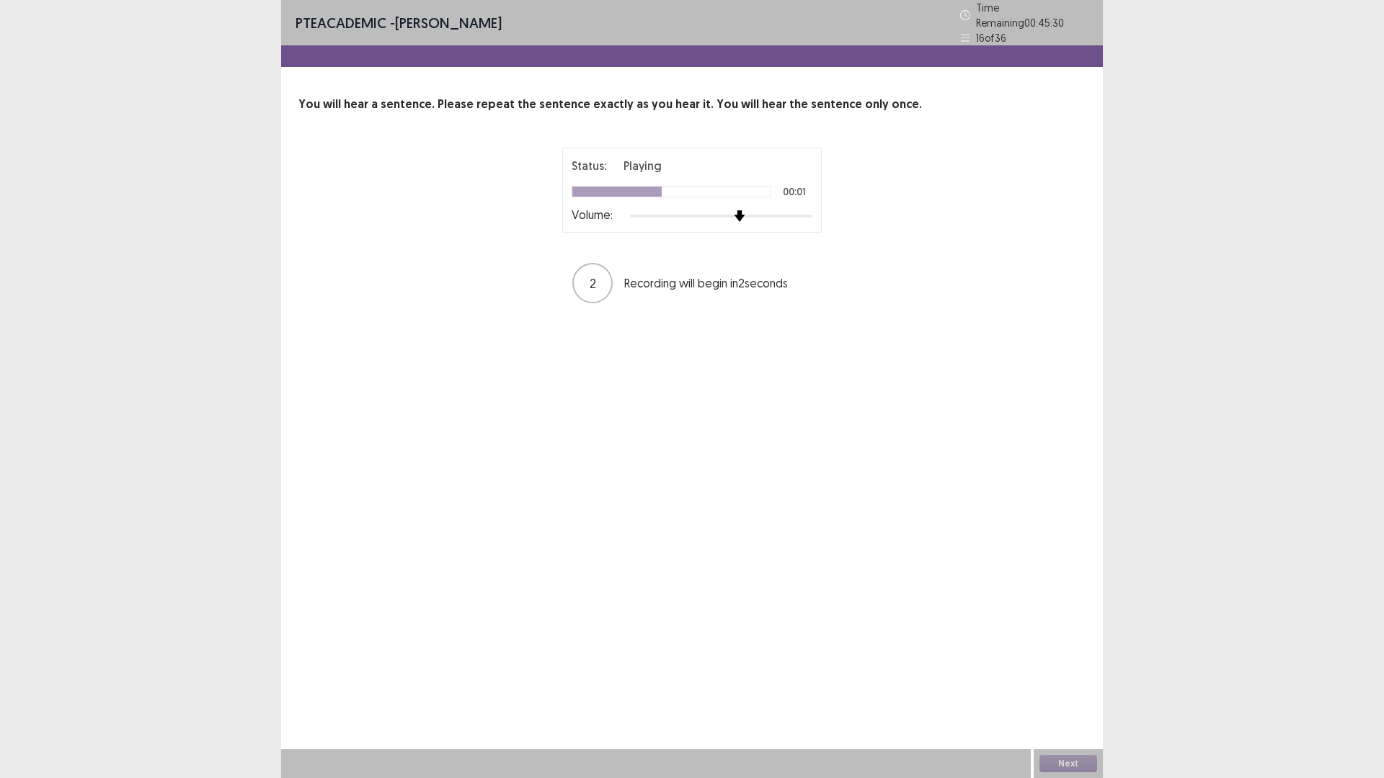
click at [738, 210] on div at bounding box center [721, 216] width 182 height 12
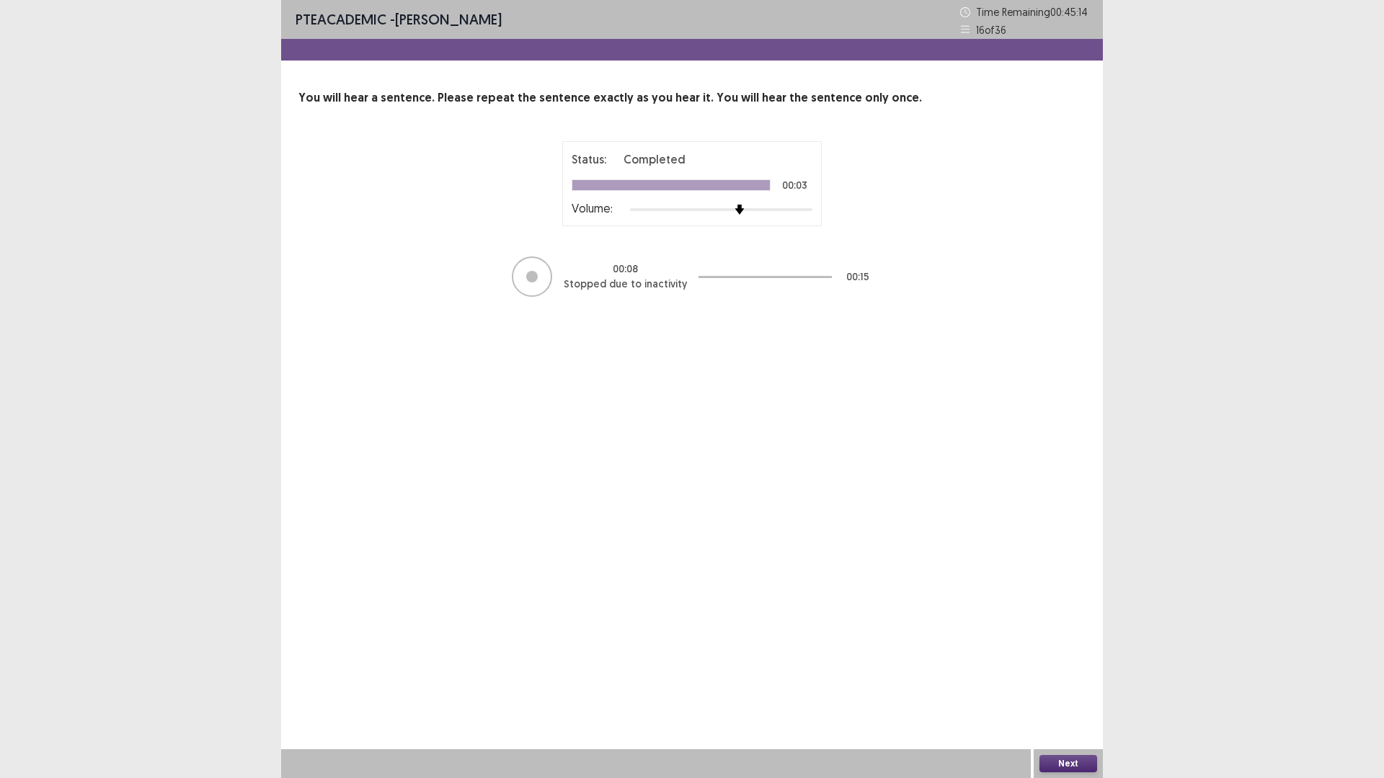
click at [1057, 680] on button "Next" at bounding box center [1068, 763] width 58 height 17
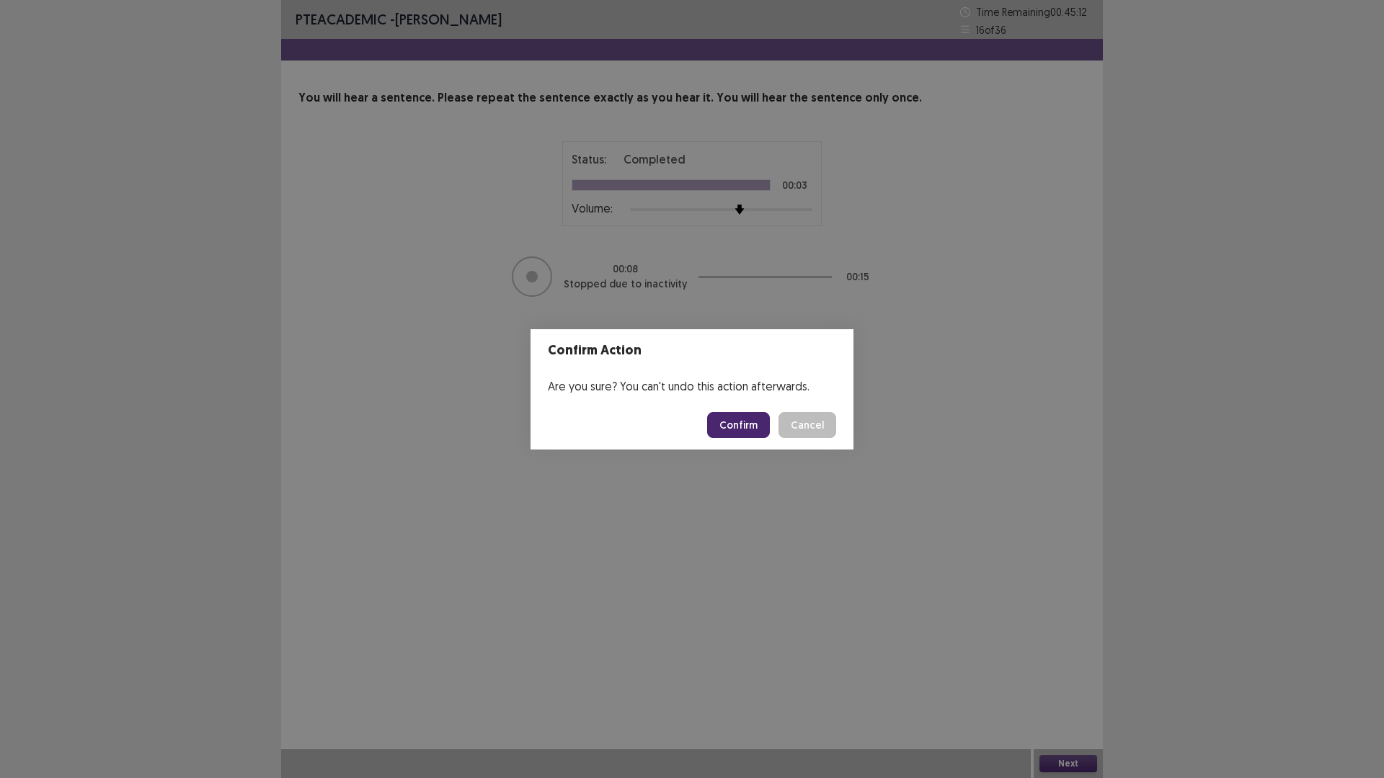
click at [740, 426] on button "Confirm" at bounding box center [738, 425] width 63 height 26
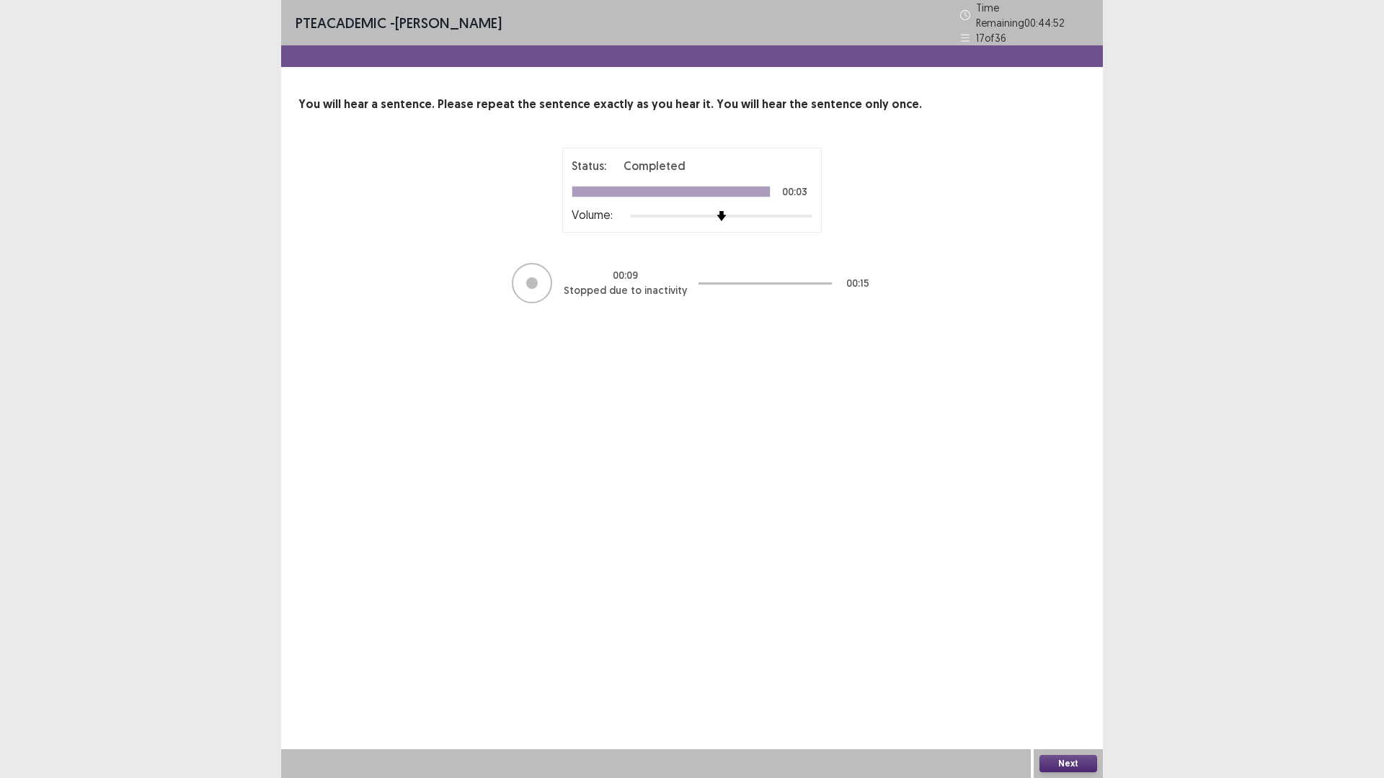
click at [1071, 680] on button "Next" at bounding box center [1068, 763] width 58 height 17
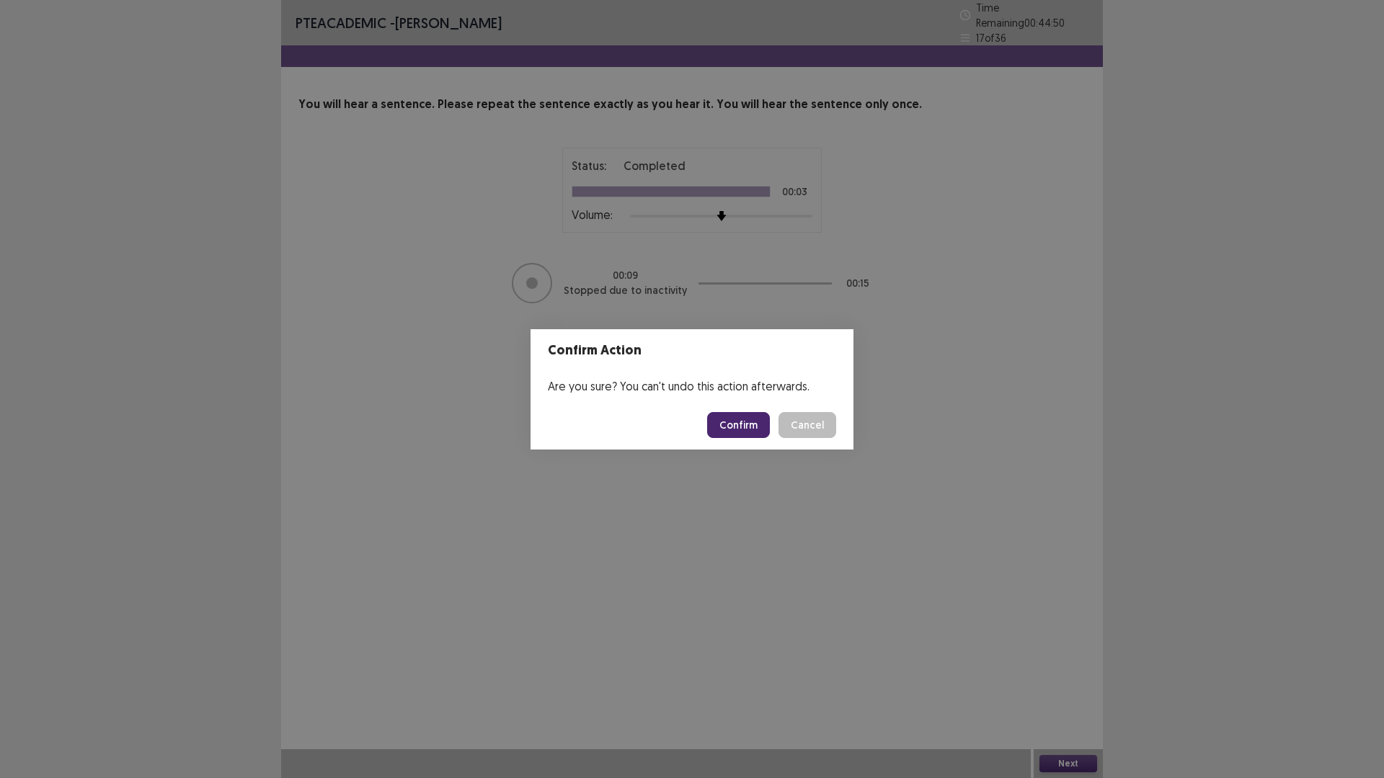
click at [742, 419] on button "Confirm" at bounding box center [738, 425] width 63 height 26
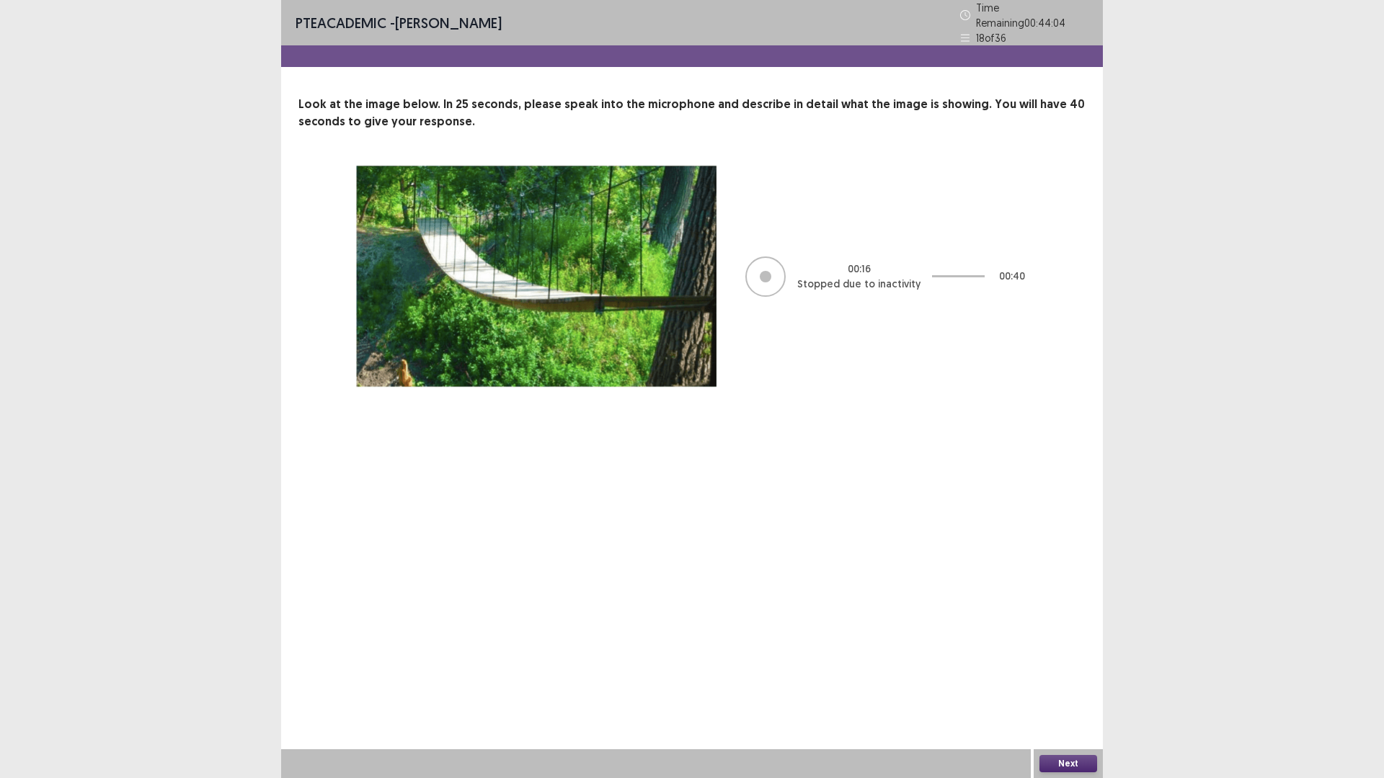
click at [1077, 680] on button "Next" at bounding box center [1068, 763] width 58 height 17
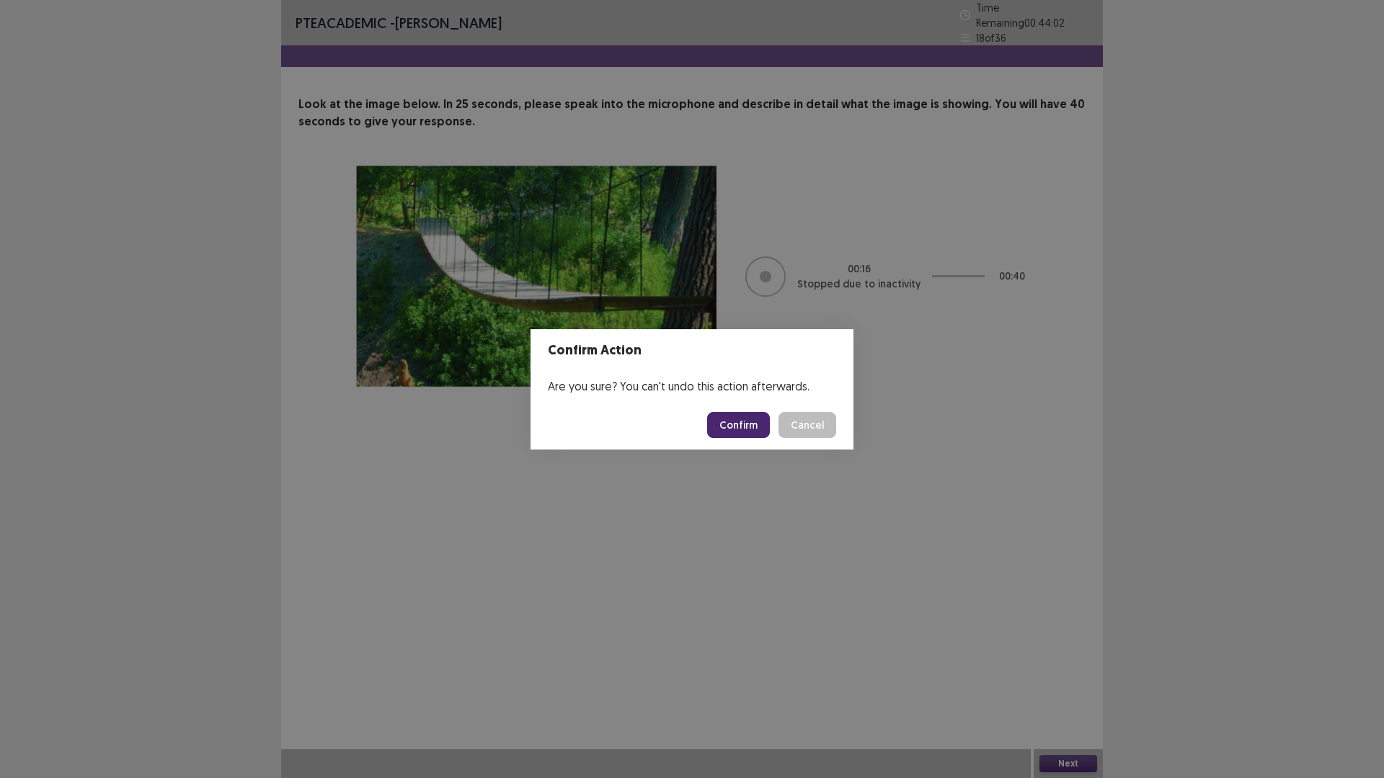
click at [742, 428] on button "Confirm" at bounding box center [738, 425] width 63 height 26
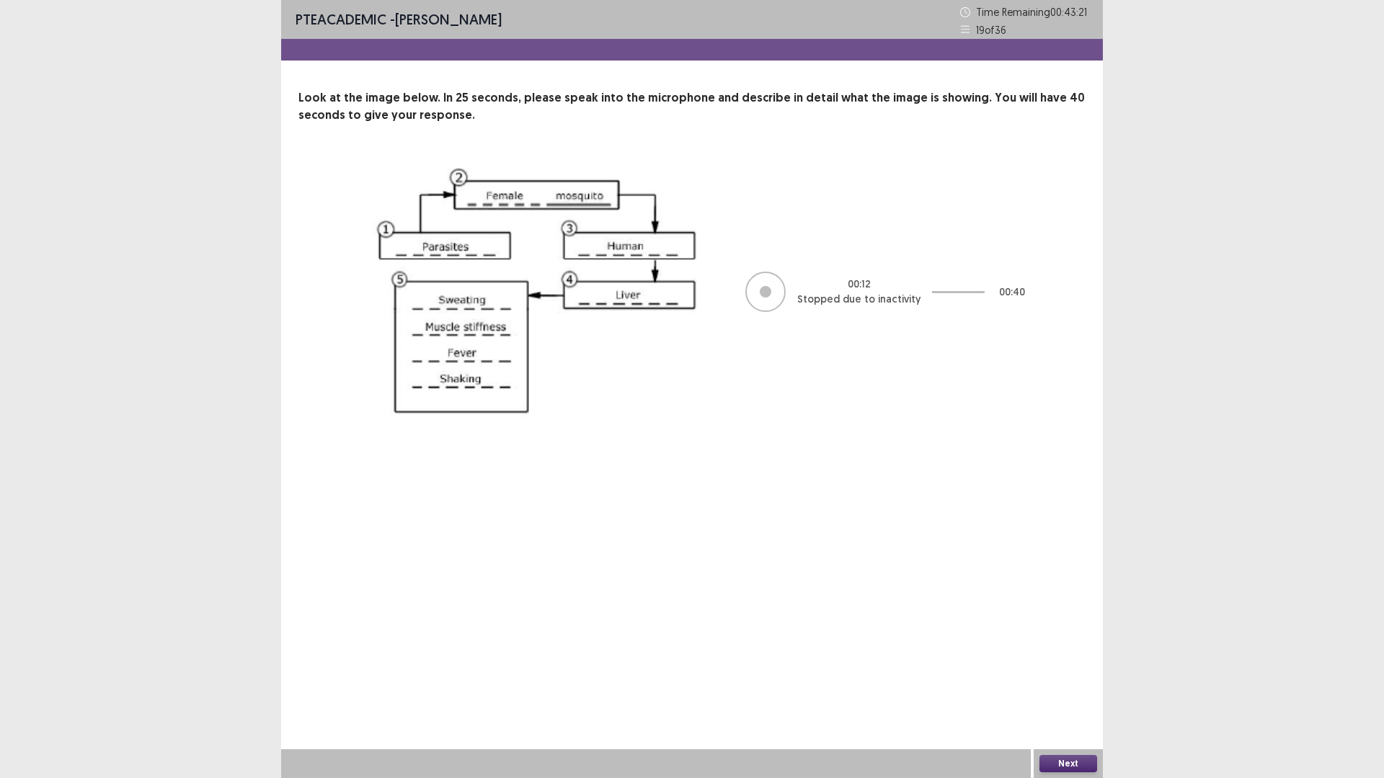
click at [1054, 680] on button "Next" at bounding box center [1068, 763] width 58 height 17
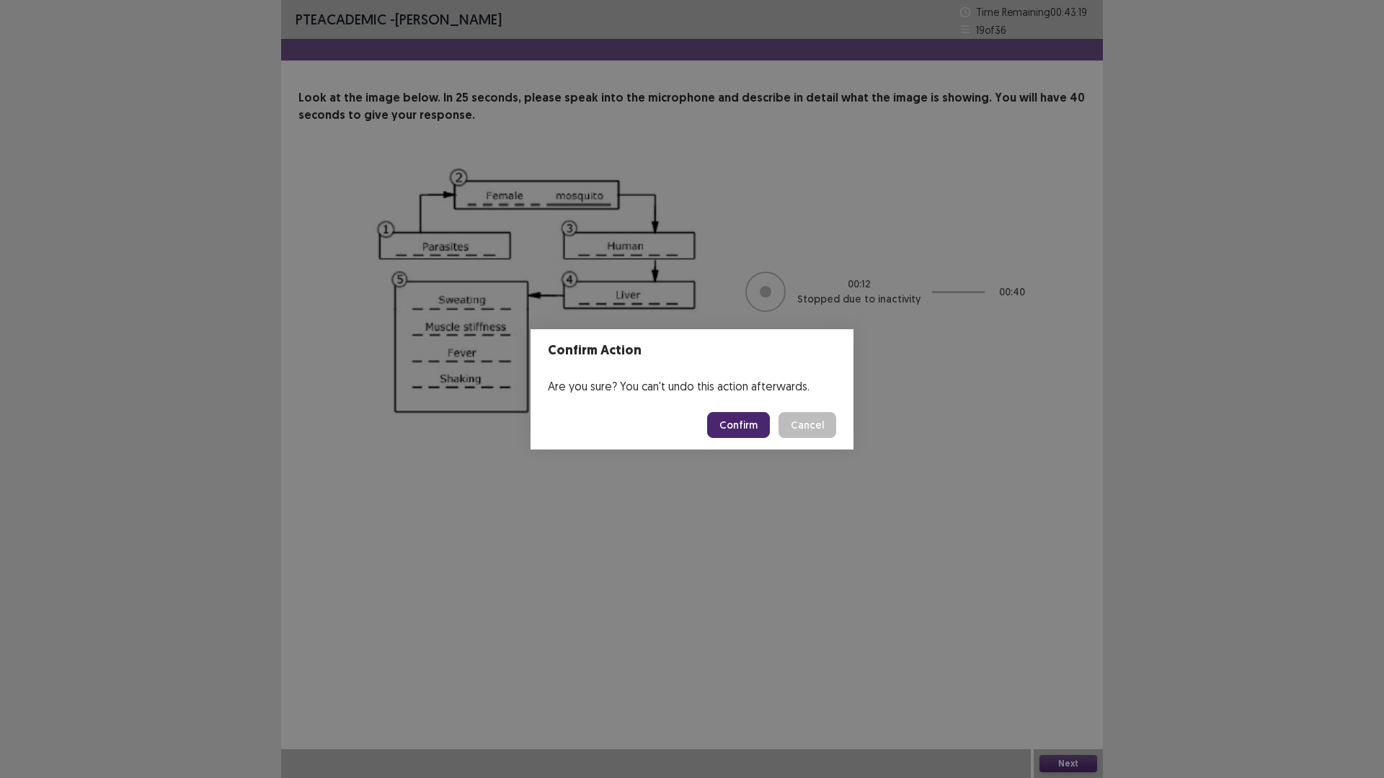
click at [736, 429] on button "Confirm" at bounding box center [738, 425] width 63 height 26
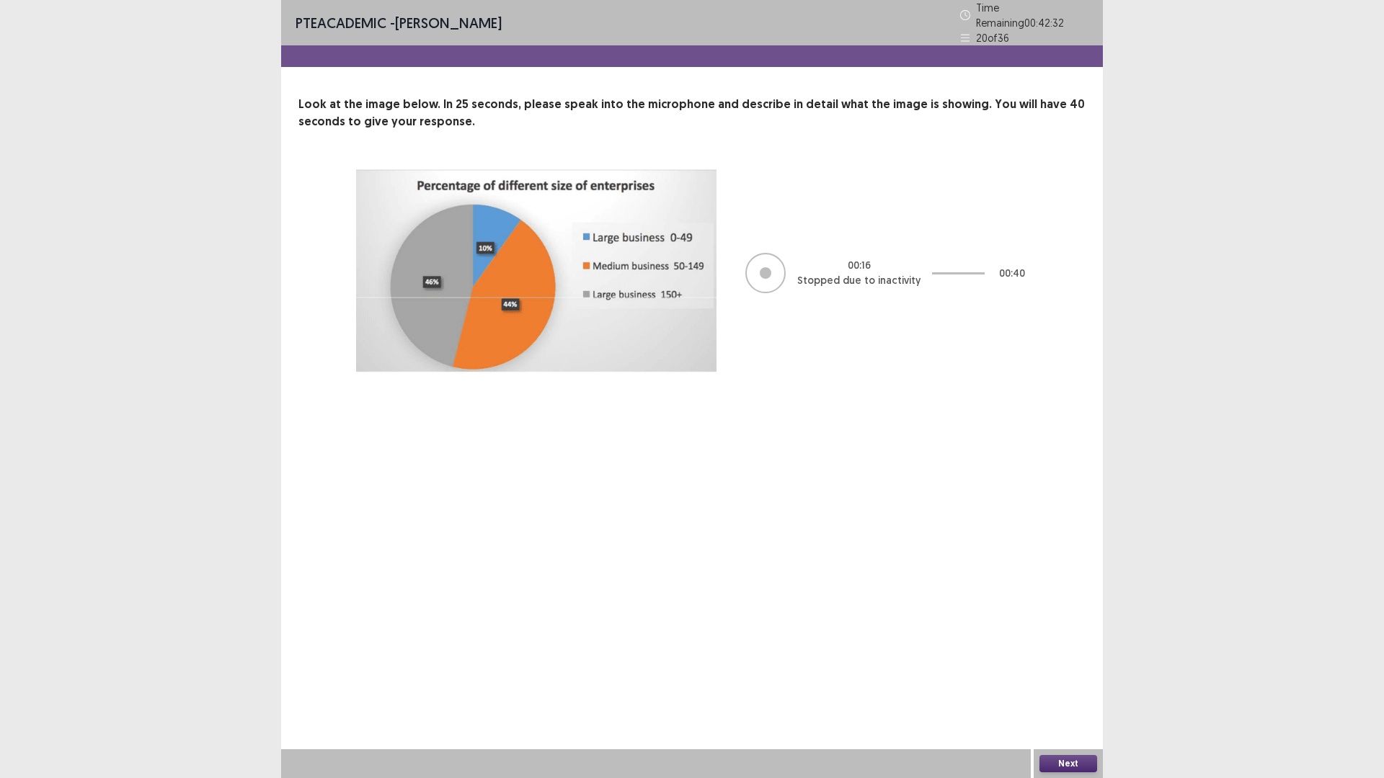
click at [1067, 680] on button "Next" at bounding box center [1068, 763] width 58 height 17
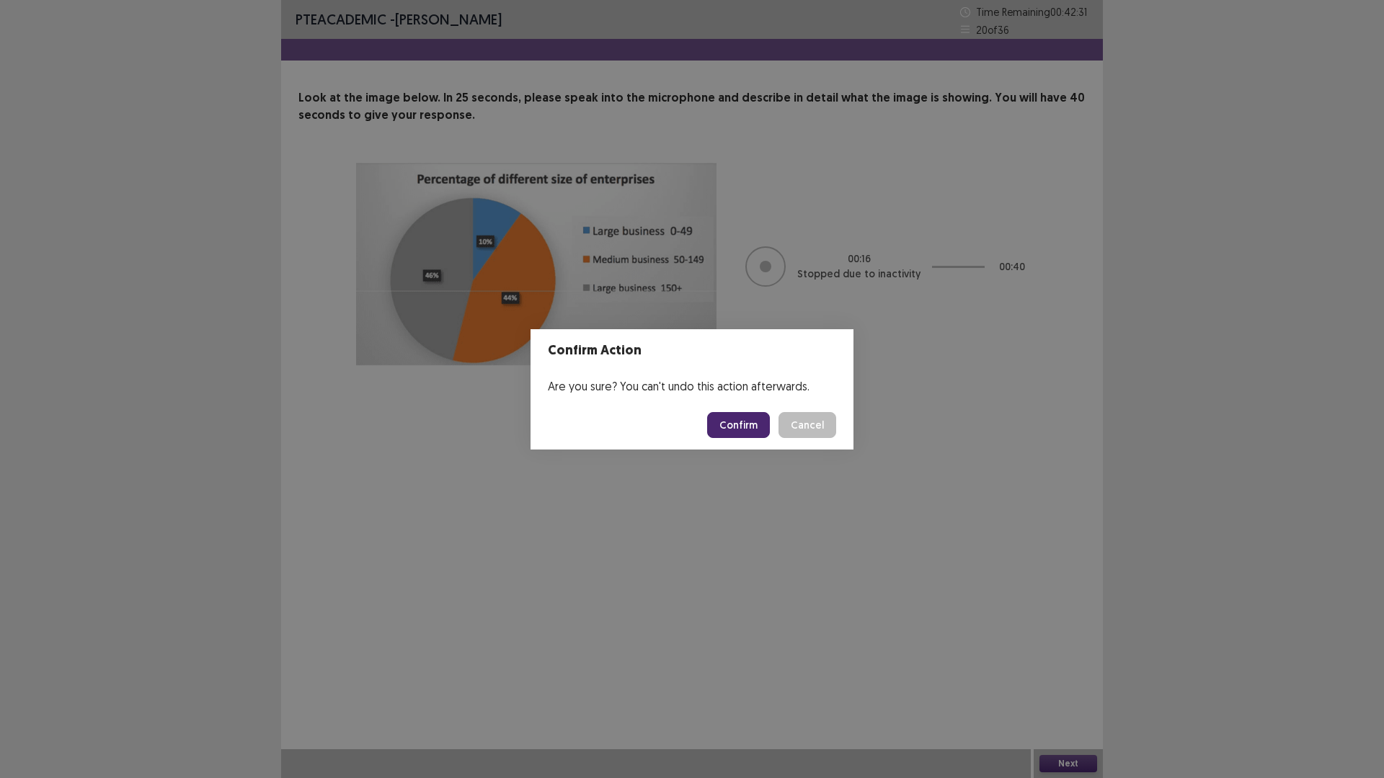
click at [744, 424] on button "Confirm" at bounding box center [738, 425] width 63 height 26
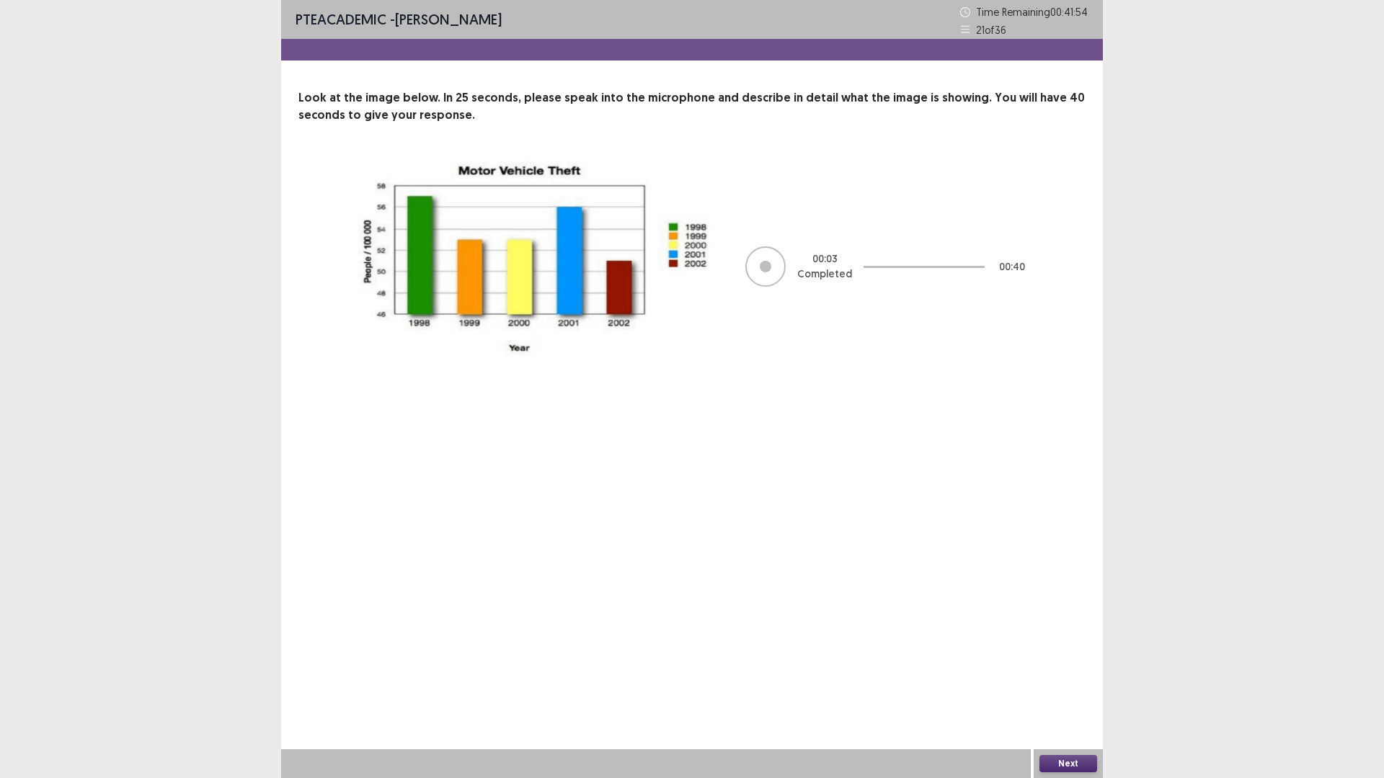
click at [1079, 680] on button "Next" at bounding box center [1068, 763] width 58 height 17
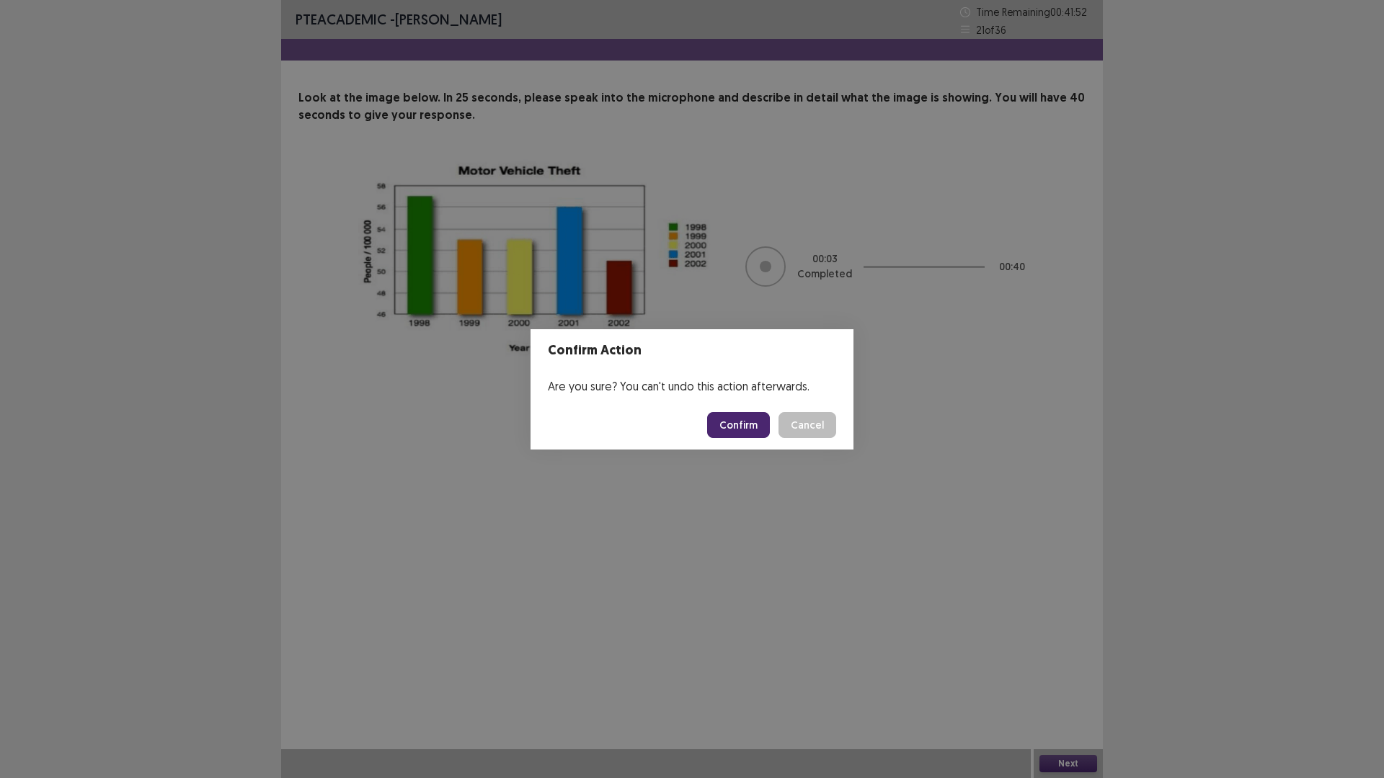
click at [736, 424] on button "Confirm" at bounding box center [738, 425] width 63 height 26
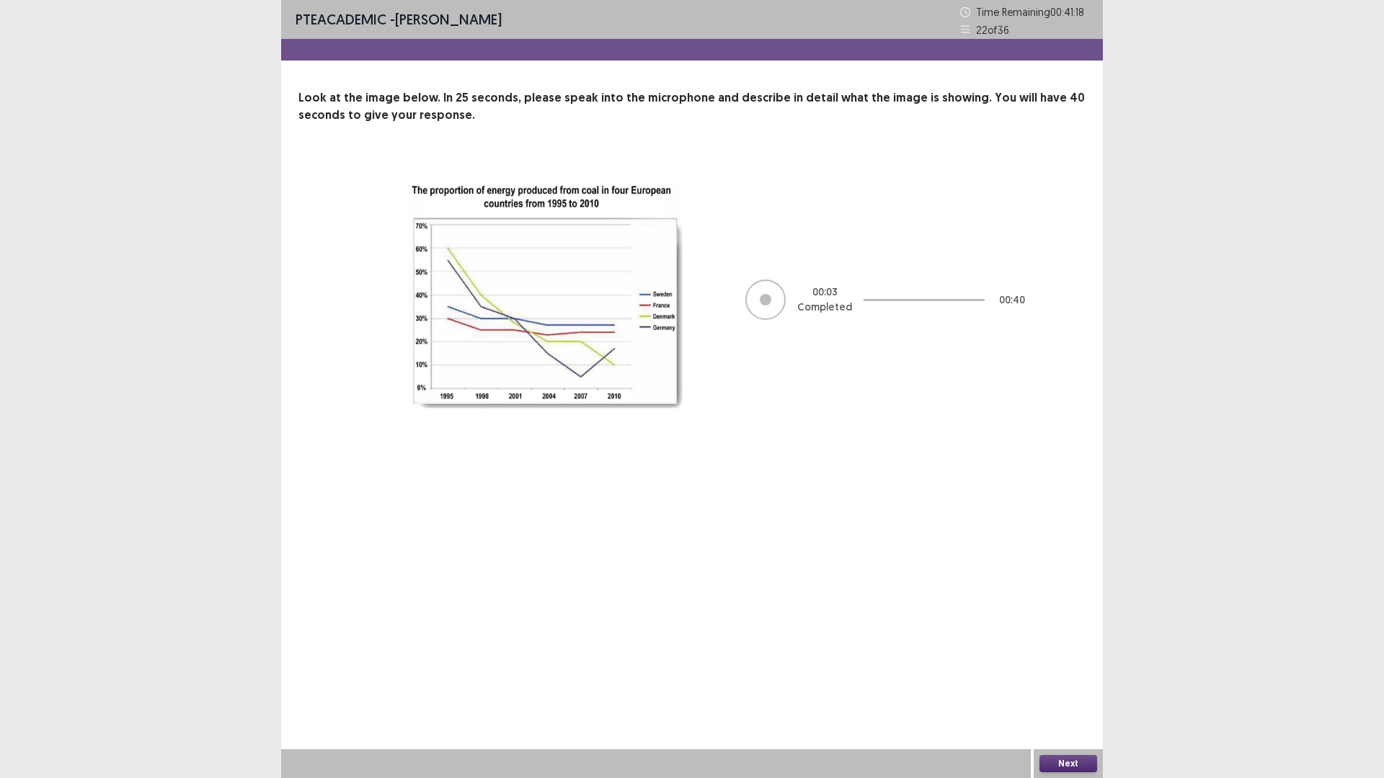
click at [1056, 680] on button "Next" at bounding box center [1068, 763] width 58 height 17
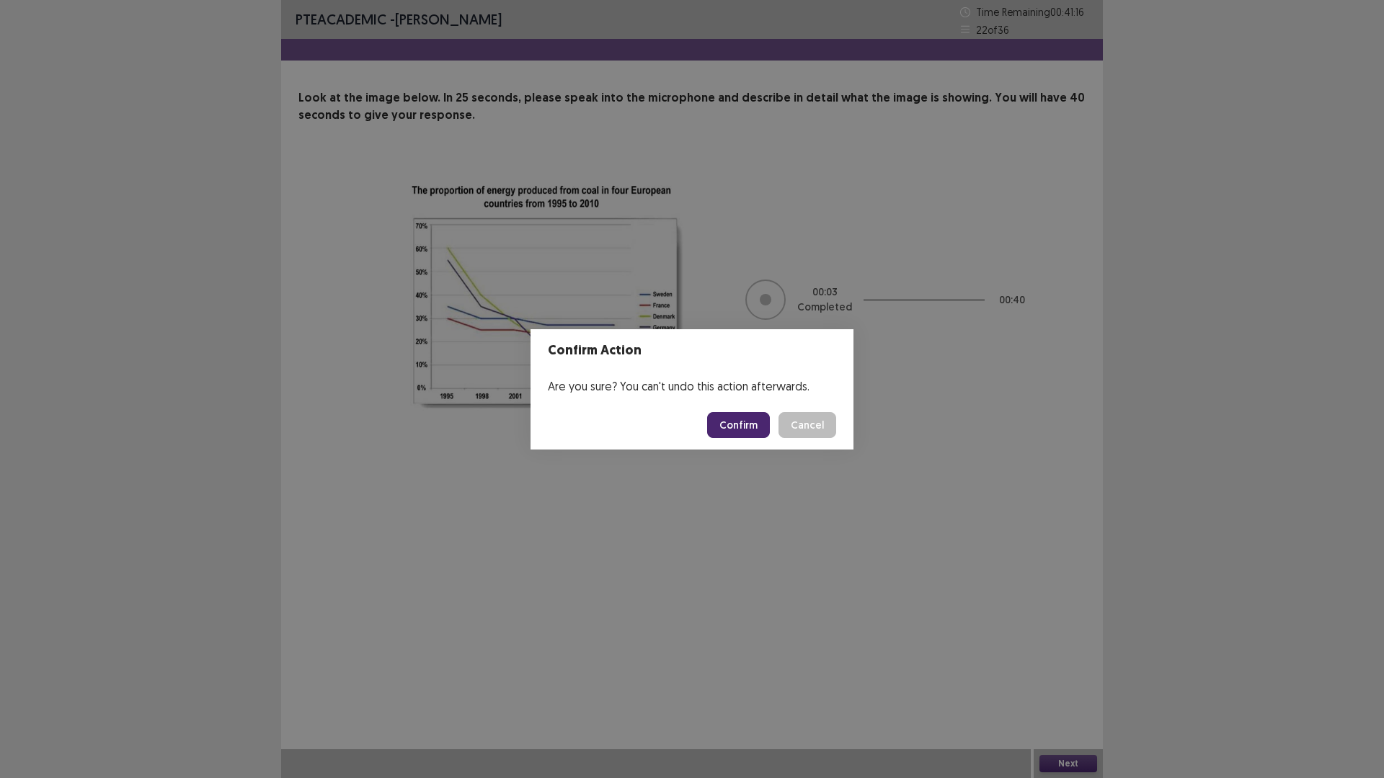
click at [739, 431] on button "Confirm" at bounding box center [738, 425] width 63 height 26
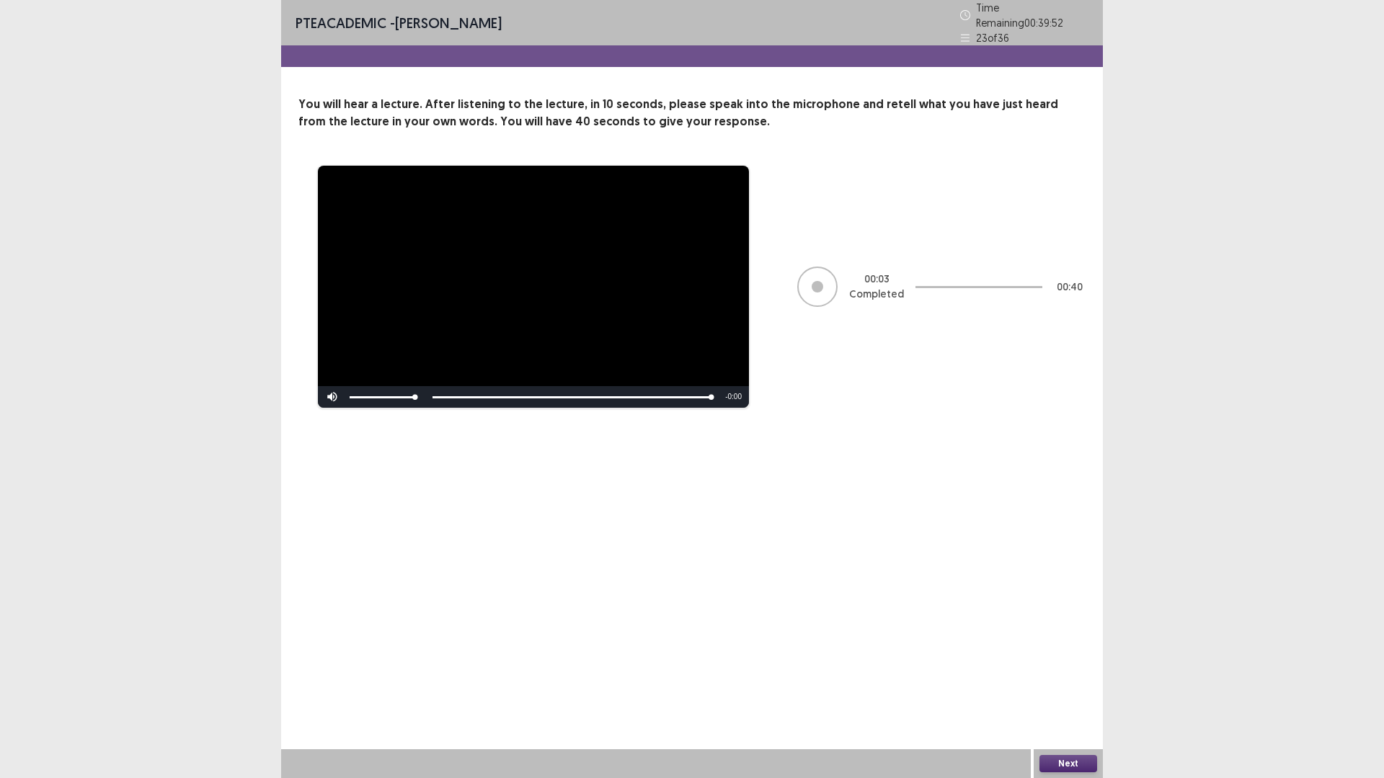
click at [1078, 680] on button "Next" at bounding box center [1068, 763] width 58 height 17
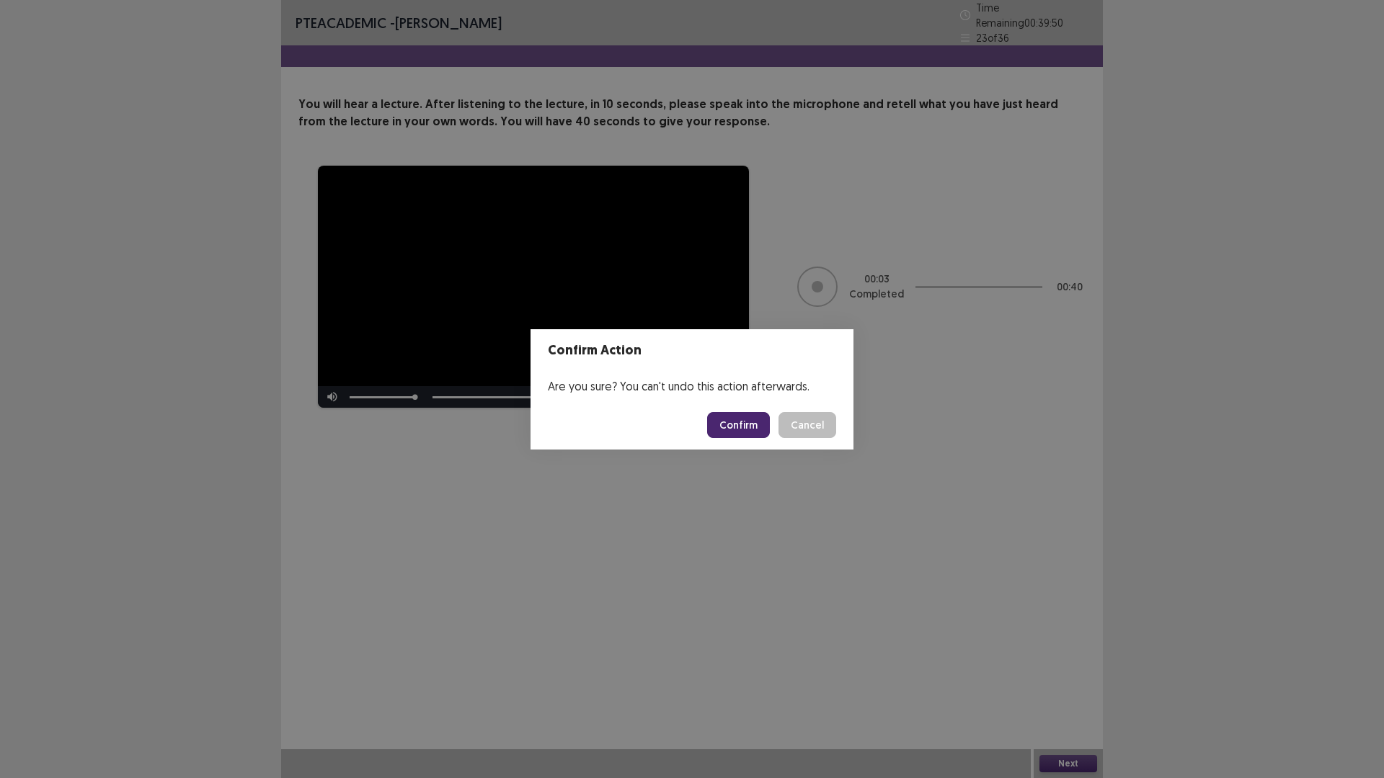
click at [759, 427] on button "Confirm" at bounding box center [738, 425] width 63 height 26
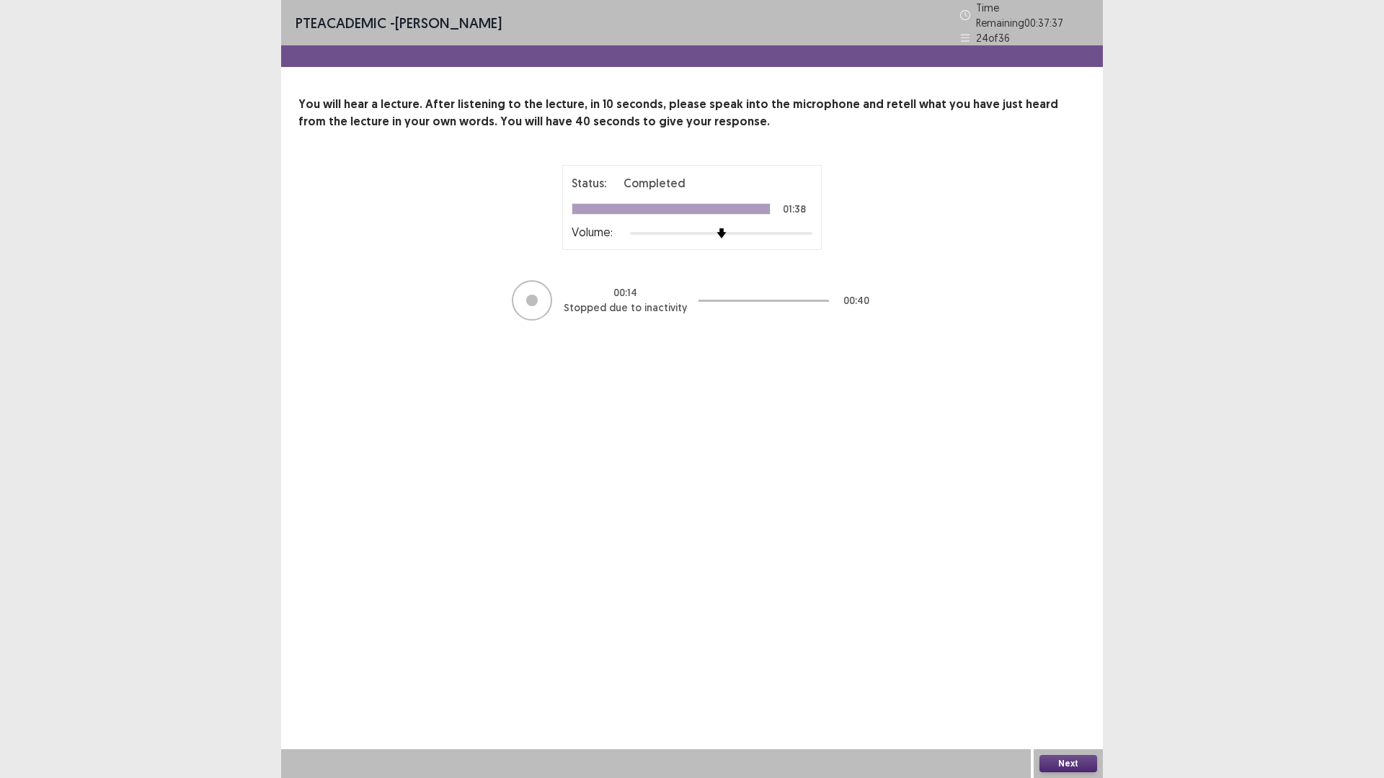
click at [1076, 680] on button "Next" at bounding box center [1068, 763] width 58 height 17
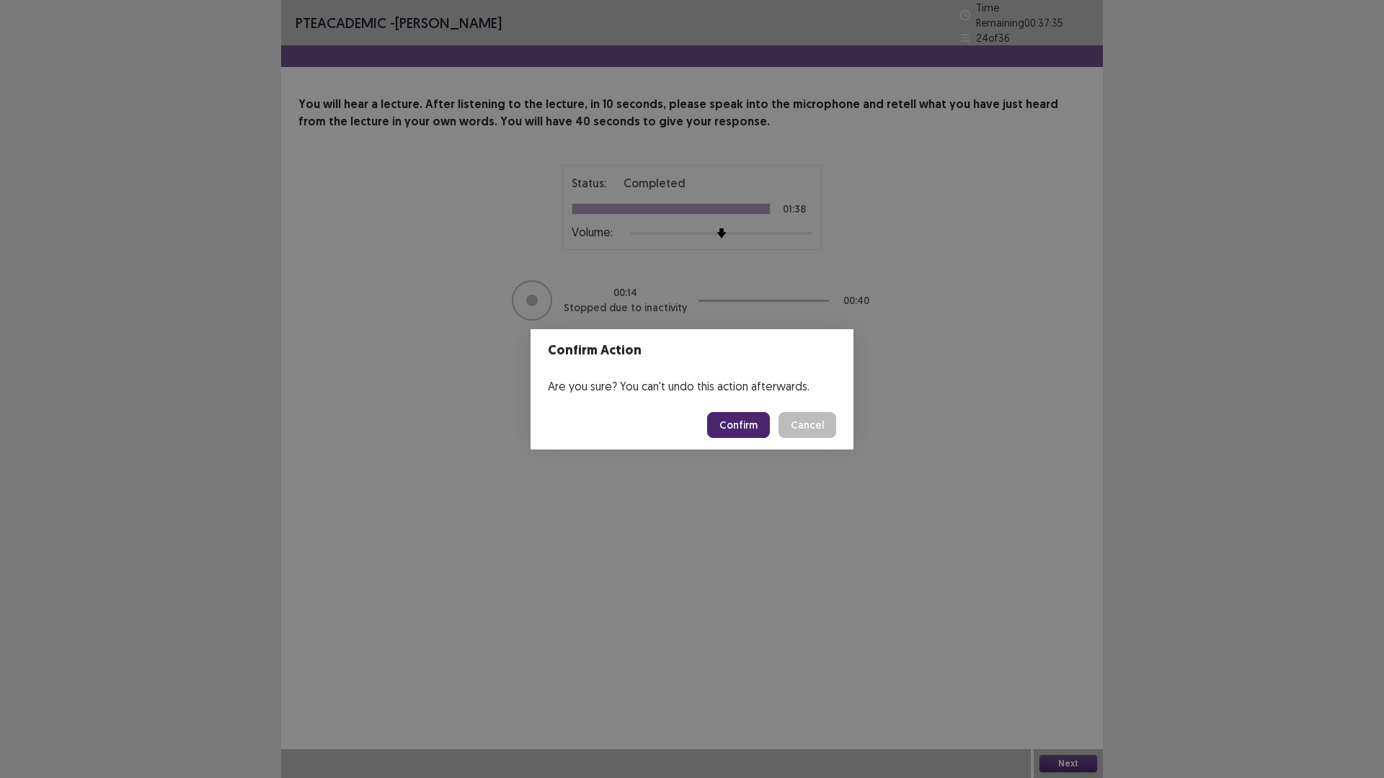
click at [743, 419] on button "Confirm" at bounding box center [738, 425] width 63 height 26
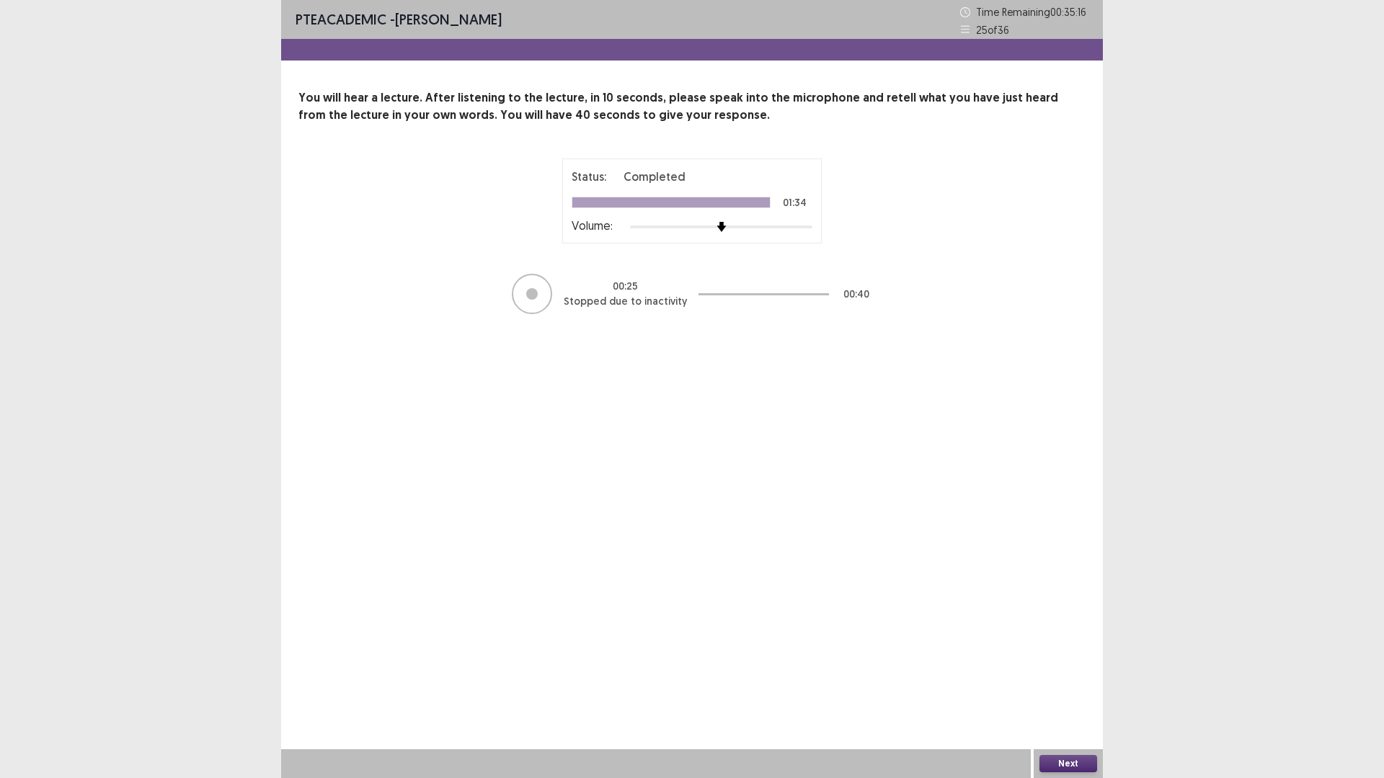
click at [1073, 680] on button "Next" at bounding box center [1068, 763] width 58 height 17
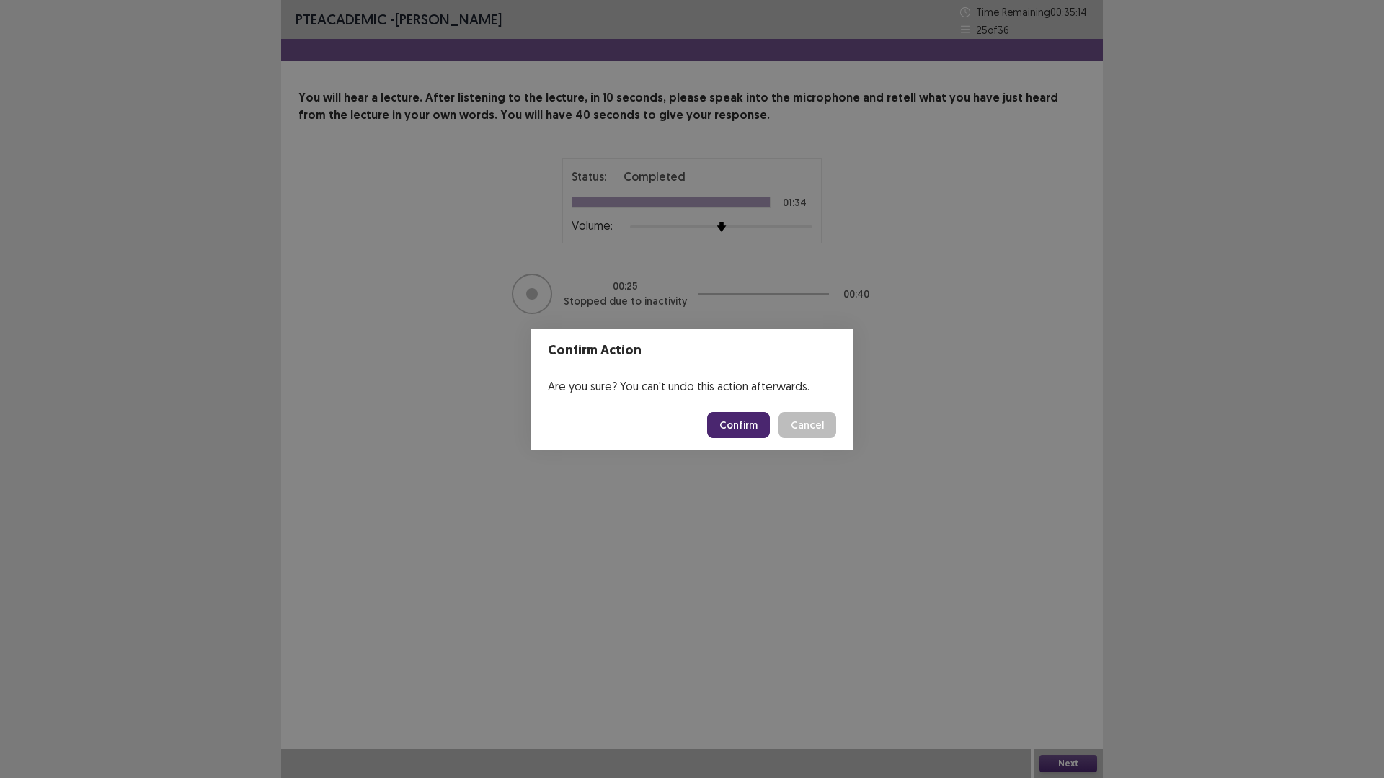
click at [751, 424] on button "Confirm" at bounding box center [738, 425] width 63 height 26
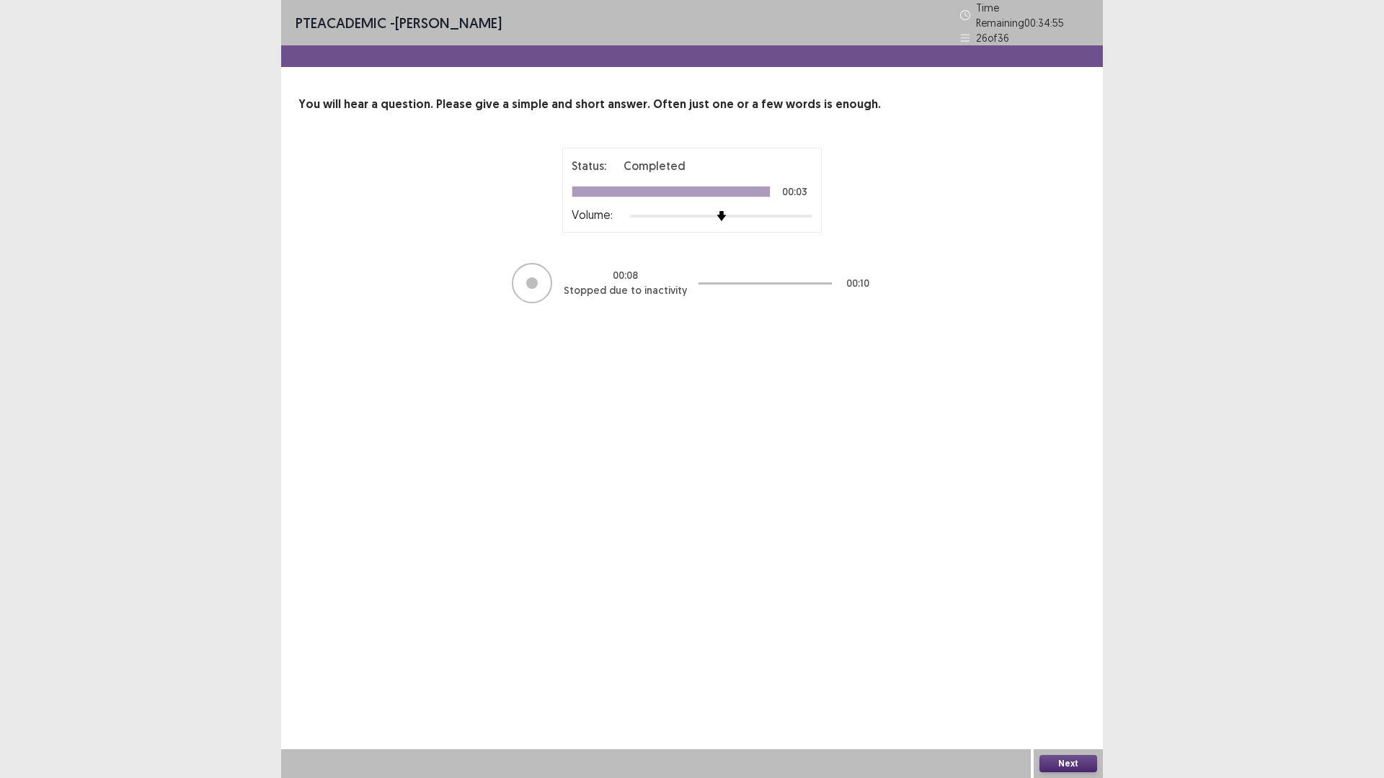
click at [1050, 680] on button "Next" at bounding box center [1068, 763] width 58 height 17
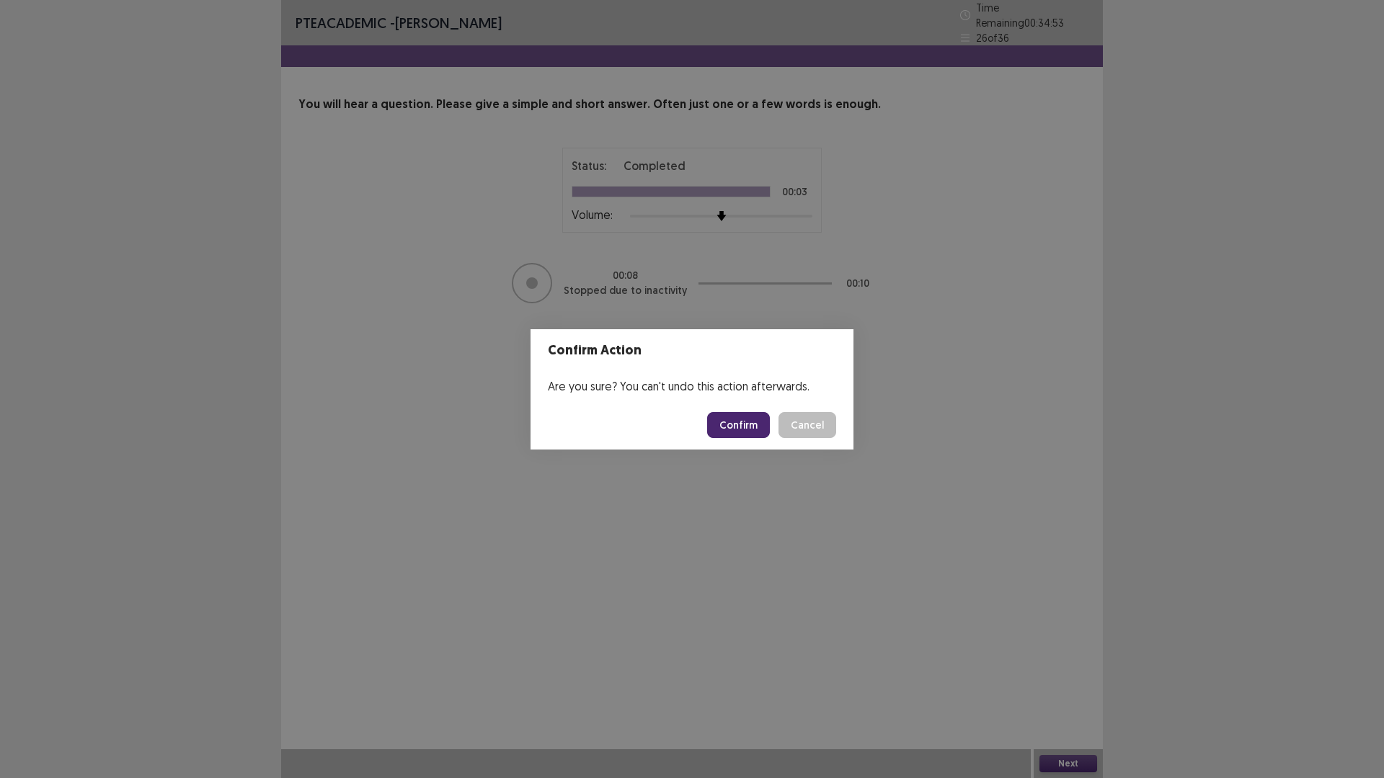
click at [726, 429] on button "Confirm" at bounding box center [738, 425] width 63 height 26
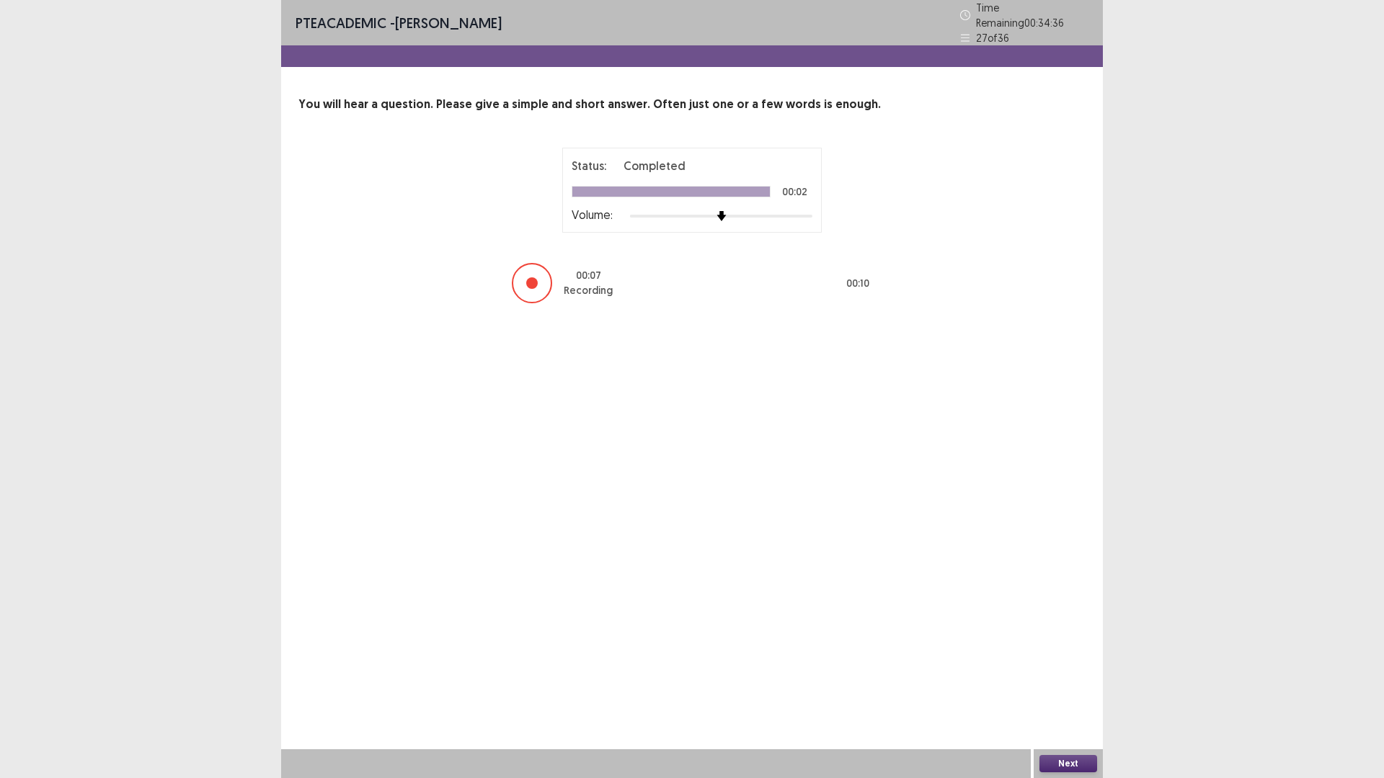
click at [1060, 680] on button "Next" at bounding box center [1068, 763] width 58 height 17
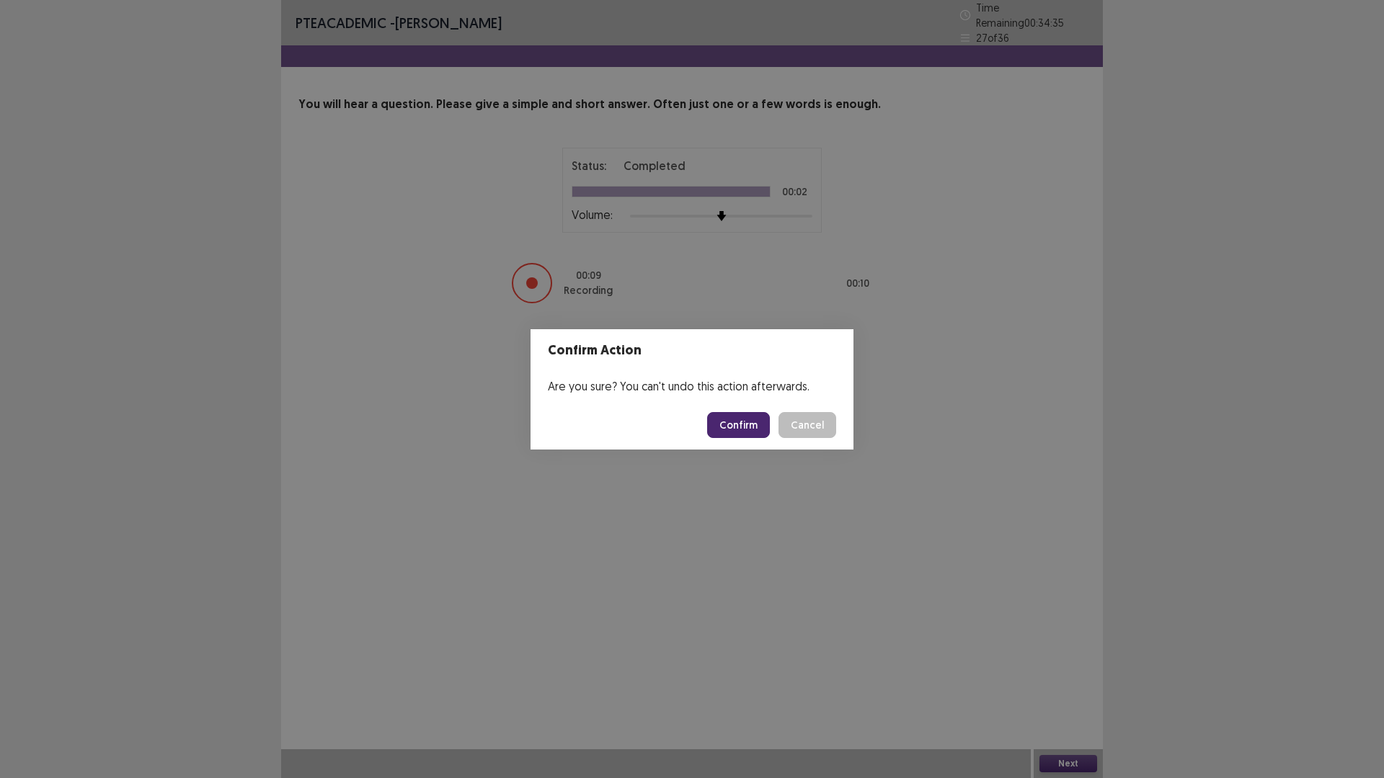
click at [739, 422] on button "Confirm" at bounding box center [738, 425] width 63 height 26
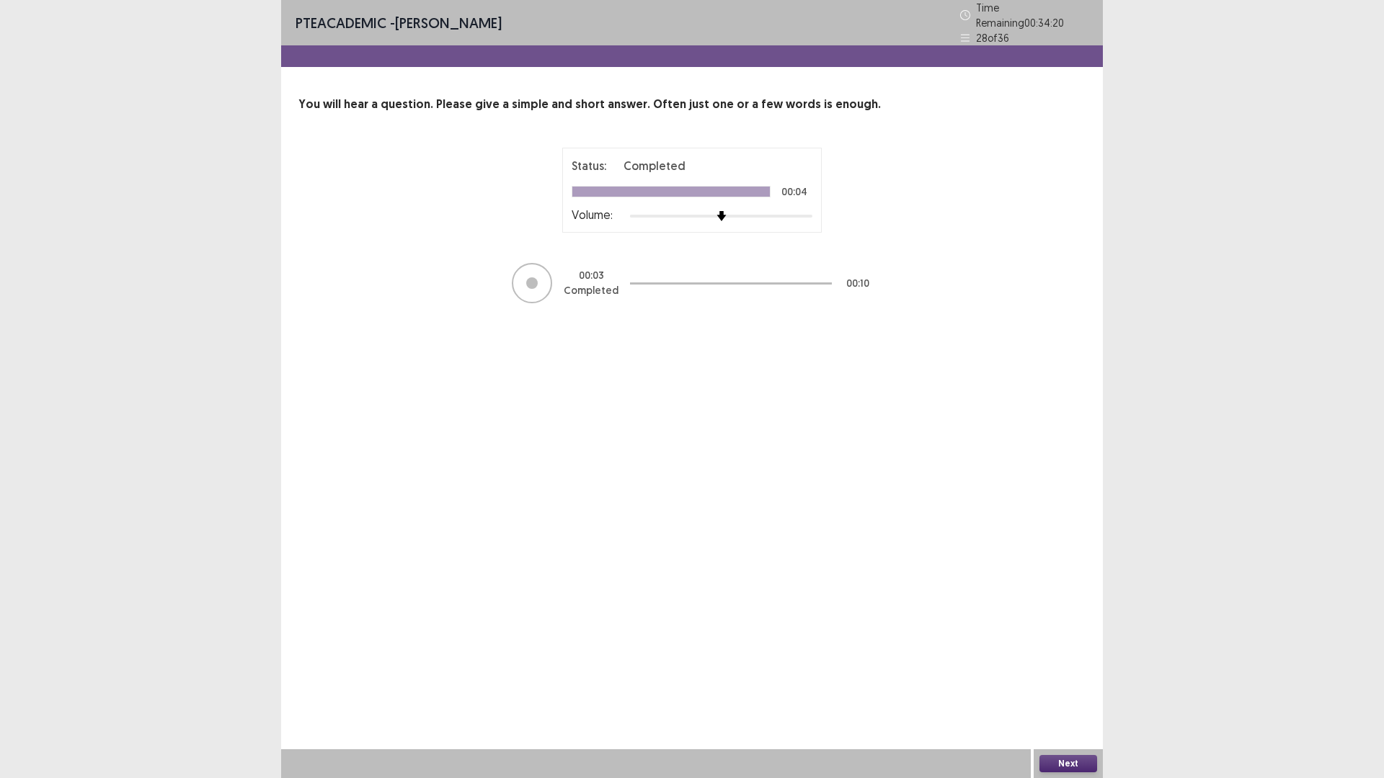
click at [1051, 680] on button "Next" at bounding box center [1068, 763] width 58 height 17
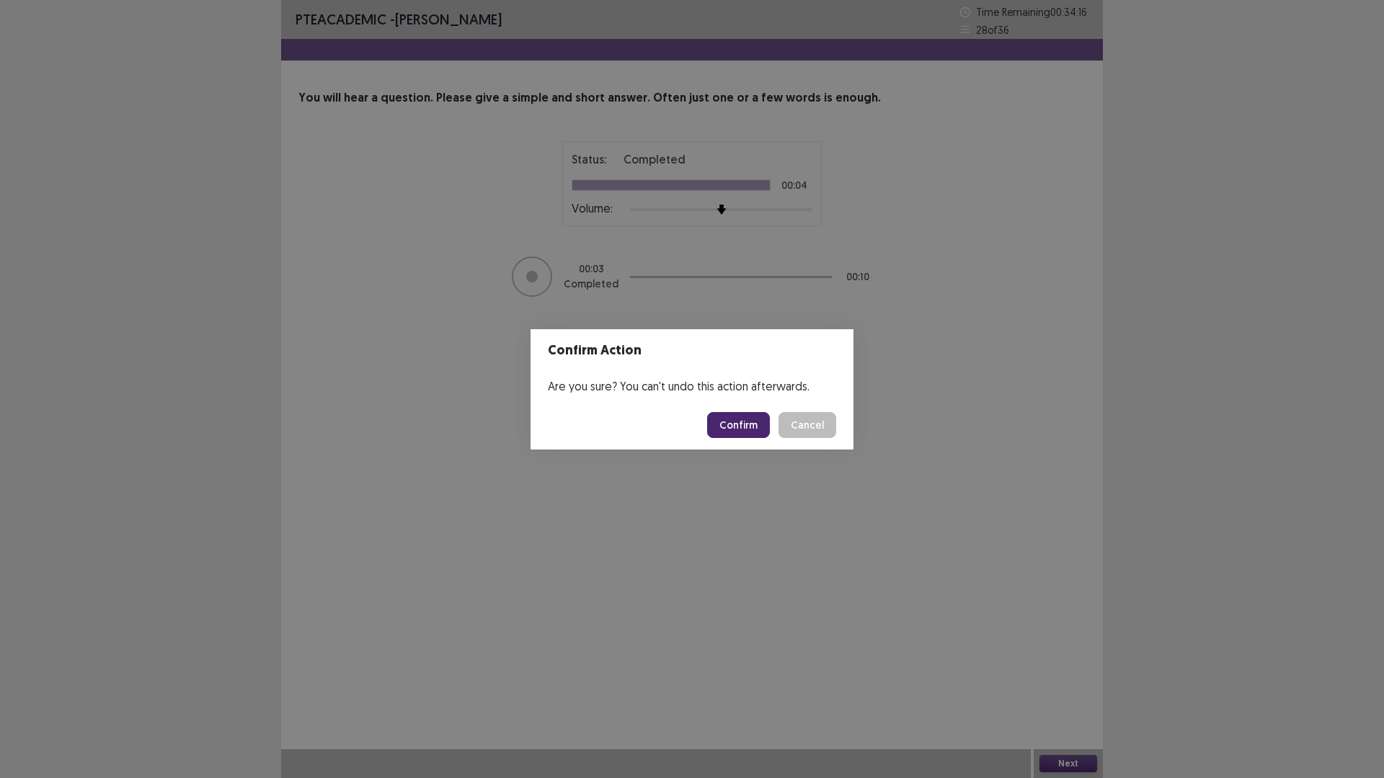
click at [747, 431] on button "Confirm" at bounding box center [738, 425] width 63 height 26
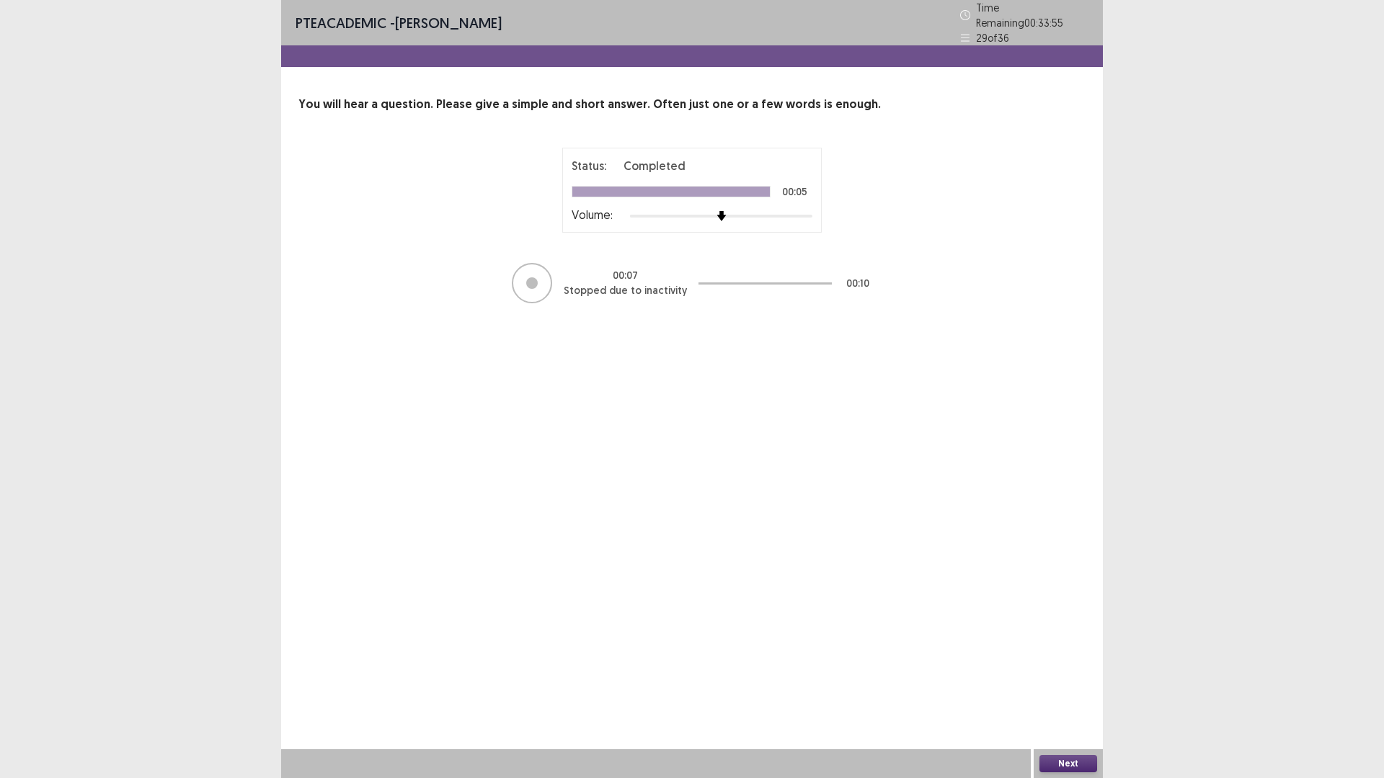
click at [1050, 680] on button "Next" at bounding box center [1068, 763] width 58 height 17
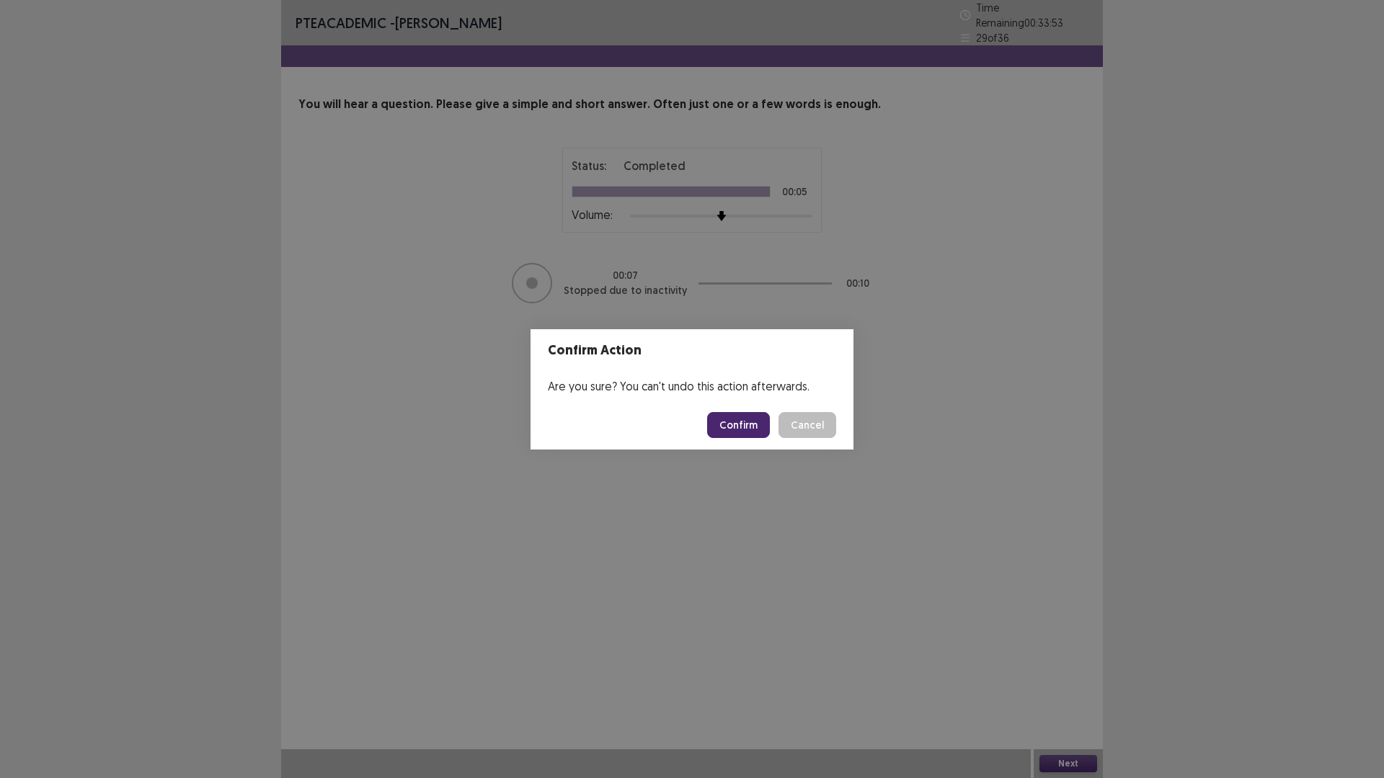
click at [744, 424] on button "Confirm" at bounding box center [738, 425] width 63 height 26
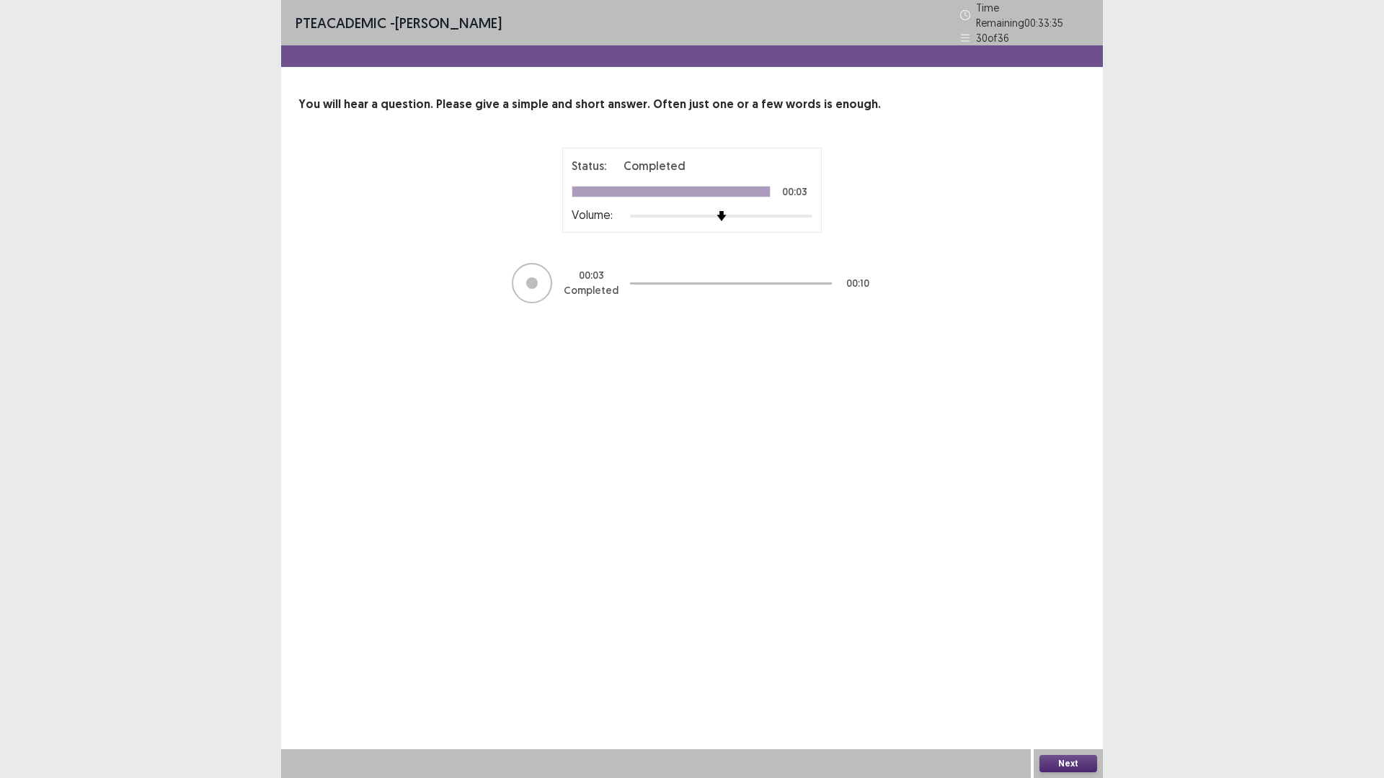
click at [1084, 680] on button "Next" at bounding box center [1068, 763] width 58 height 17
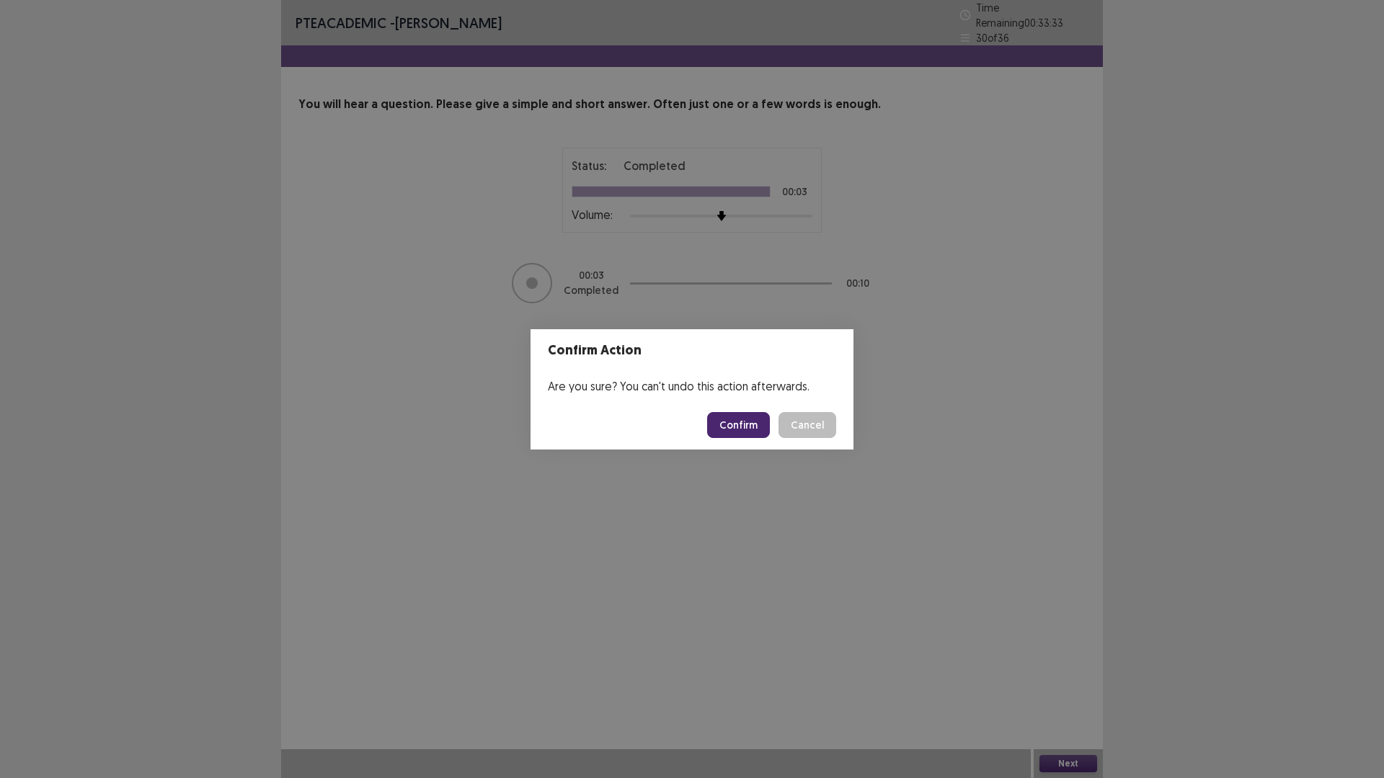
click at [739, 424] on button "Confirm" at bounding box center [738, 425] width 63 height 26
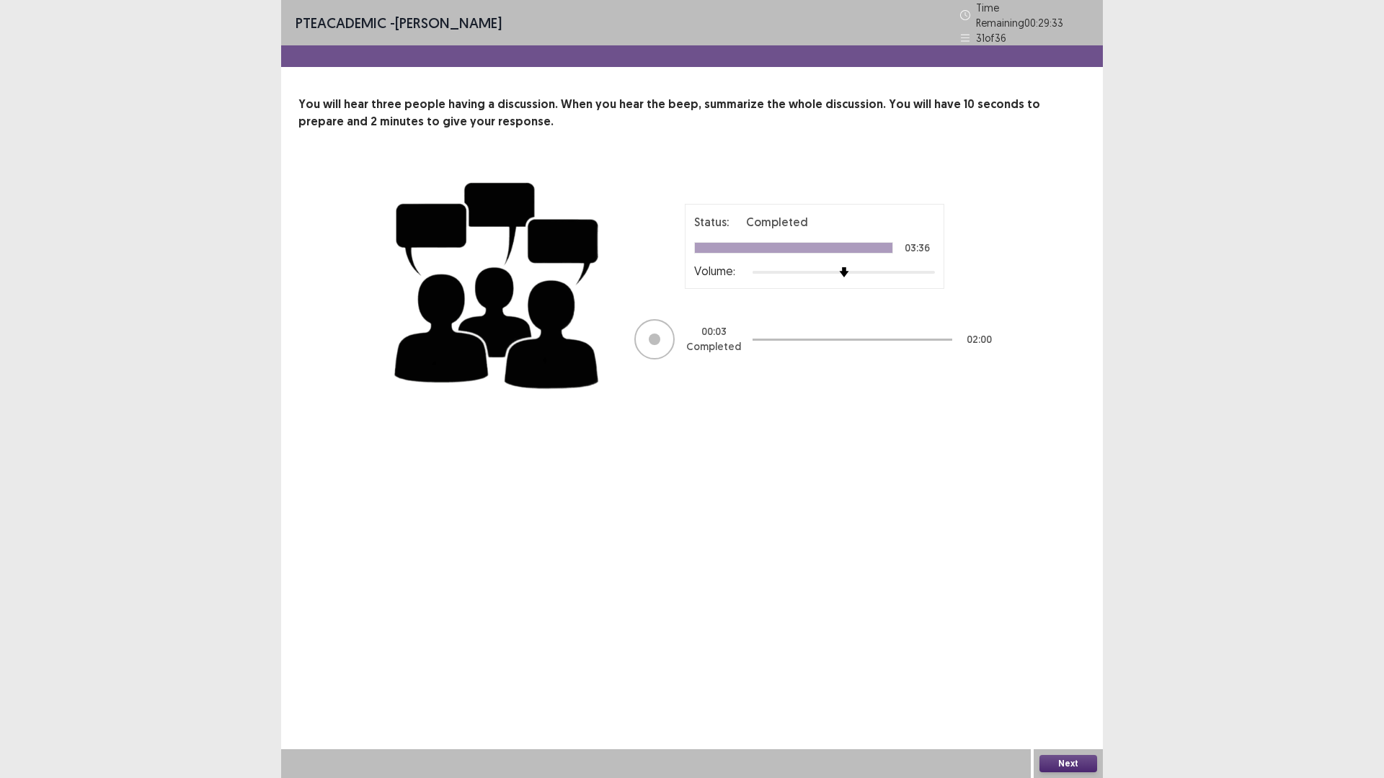
click at [1083, 680] on button "Next" at bounding box center [1068, 763] width 58 height 17
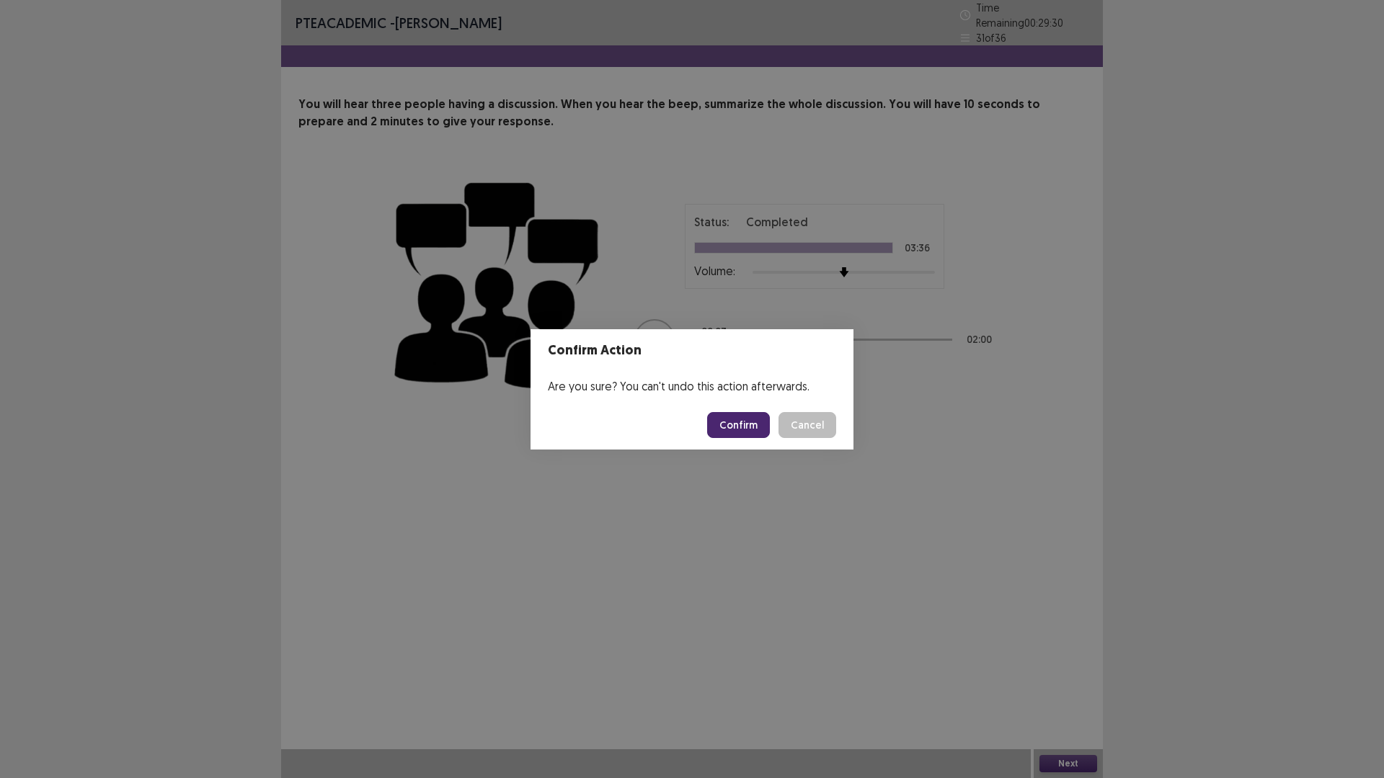
click at [741, 427] on button "Confirm" at bounding box center [738, 425] width 63 height 26
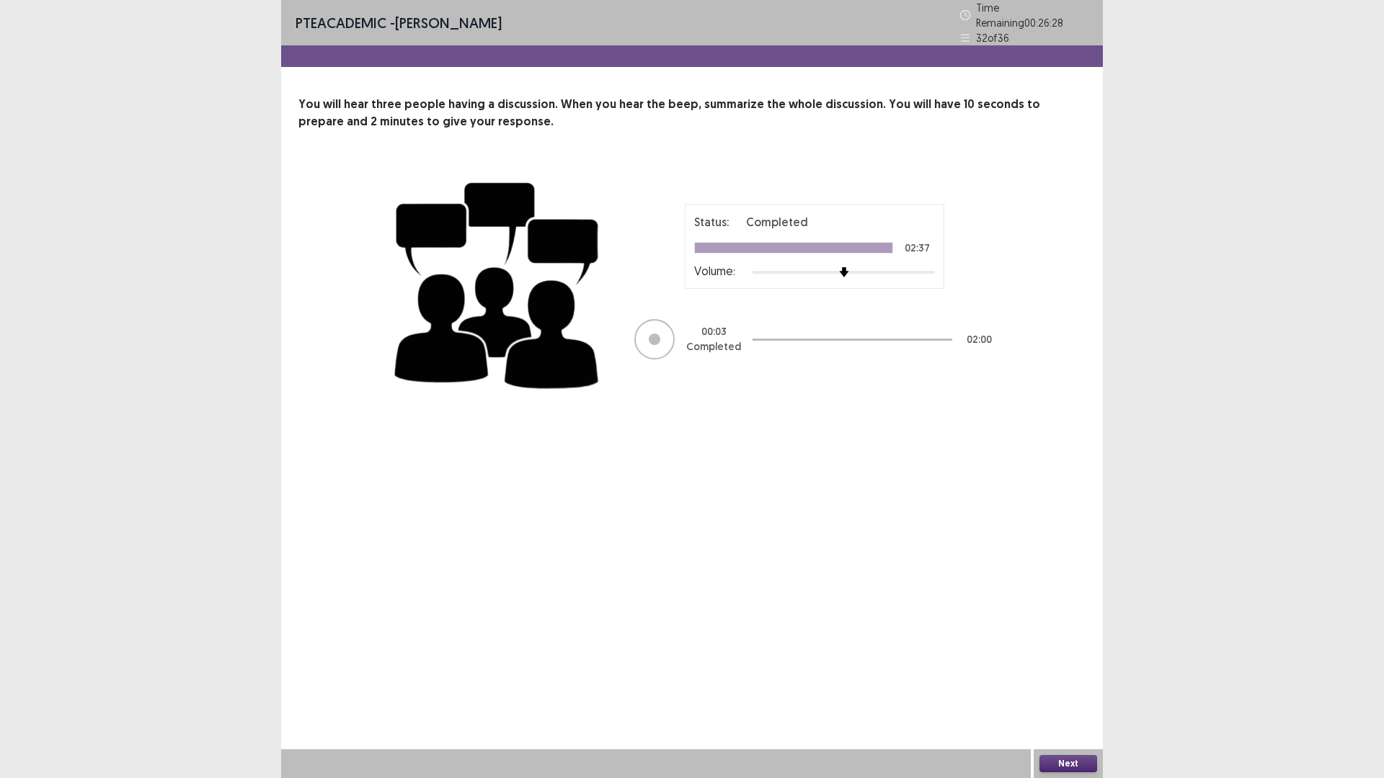
click at [1068, 680] on button "Next" at bounding box center [1068, 763] width 58 height 17
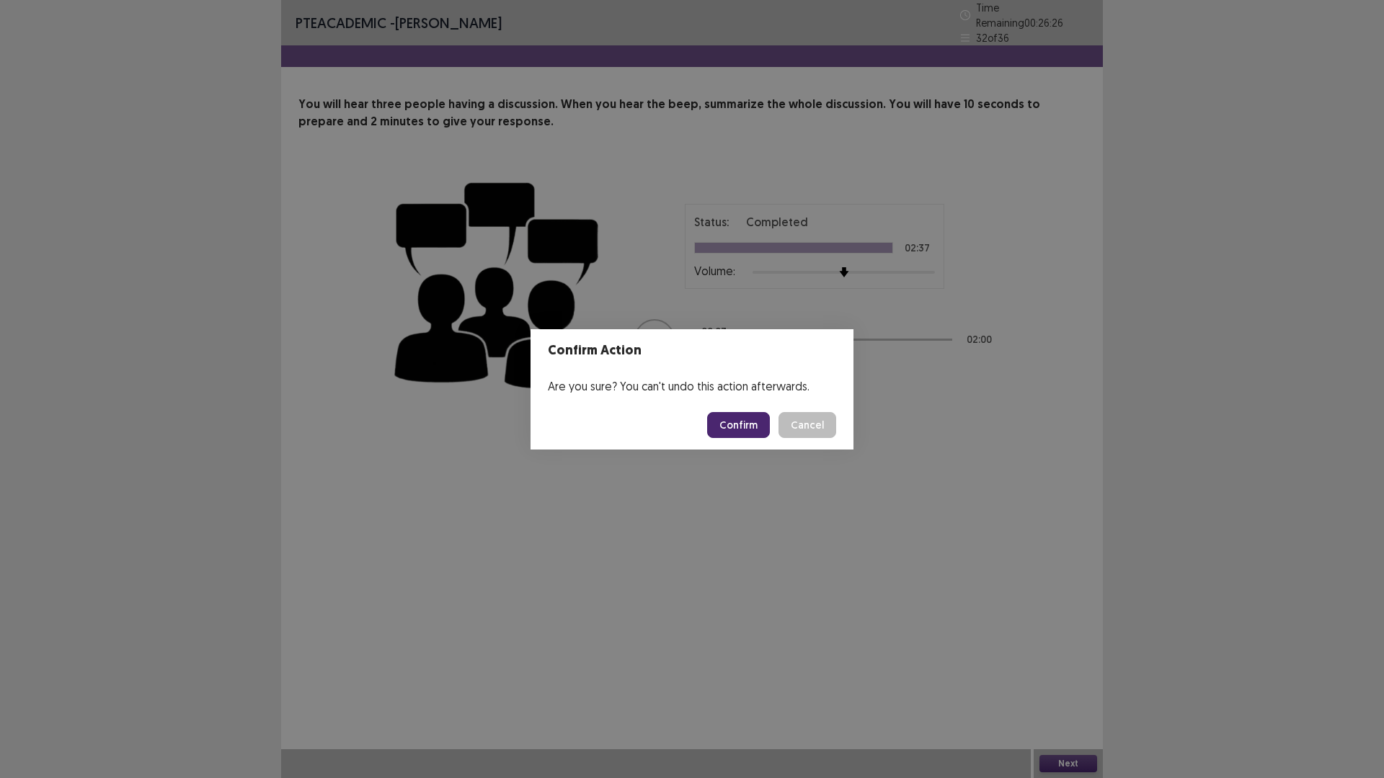
click at [758, 424] on button "Confirm" at bounding box center [738, 425] width 63 height 26
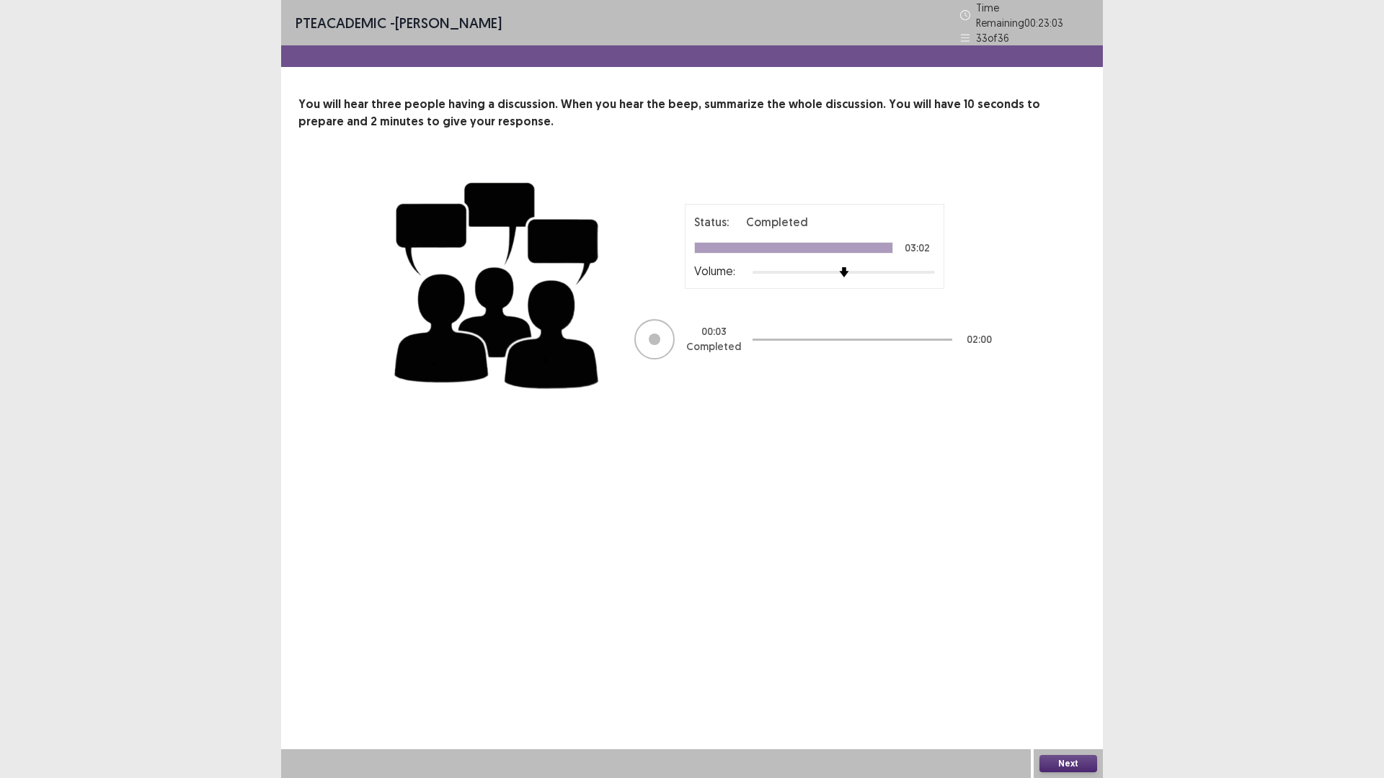
click at [1048, 680] on button "Next" at bounding box center [1068, 763] width 58 height 17
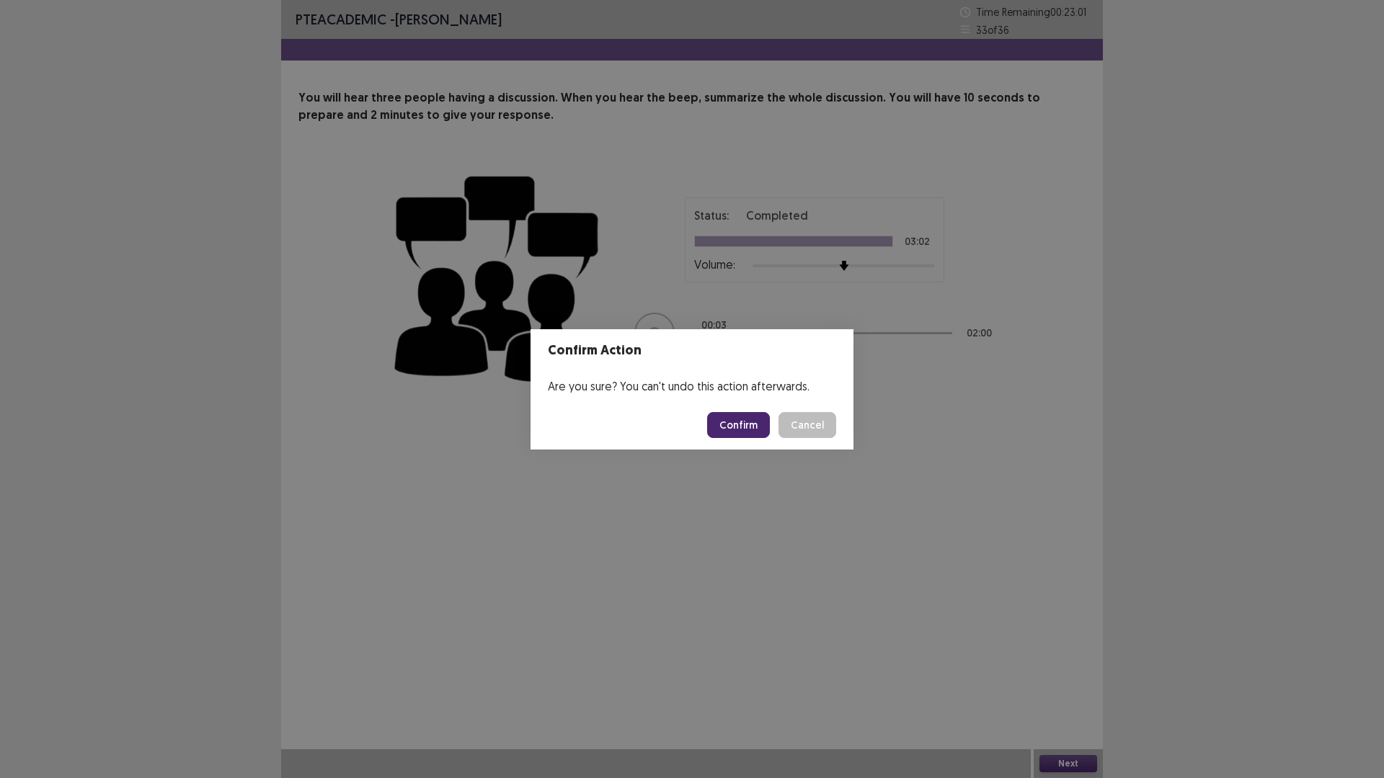
click at [738, 424] on button "Confirm" at bounding box center [738, 425] width 63 height 26
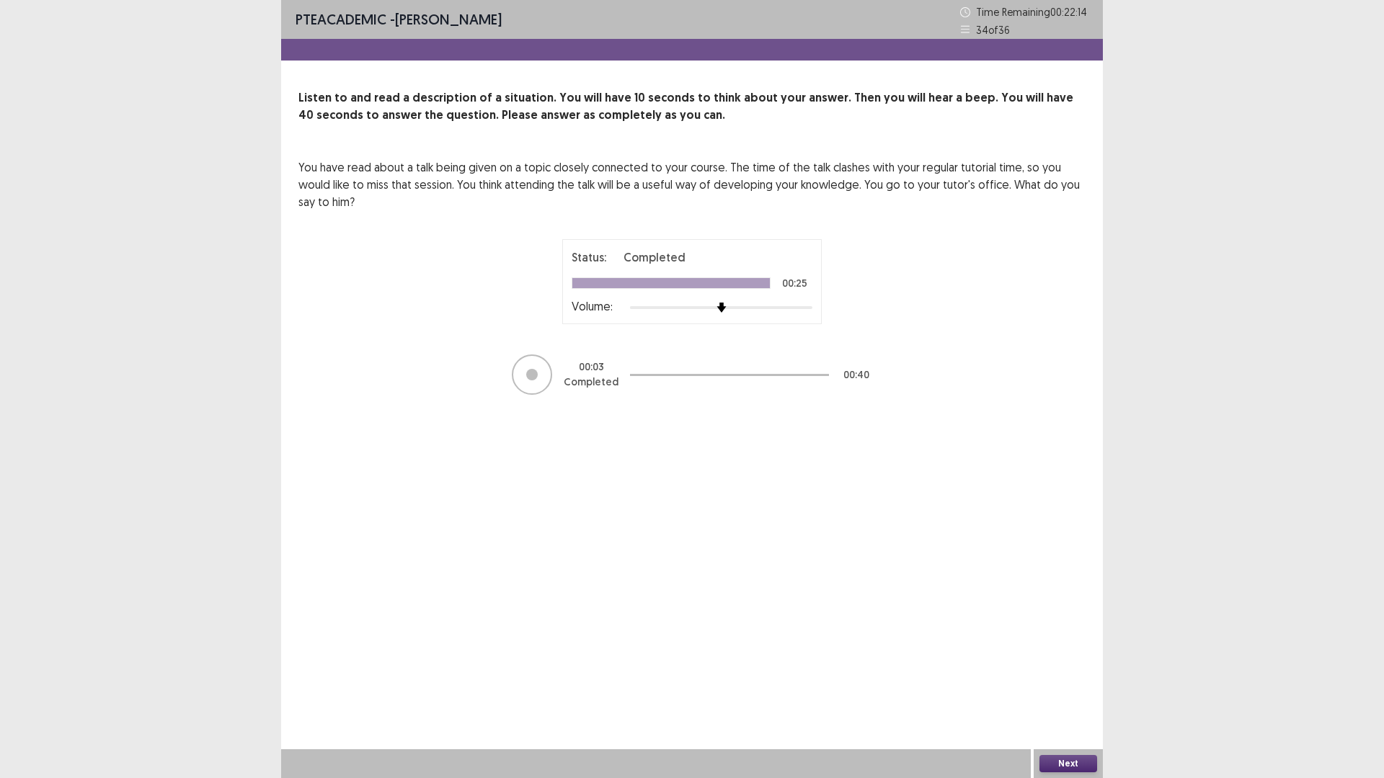
click at [1061, 680] on div "Next" at bounding box center [1067, 763] width 69 height 29
click at [1068, 680] on button "Next" at bounding box center [1068, 763] width 58 height 17
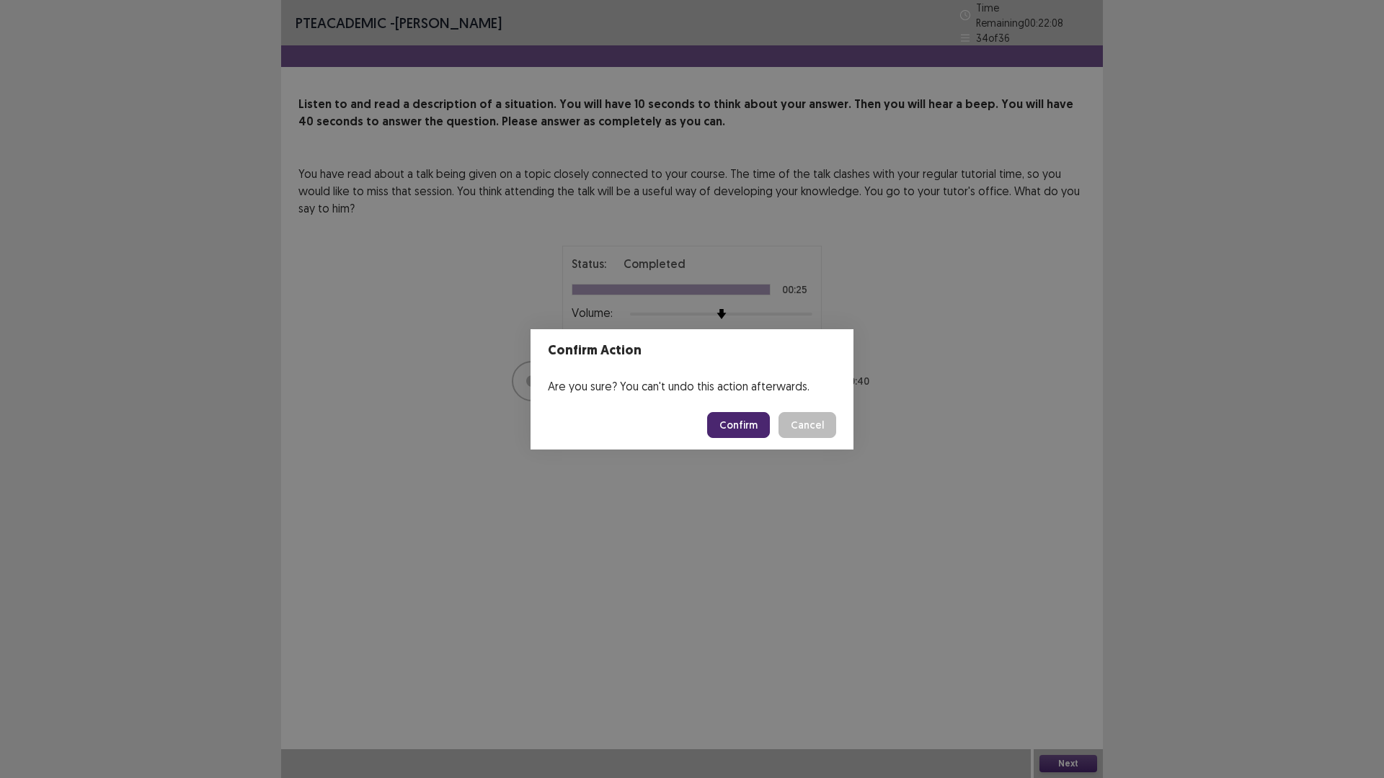
click at [753, 423] on button "Confirm" at bounding box center [738, 425] width 63 height 26
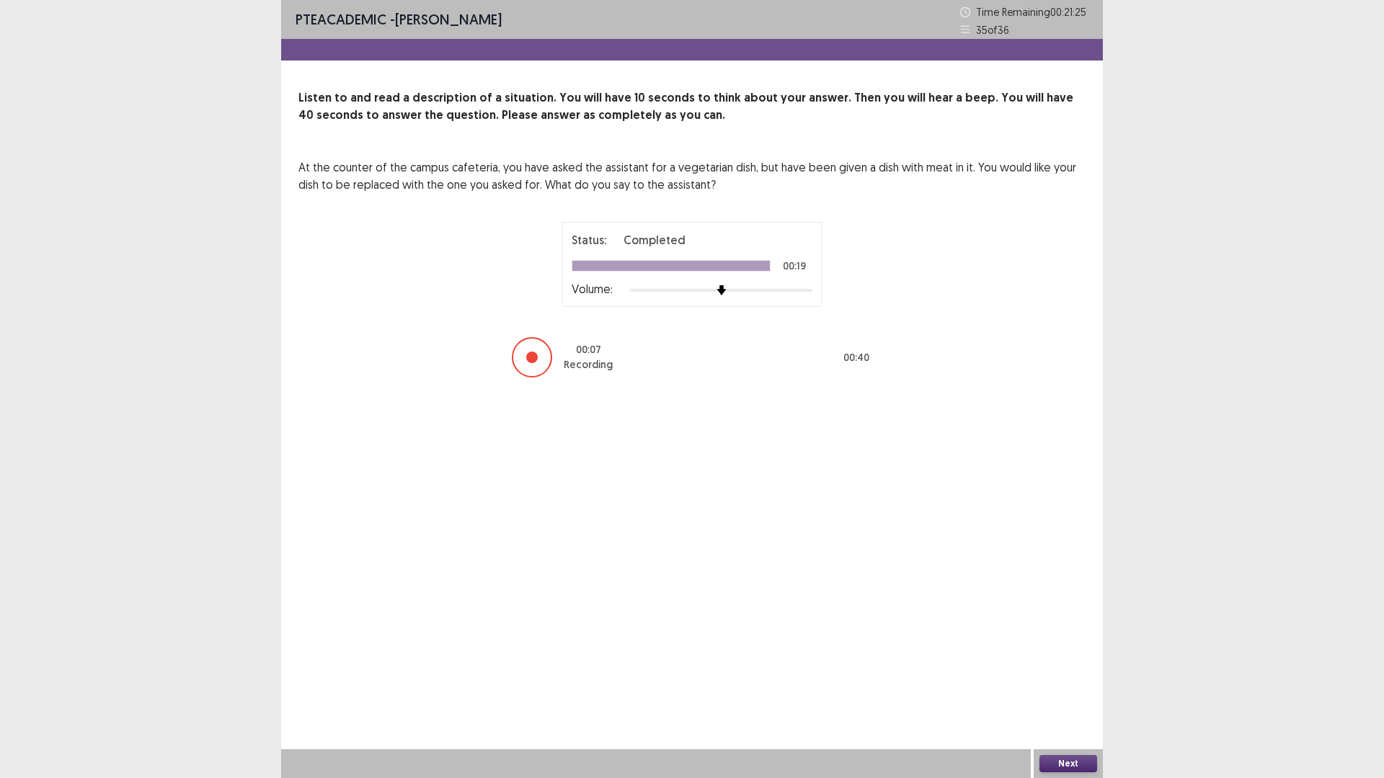
click at [1079, 680] on button "Next" at bounding box center [1068, 763] width 58 height 17
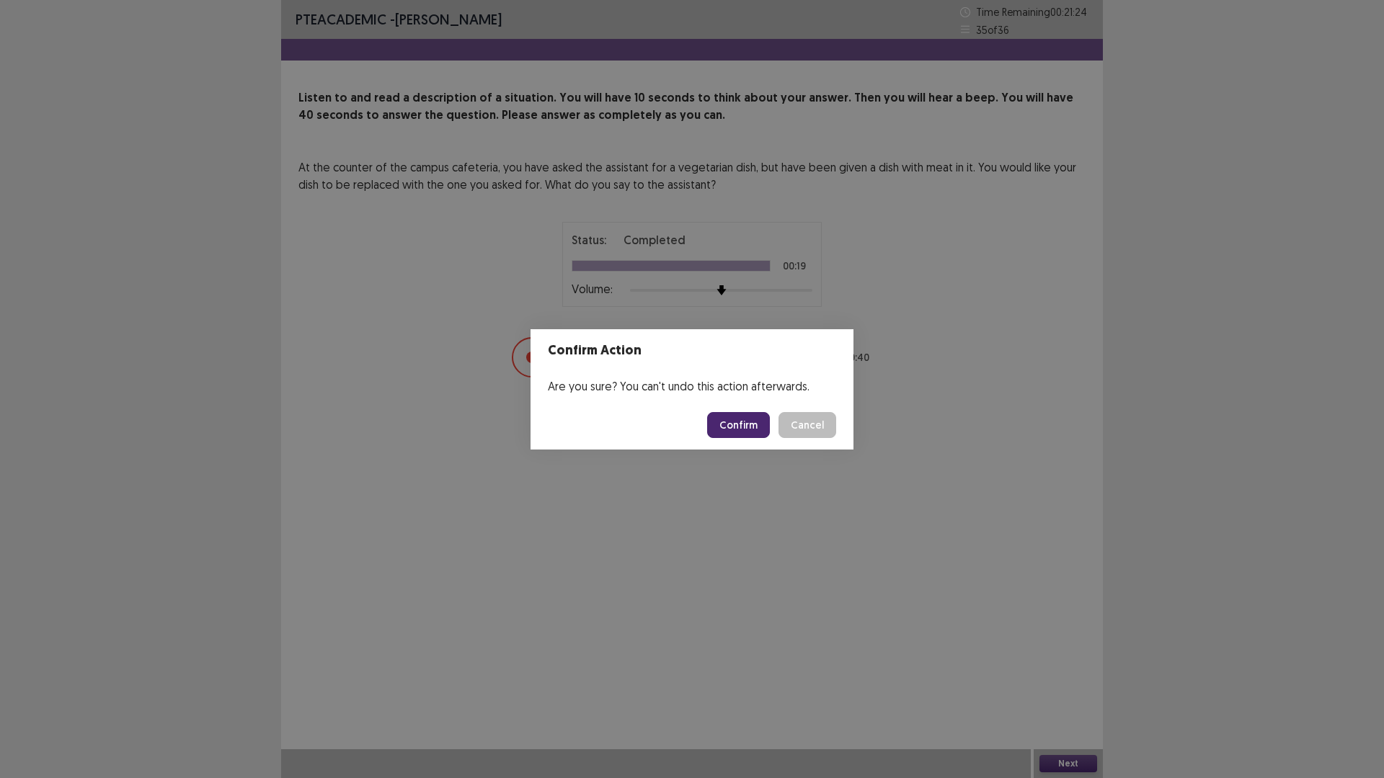
click at [747, 423] on button "Confirm" at bounding box center [738, 425] width 63 height 26
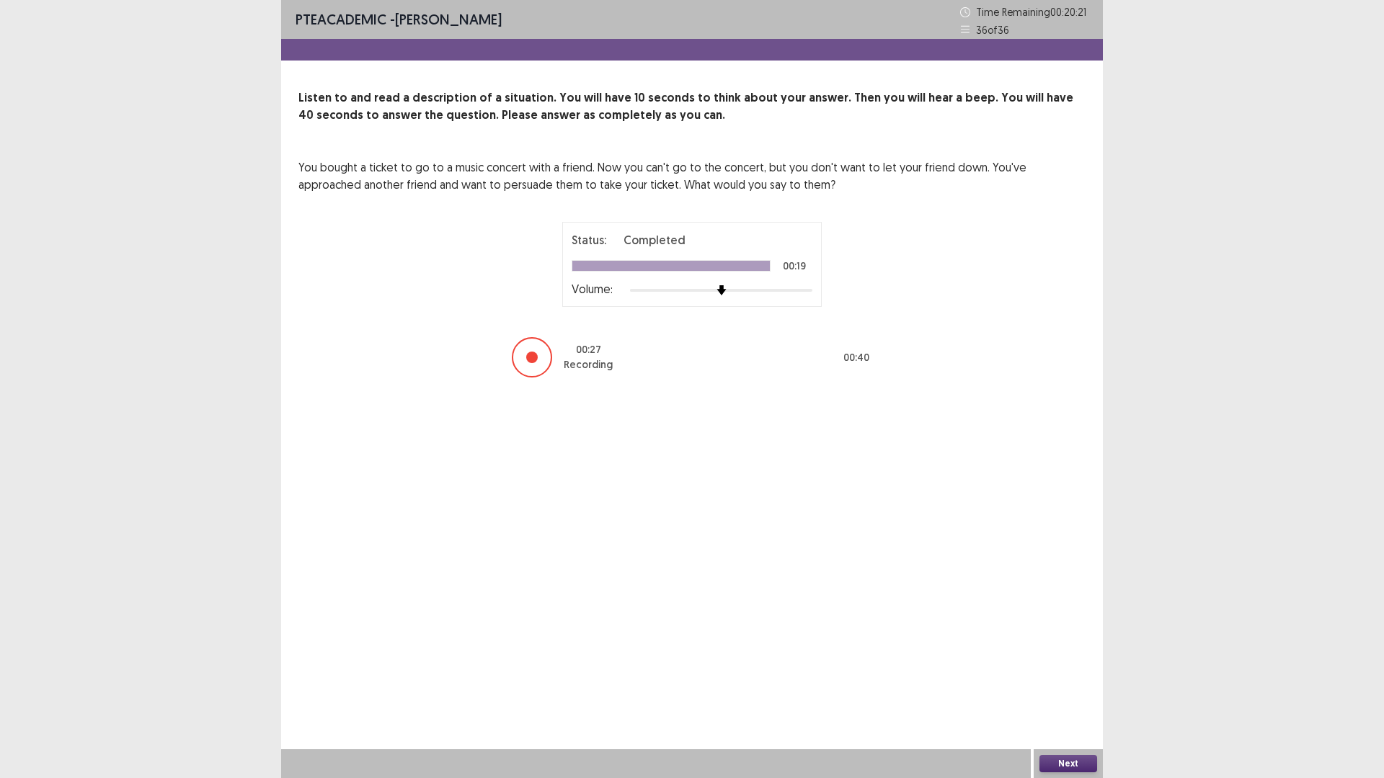
click at [530, 361] on div at bounding box center [532, 358] width 12 height 12
click at [528, 361] on div at bounding box center [532, 358] width 12 height 12
click at [534, 359] on div at bounding box center [532, 358] width 12 height 12
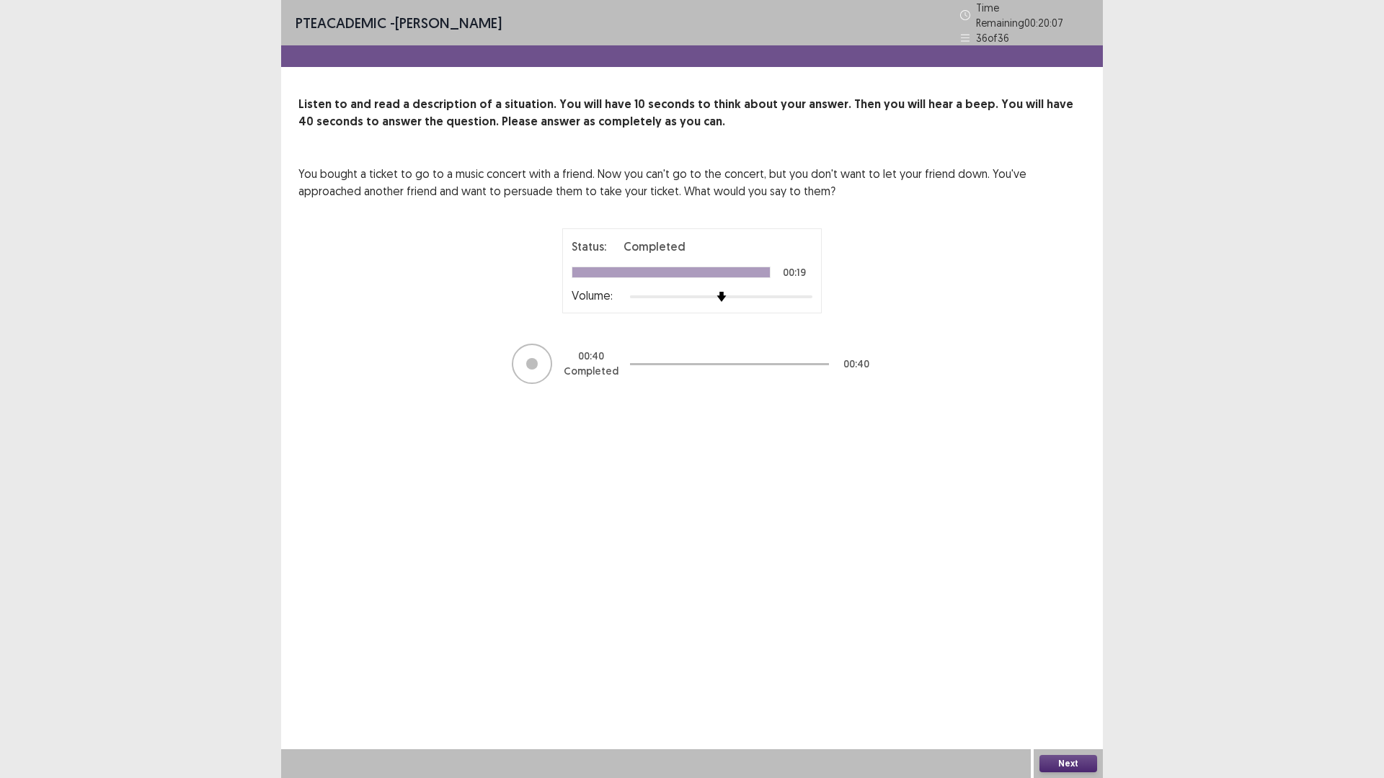
click at [1064, 680] on button "Next" at bounding box center [1068, 763] width 58 height 17
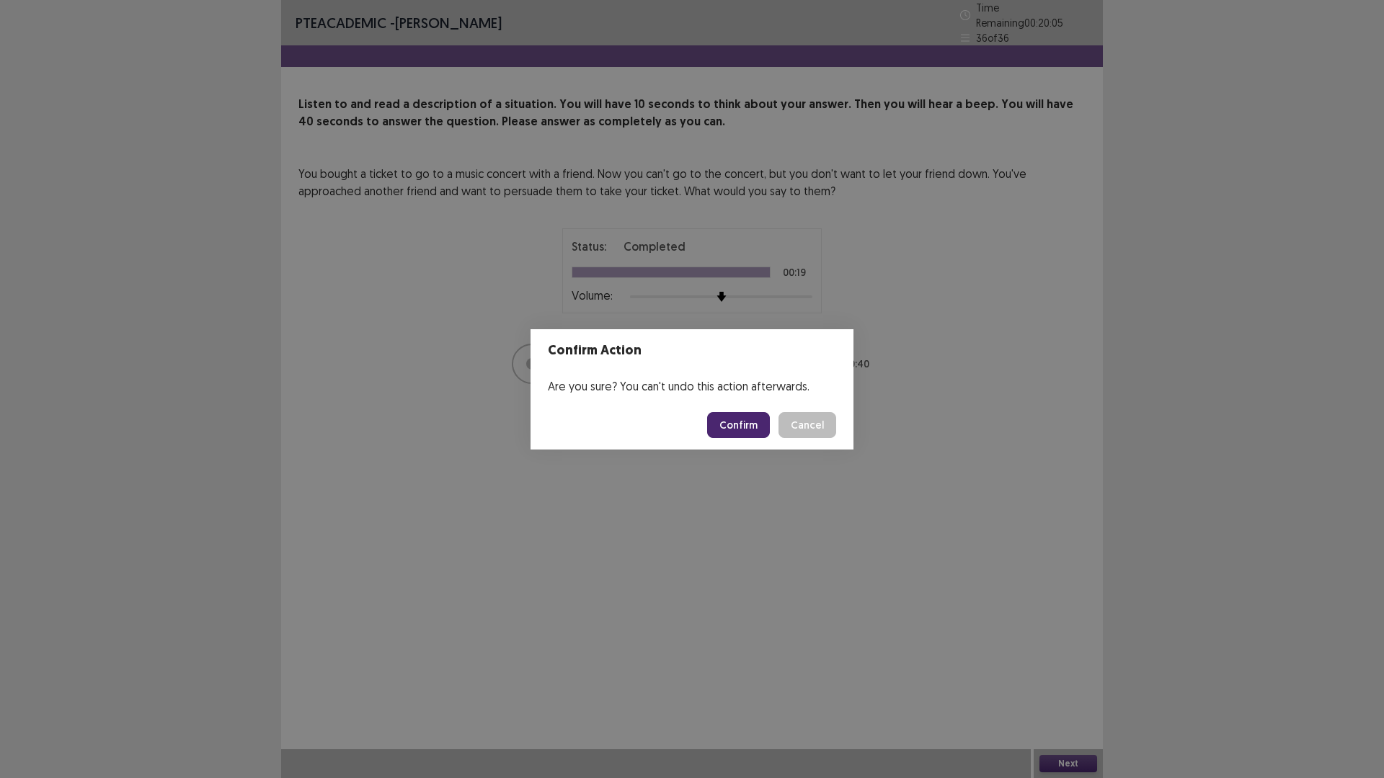
click at [742, 426] on button "Confirm" at bounding box center [738, 425] width 63 height 26
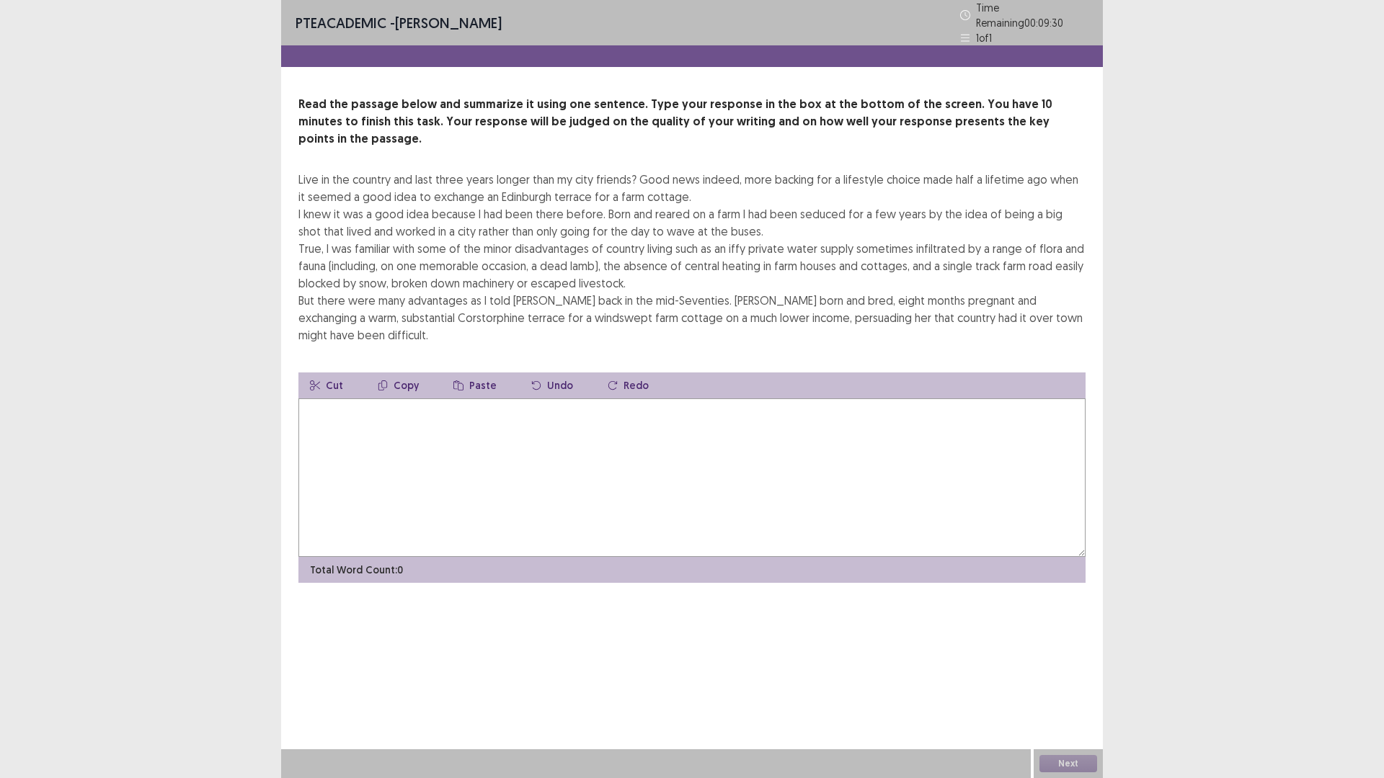
drag, startPoint x: 323, startPoint y: 94, endPoint x: 361, endPoint y: 125, distance: 48.7
click at [361, 125] on div "Read the passage below and summarize it using one sentence. Type your response …" at bounding box center [691, 220] width 787 height 248
drag, startPoint x: 352, startPoint y: 118, endPoint x: 427, endPoint y: 184, distance: 100.1
click at [430, 175] on div "Read the passage below and summarize it using one sentence. Type your response …" at bounding box center [691, 220] width 787 height 248
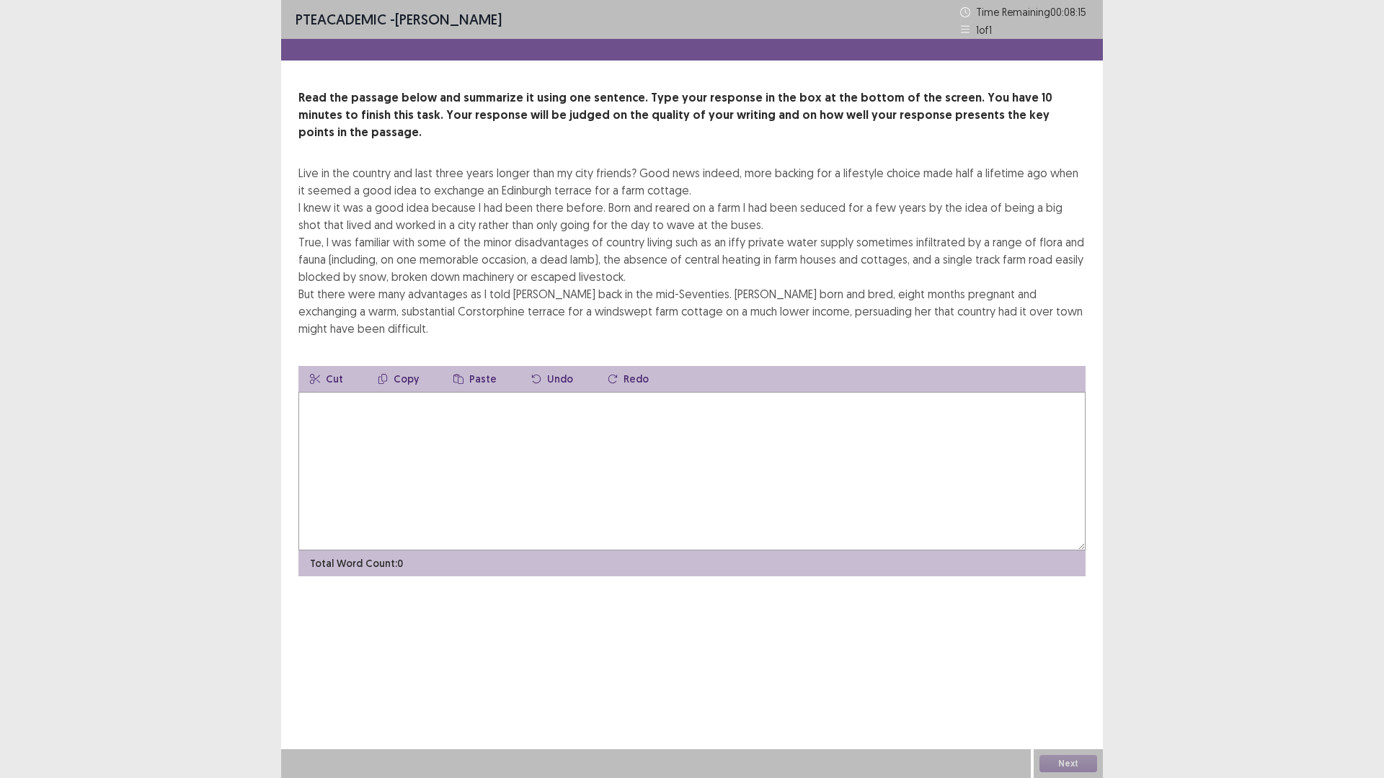
click at [368, 392] on textarea at bounding box center [691, 471] width 787 height 159
type textarea "*"
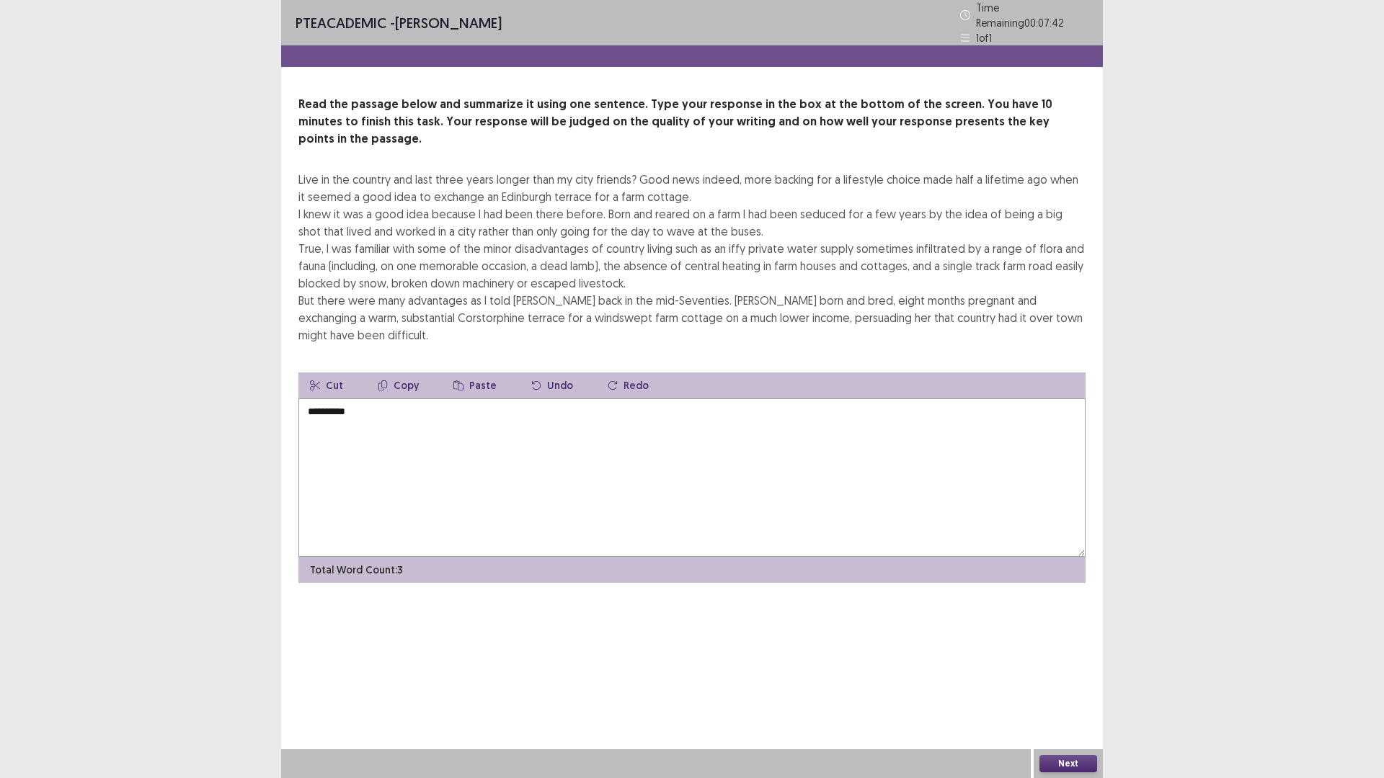
click at [326, 398] on textarea "*********" at bounding box center [691, 477] width 787 height 159
click at [375, 398] on textarea "*********" at bounding box center [691, 477] width 787 height 159
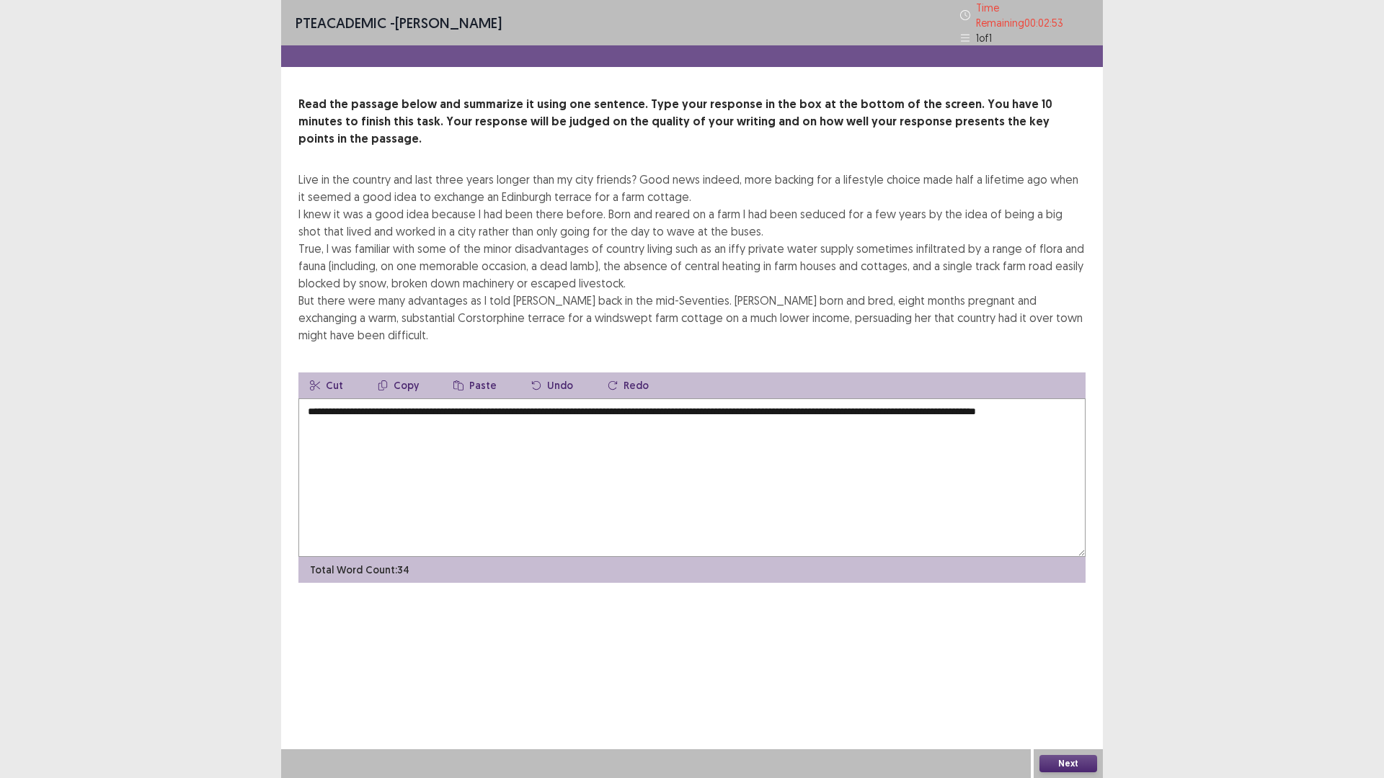
click at [572, 398] on textarea "**********" at bounding box center [691, 477] width 787 height 159
click at [411, 398] on textarea "**********" at bounding box center [691, 477] width 787 height 159
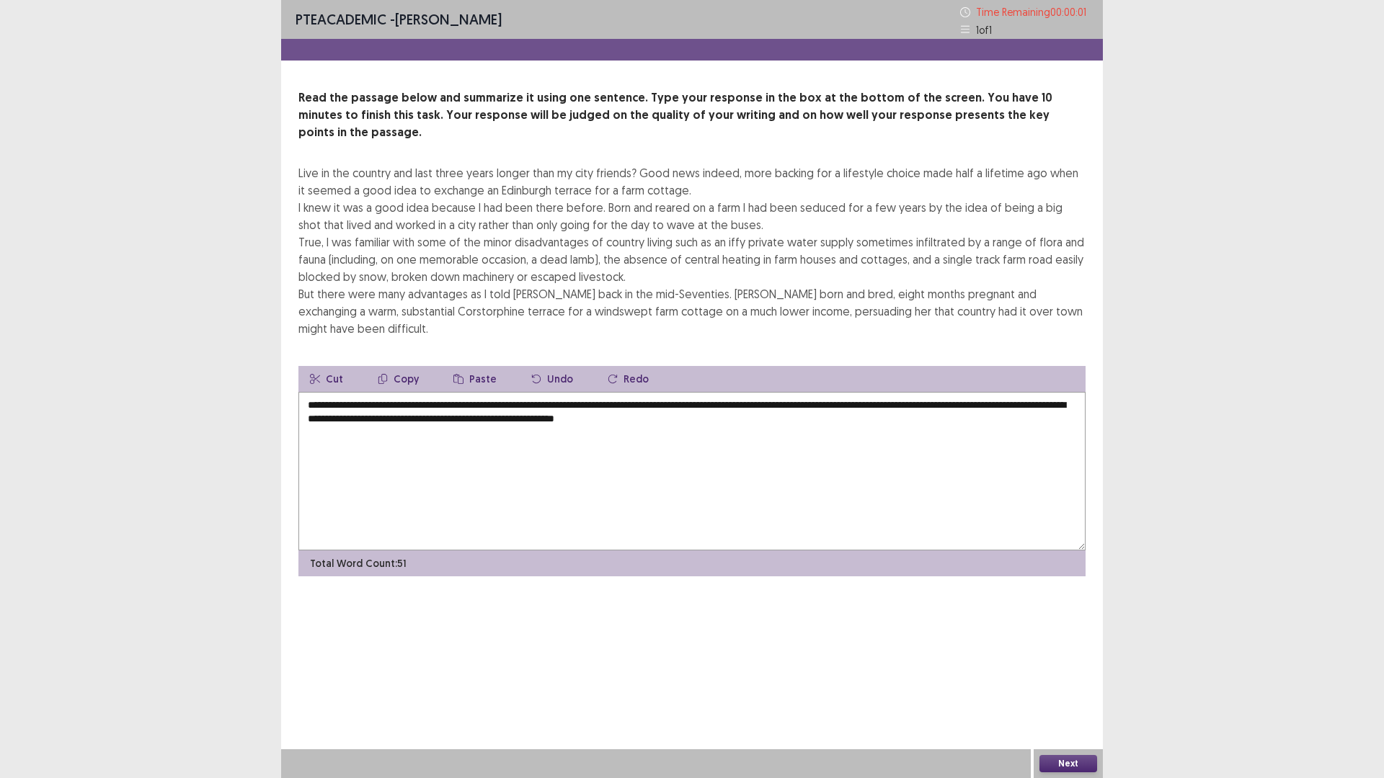
type textarea "**********"
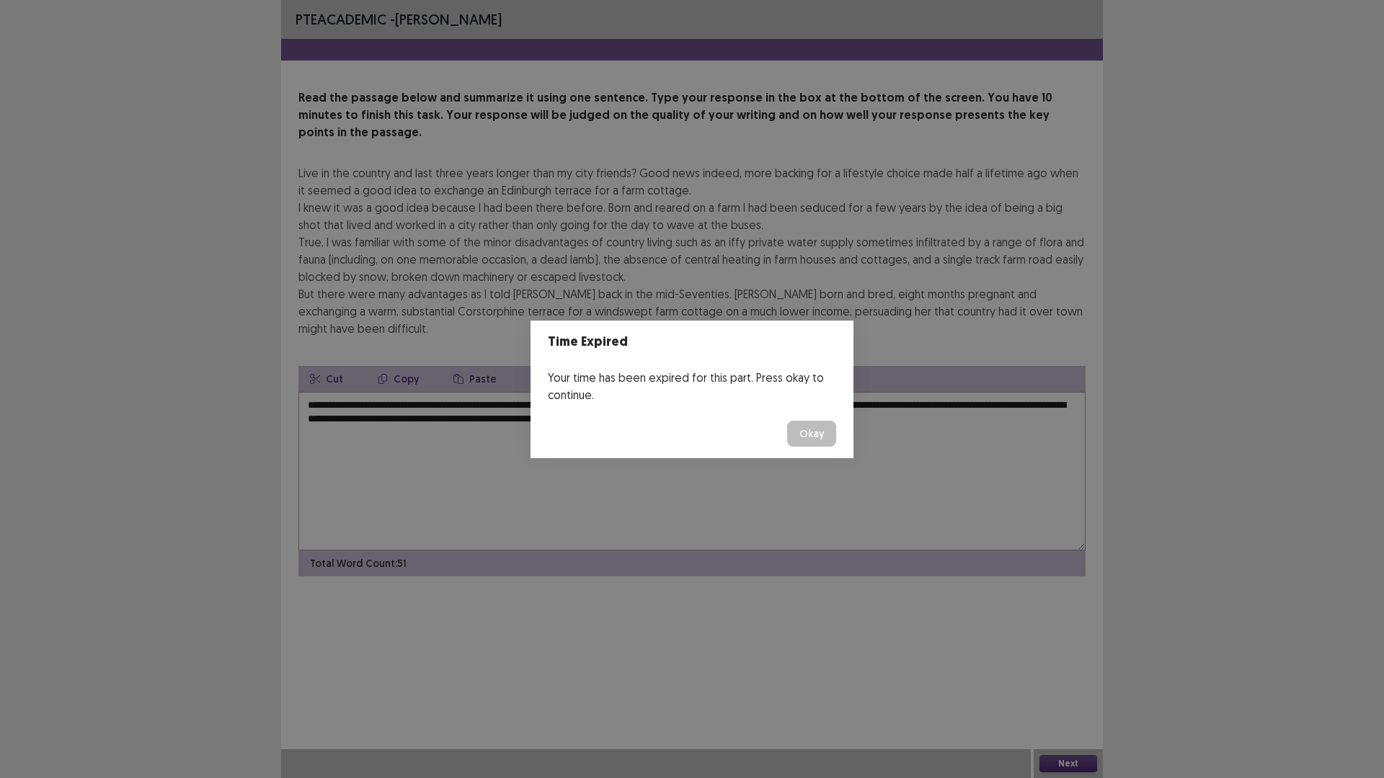
click at [814, 435] on button "Okay" at bounding box center [811, 434] width 49 height 26
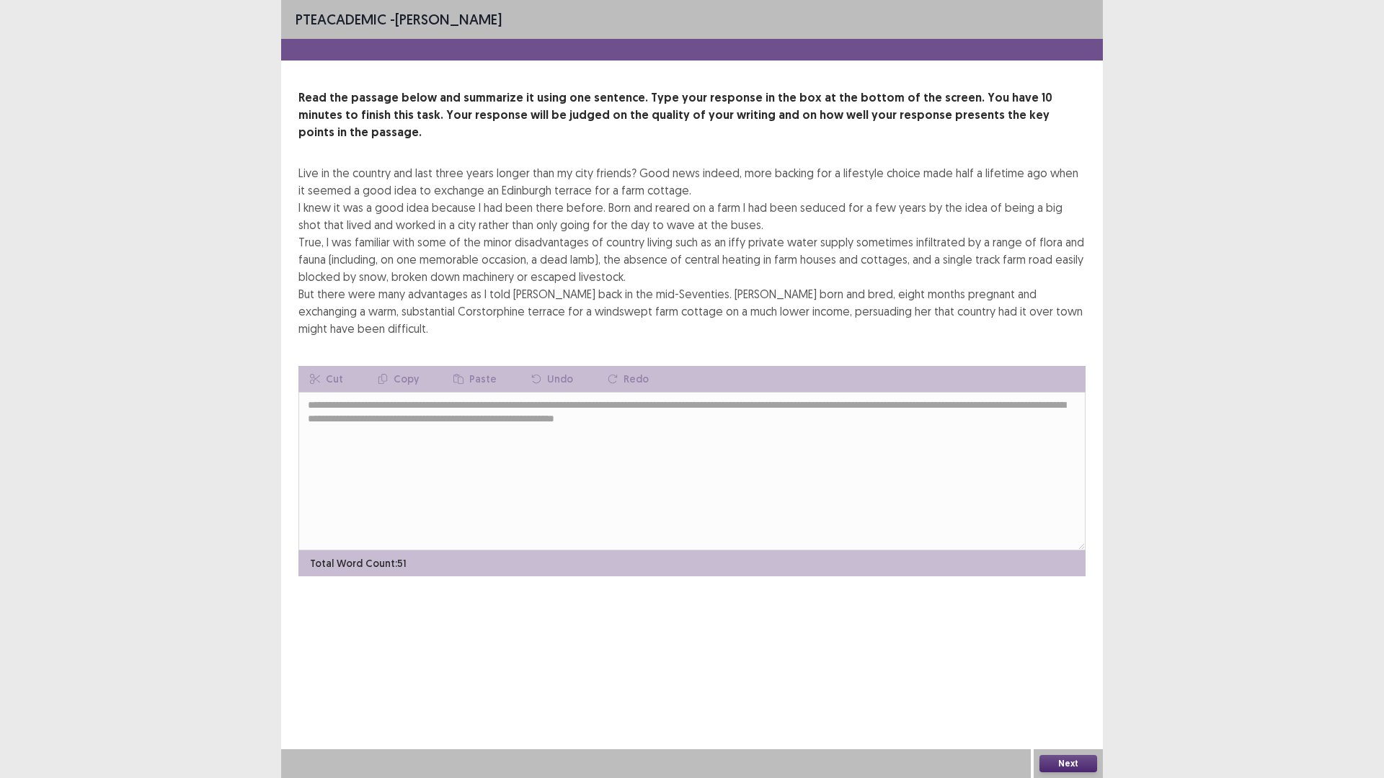
click at [1066, 680] on button "Next" at bounding box center [1068, 763] width 58 height 17
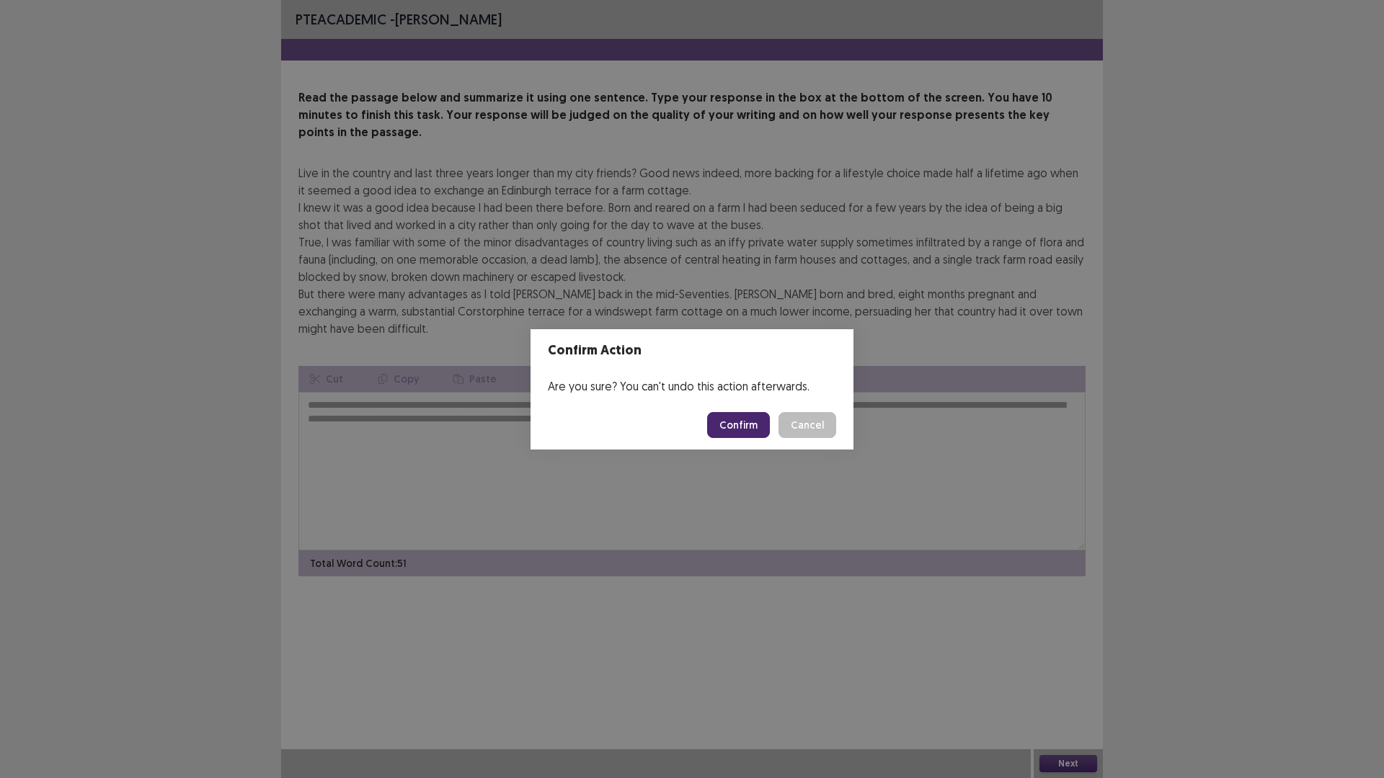
click at [749, 429] on button "Confirm" at bounding box center [738, 425] width 63 height 26
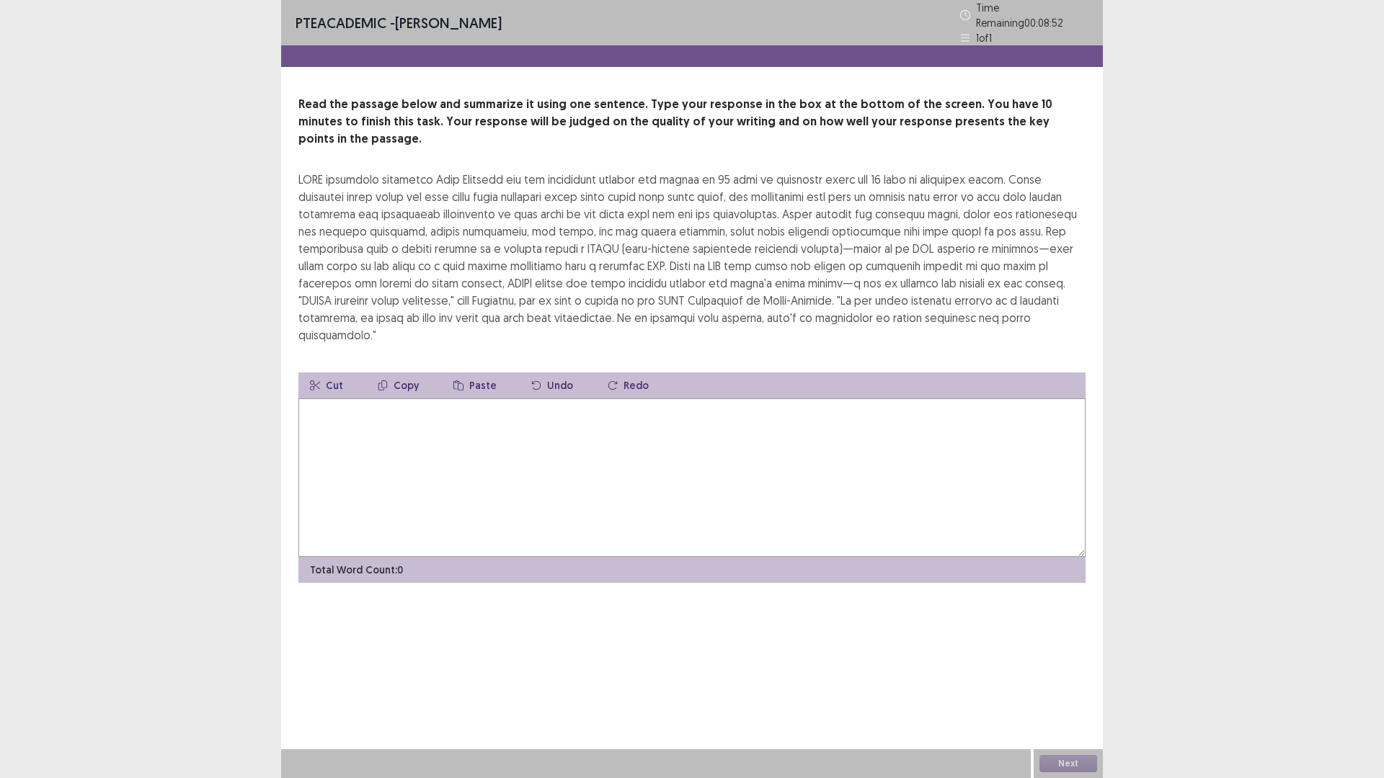
click at [1064, 680] on div "Next" at bounding box center [1067, 763] width 69 height 29
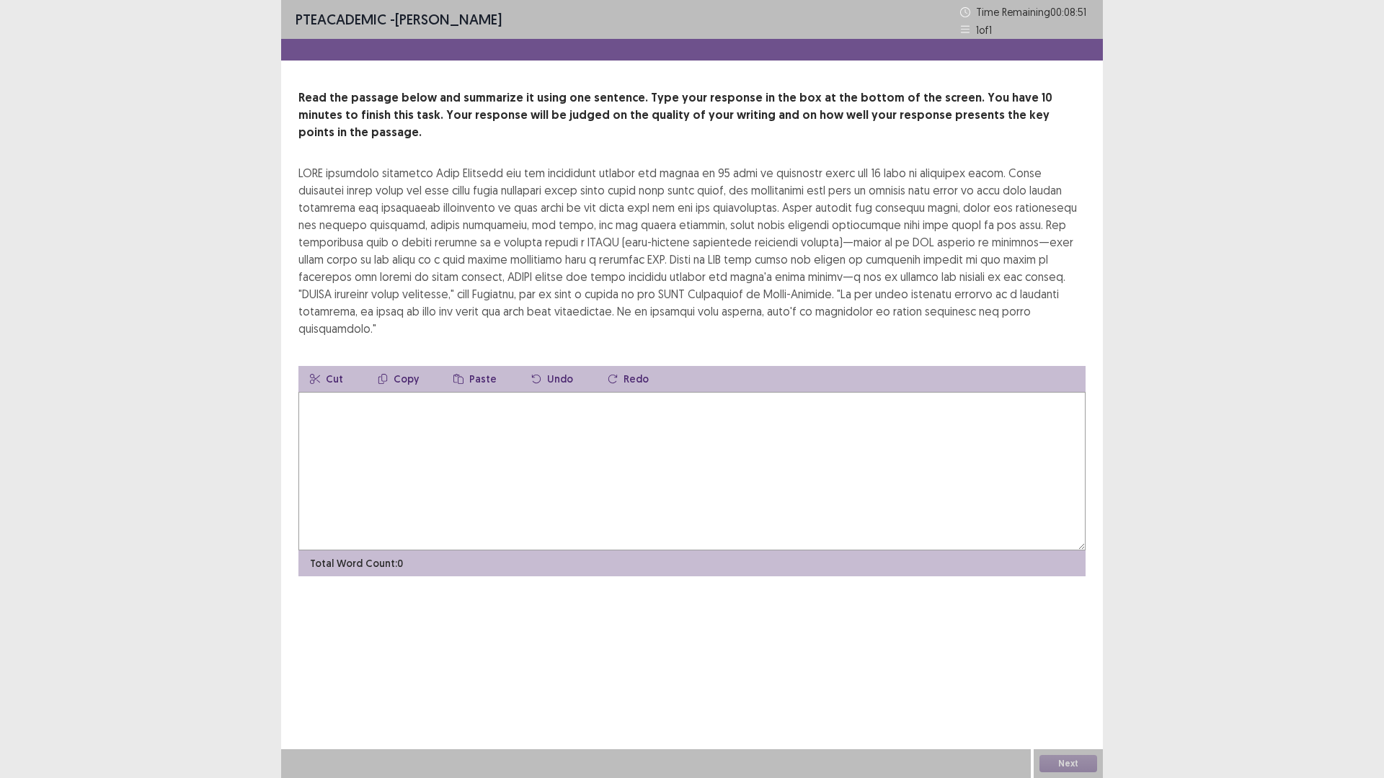
click at [711, 304] on div "Read the passage below and summarize it using one sentence. Type your response …" at bounding box center [691, 332] width 821 height 487
drag, startPoint x: 626, startPoint y: 368, endPoint x: 621, endPoint y: 390, distance: 22.2
click at [622, 392] on textarea at bounding box center [691, 471] width 787 height 159
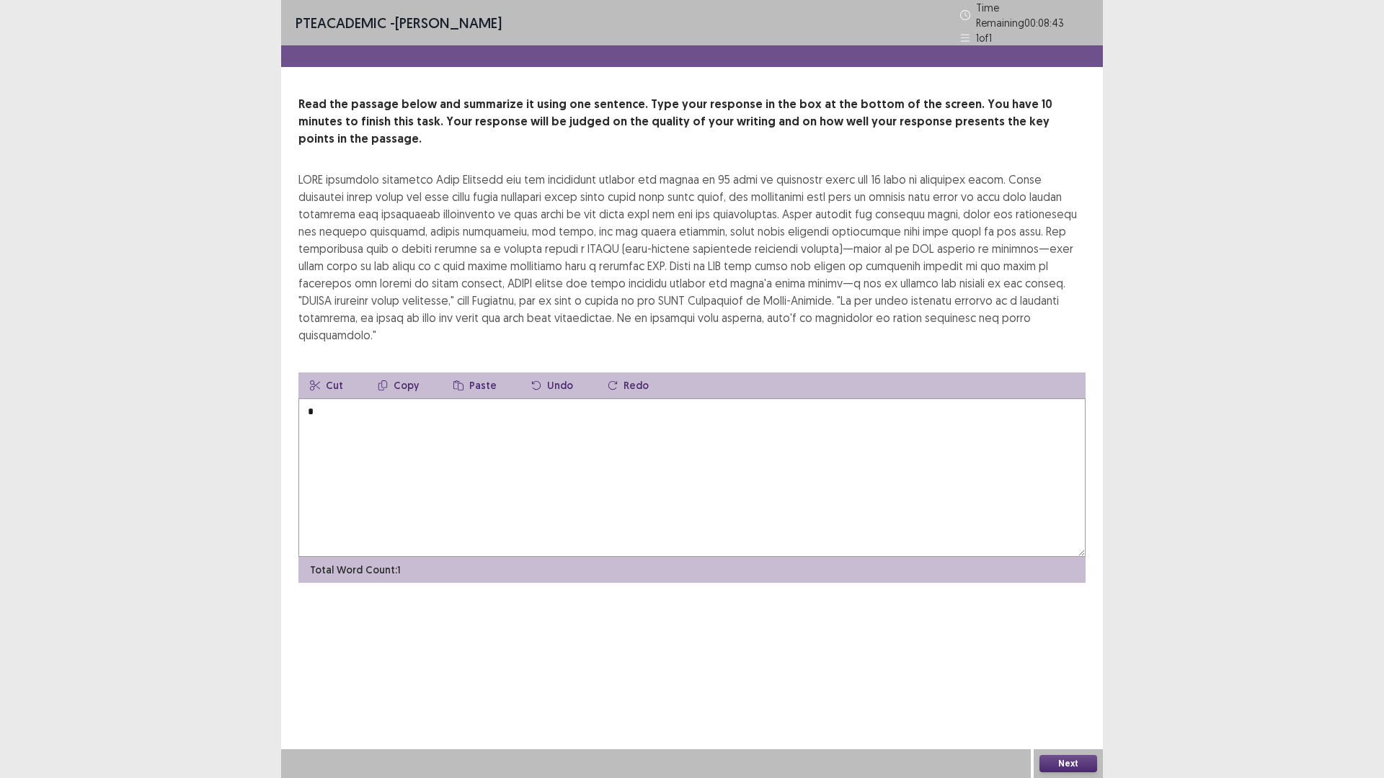
type textarea "*"
click at [1063, 680] on button "Next" at bounding box center [1068, 763] width 58 height 17
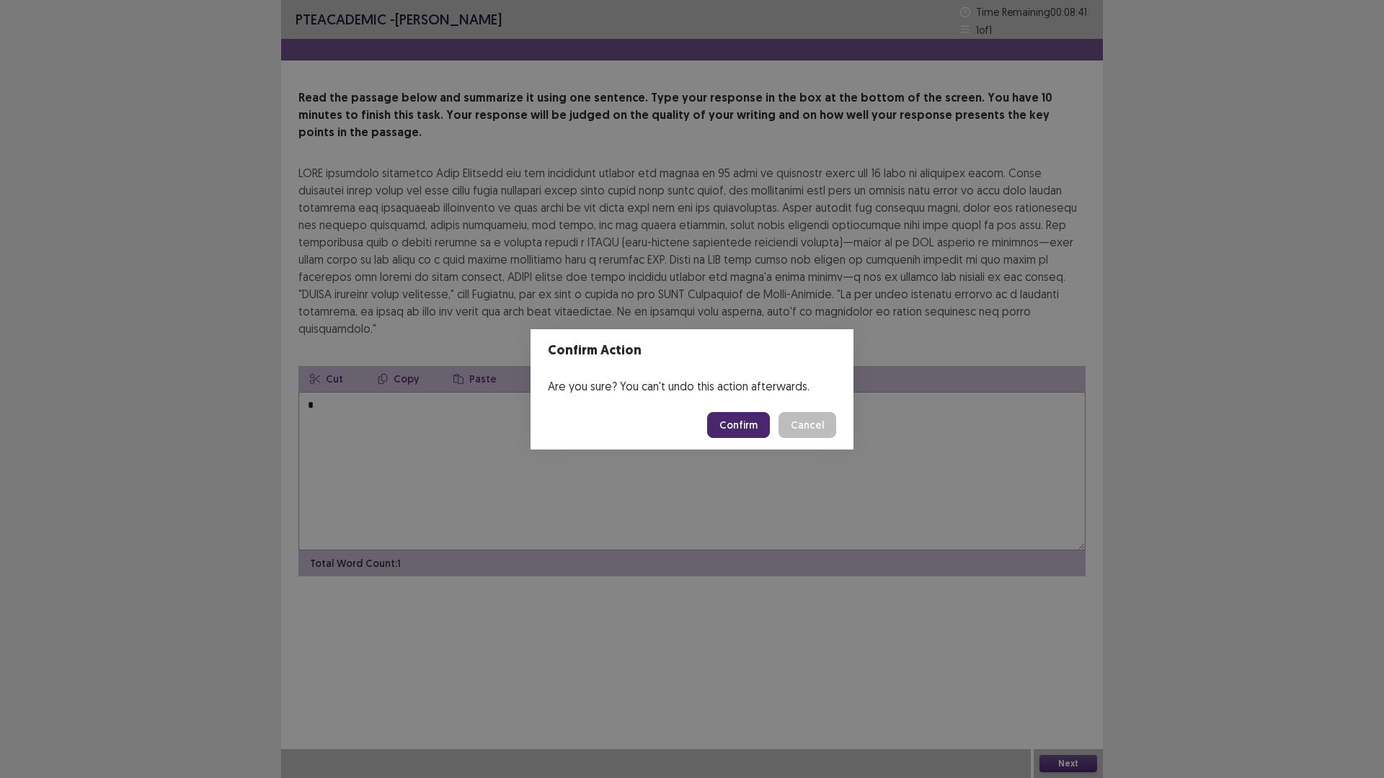
click at [742, 422] on button "Confirm" at bounding box center [738, 425] width 63 height 26
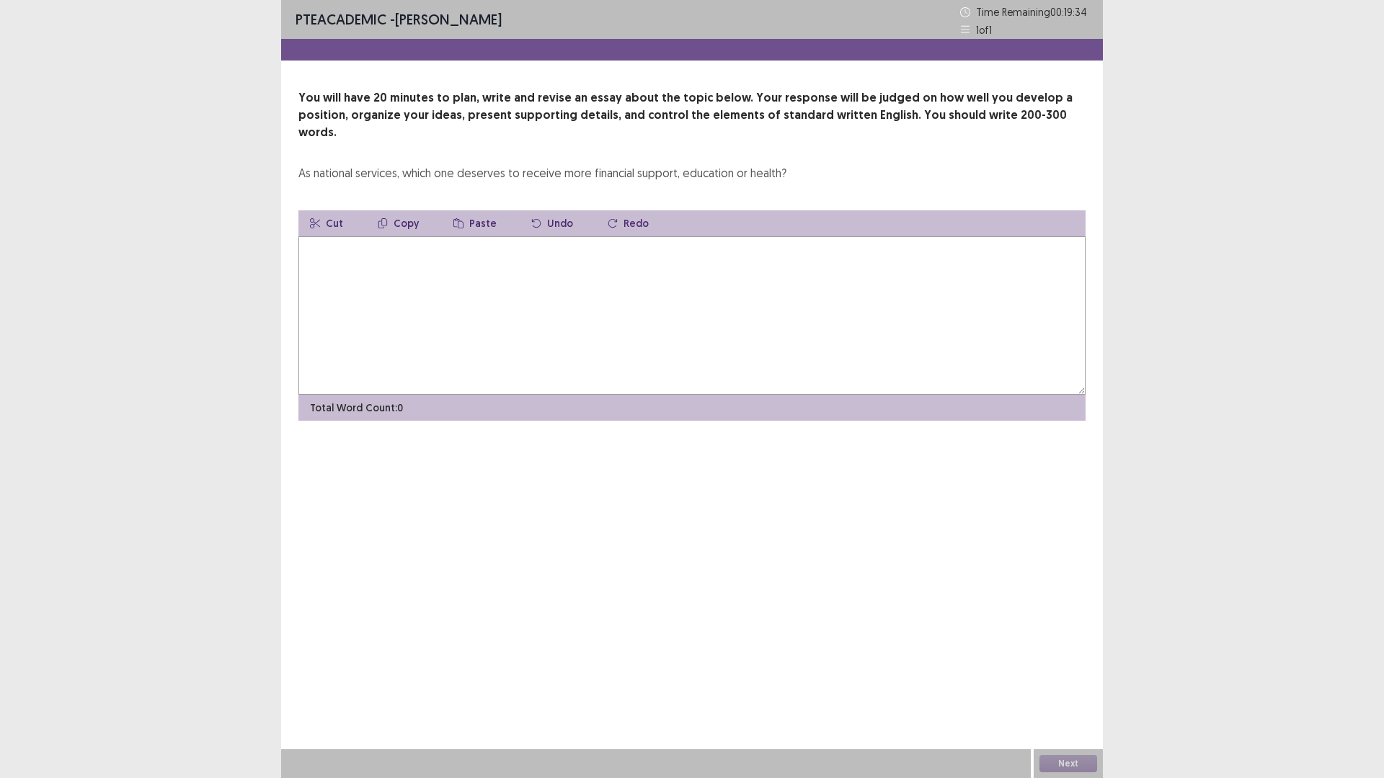
drag, startPoint x: 617, startPoint y: 597, endPoint x: 509, endPoint y: 589, distance: 108.4
click at [509, 589] on div "PTE academic - [PERSON_NAME] Time Remaining 00 : 19 : 34 1 of 1 You will have 2…" at bounding box center [691, 389] width 821 height 778
click at [682, 579] on div "PTE academic - [PERSON_NAME] Time Remaining 00 : 19 : 00 1 of 1 You will have 2…" at bounding box center [691, 389] width 821 height 778
